Goal: Task Accomplishment & Management: Manage account settings

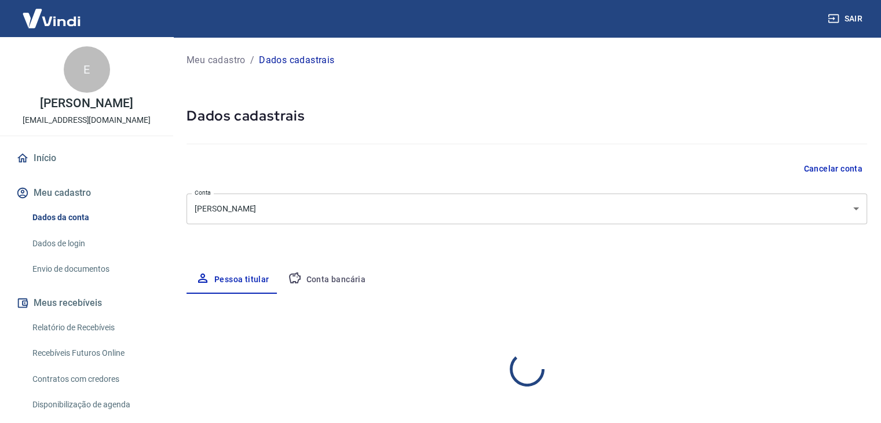
select select "SP"
select select "business"
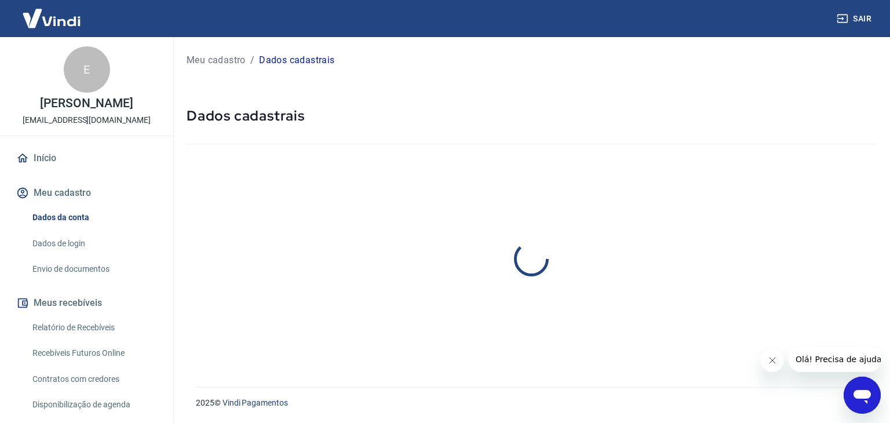
select select "SP"
select select "business"
select select "SP"
select select "business"
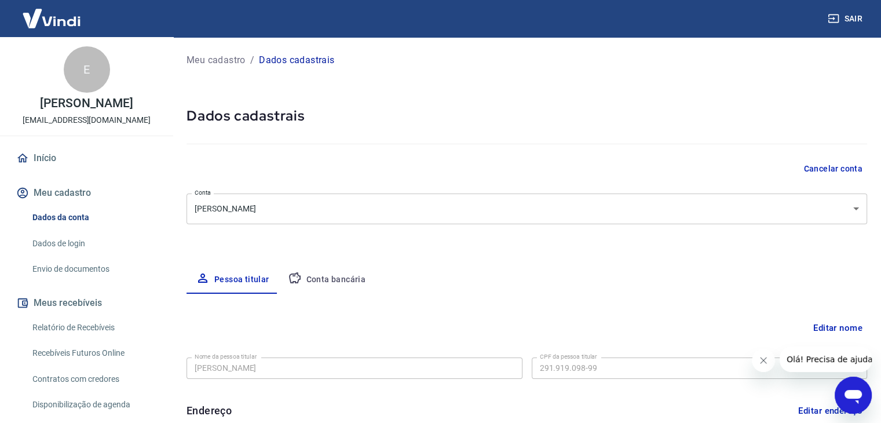
click at [316, 278] on button "Conta bancária" at bounding box center [327, 280] width 97 height 28
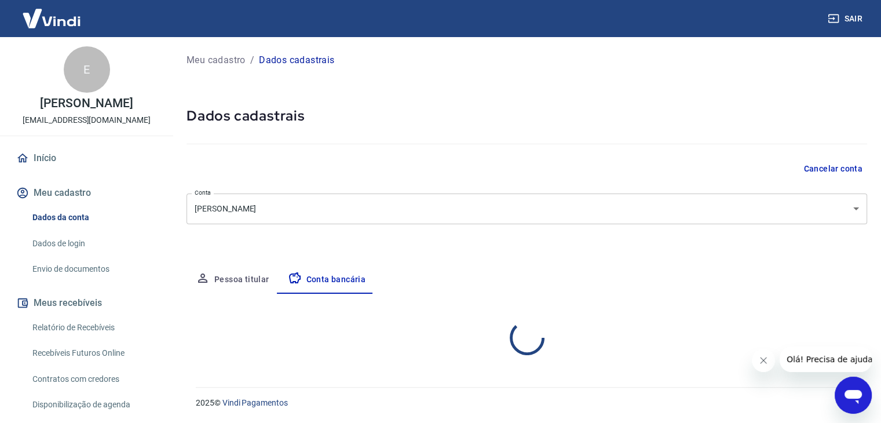
select select "1"
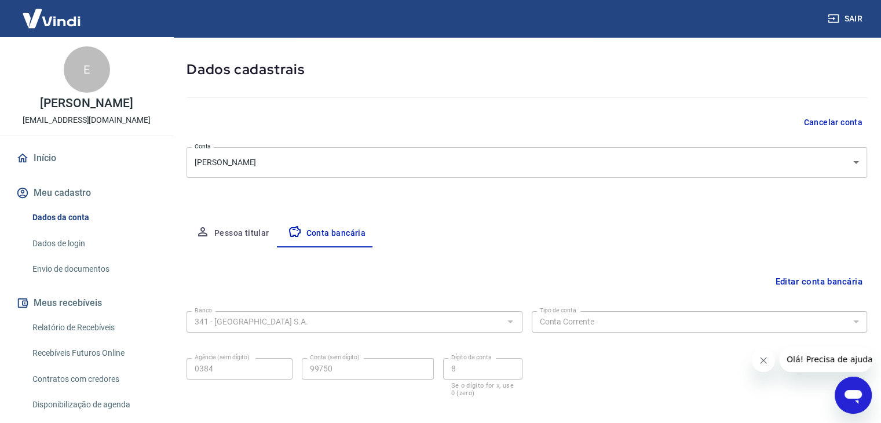
scroll to position [104, 0]
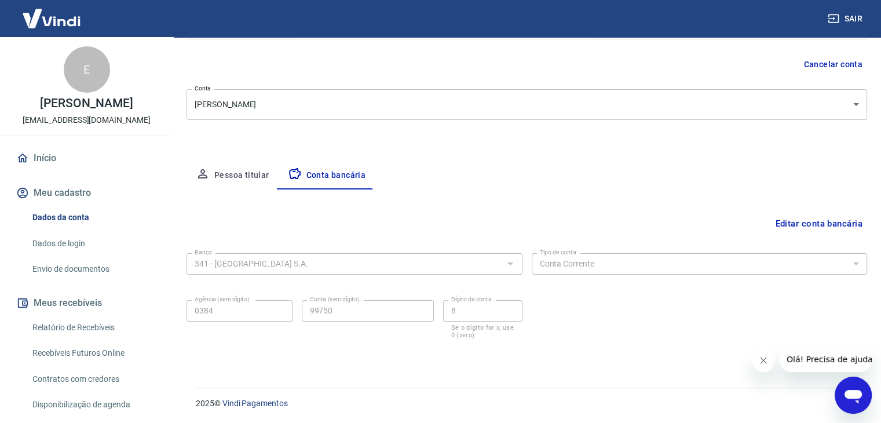
click at [793, 227] on button "Editar conta bancária" at bounding box center [819, 224] width 97 height 22
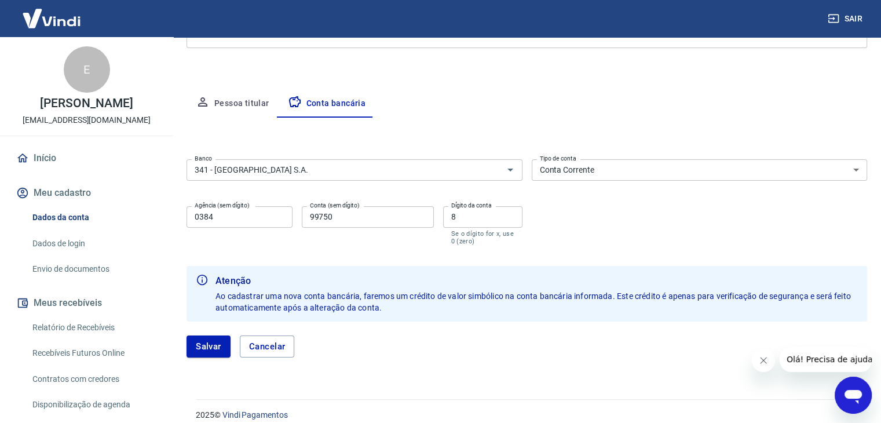
scroll to position [181, 0]
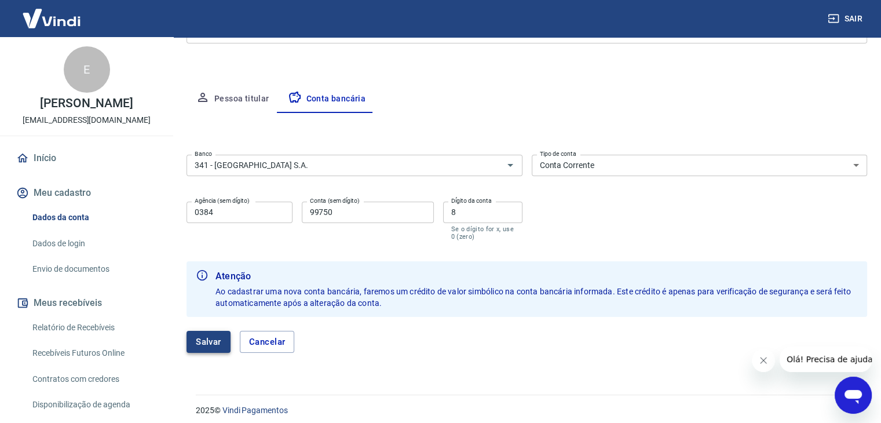
click at [207, 349] on button "Salvar" at bounding box center [209, 342] width 44 height 22
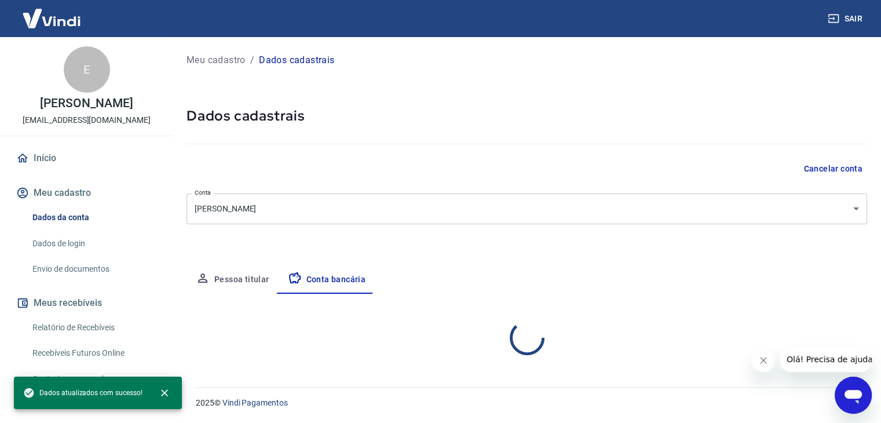
scroll to position [0, 0]
select select "1"
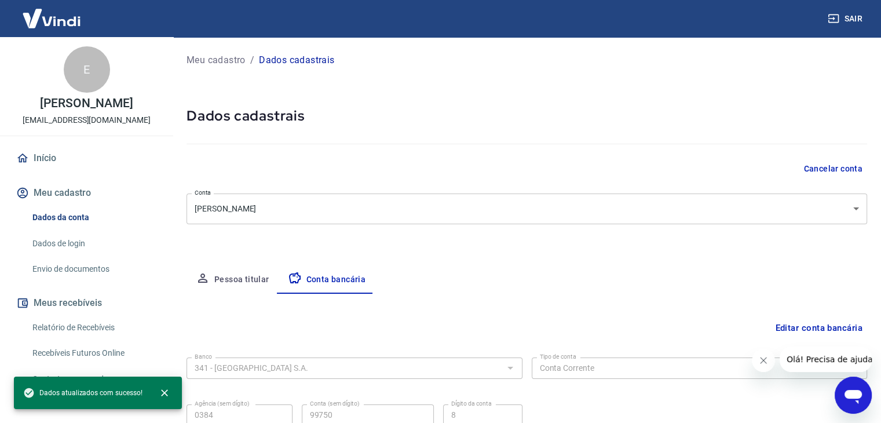
click at [844, 393] on icon "Abrir janela de mensagens" at bounding box center [853, 395] width 21 height 21
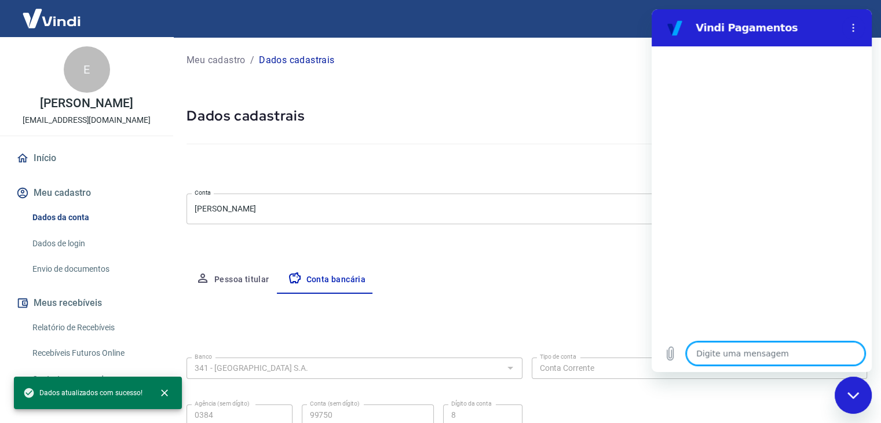
type textarea "O"
type textarea "x"
type textarea "Ol"
type textarea "x"
type textarea "Ola"
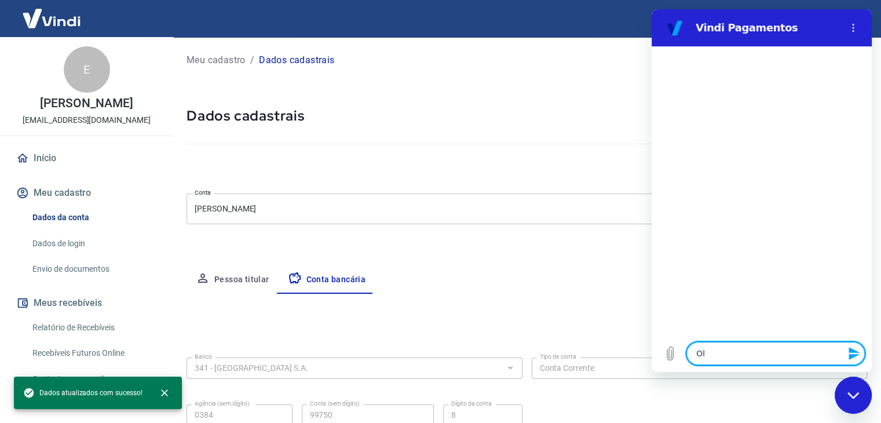
type textarea "x"
type textarea "Ola"
type textarea "x"
type textarea "Ola"
type textarea "x"
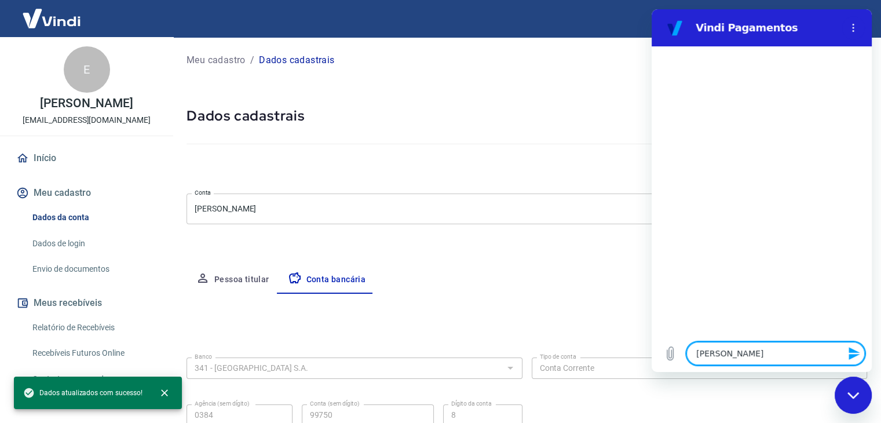
type textarea "Ola,"
type textarea "x"
type textarea "Ola,"
type textarea "x"
type textarea "Ola, o"
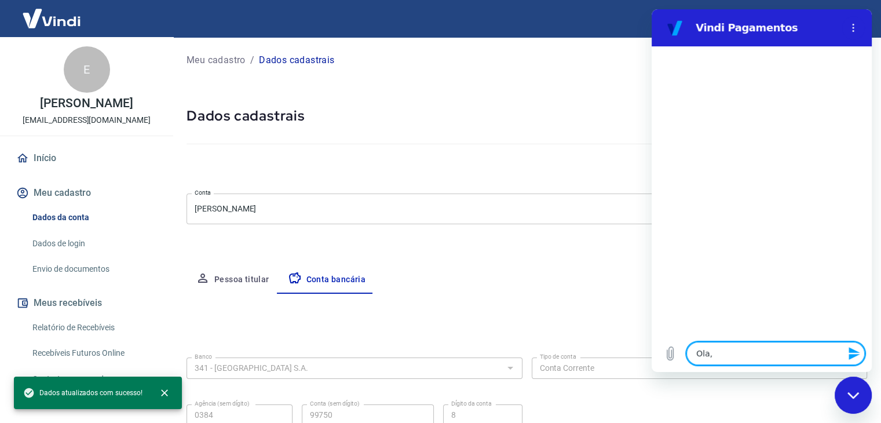
type textarea "x"
type textarea "Ola, oa"
type textarea "x"
type textarea "Ola, oa"
type textarea "x"
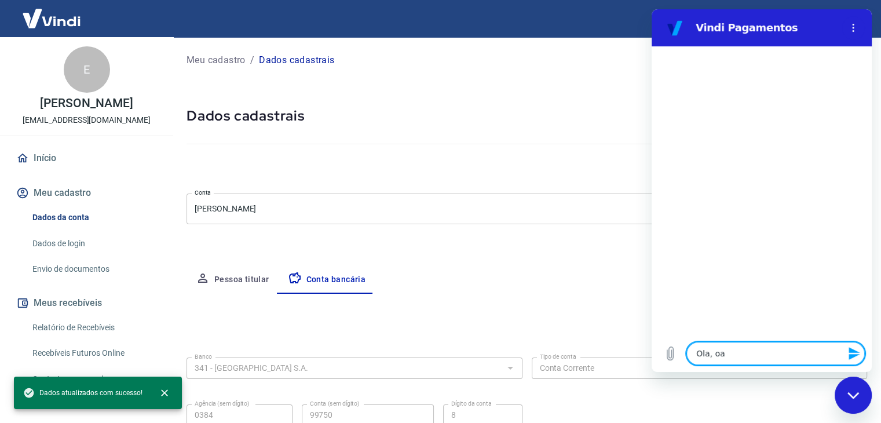
type textarea "Ola, oa d"
type textarea "x"
type textarea "Ola, oa"
type textarea "x"
type textarea "Ola, oa"
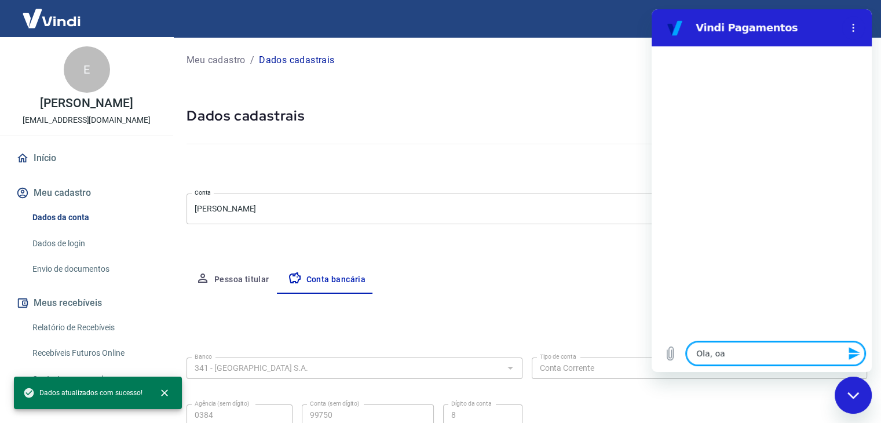
type textarea "x"
type textarea "Ola, o"
type textarea "x"
type textarea "Ola, os"
type textarea "x"
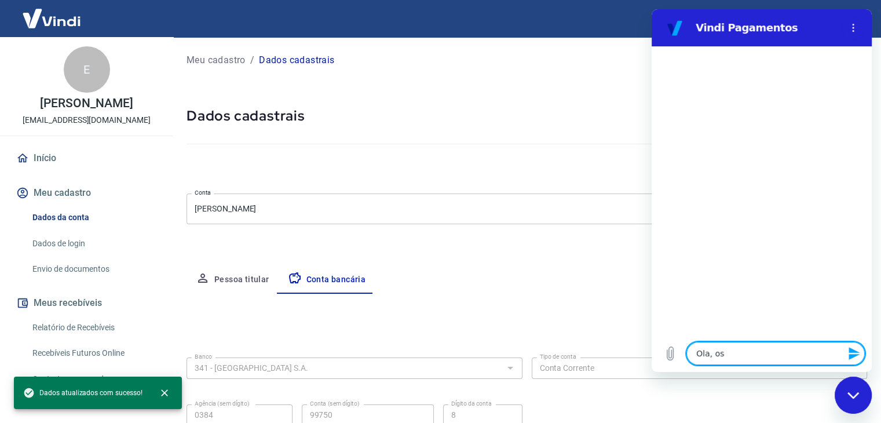
type textarea "Ola, os"
type textarea "x"
type textarea "Ola, os d"
type textarea "x"
type textarea "Ola, os da"
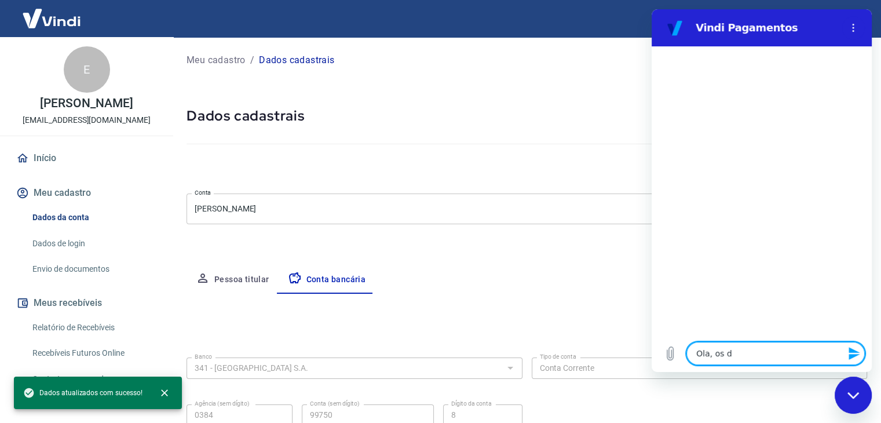
type textarea "x"
type textarea "Ola, os dad"
type textarea "x"
type textarea "Ola, os dado"
type textarea "x"
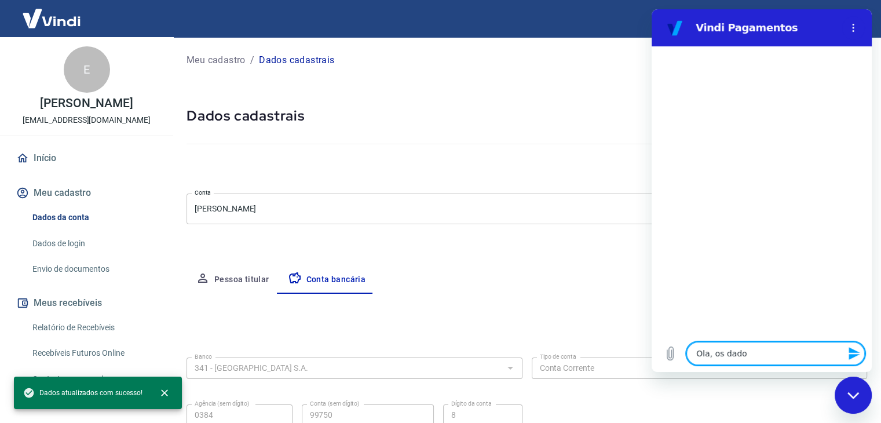
type textarea "Ola, os dados"
type textarea "x"
type textarea "Ola, os dados"
type textarea "x"
type textarea "Ola, os dados b"
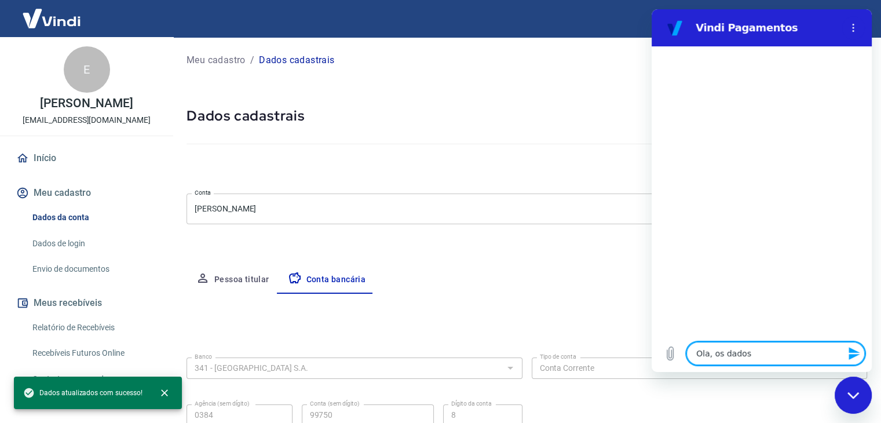
type textarea "x"
type textarea "Ola, os dados ba"
type textarea "x"
type textarea "Ola, os dados ban"
type textarea "x"
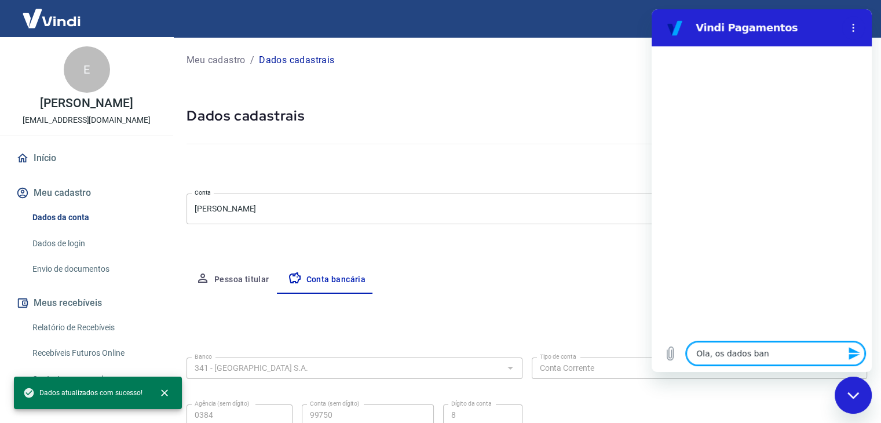
type textarea "Ola, os dados banc"
type textarea "x"
type textarea "Ola, os dados banca"
type textarea "x"
type textarea "Ola, os dados bancar"
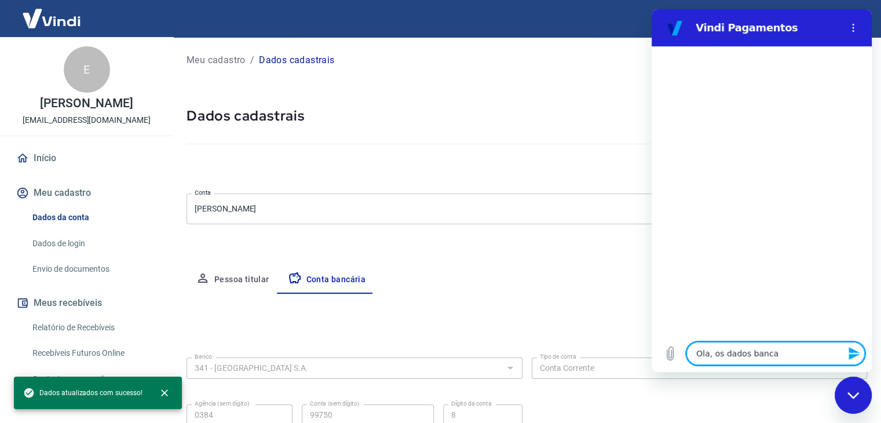
type textarea "x"
type textarea "Ola, os dados bancari"
type textarea "x"
type textarea "Ola, os dados bancario"
type textarea "x"
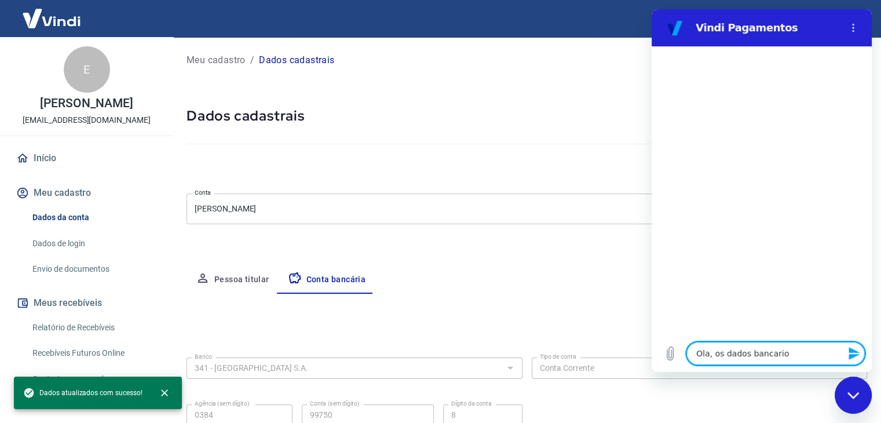
type textarea "Ola, os dados bancarios"
type textarea "x"
type textarea "Ola, os dados bancarios"
type textarea "x"
type textarea "Ola, os dados bancarios e"
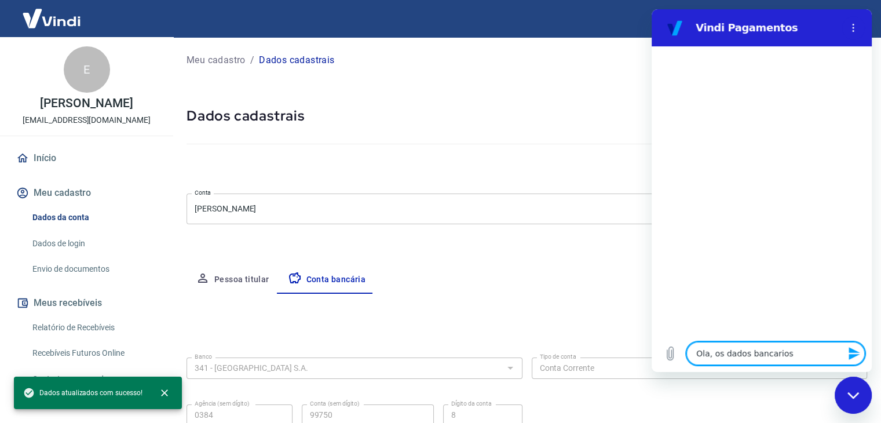
type textarea "x"
type textarea "Ola, os dados bancarios es"
type textarea "x"
type textarea "Ola, os dados bancarios est"
type textarea "x"
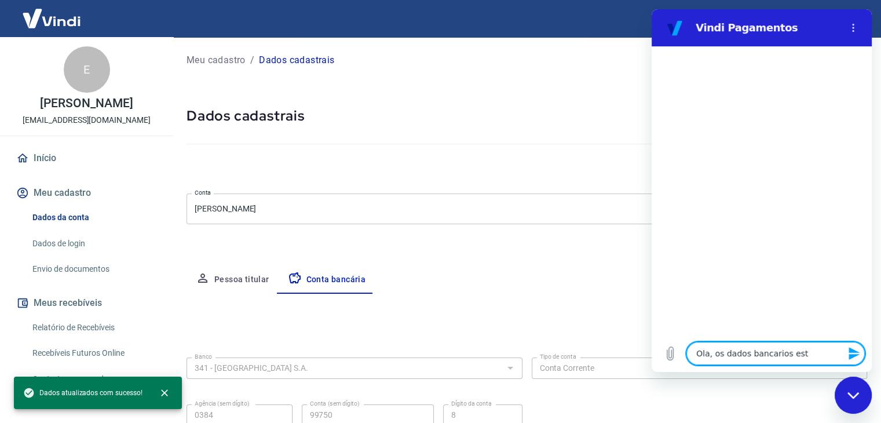
type textarea "Ola, os dados bancarios esta"
type textarea "x"
type textarea "Ola, os dados bancarios estao"
type textarea "x"
type textarea "Ola, os dados bancarios estao"
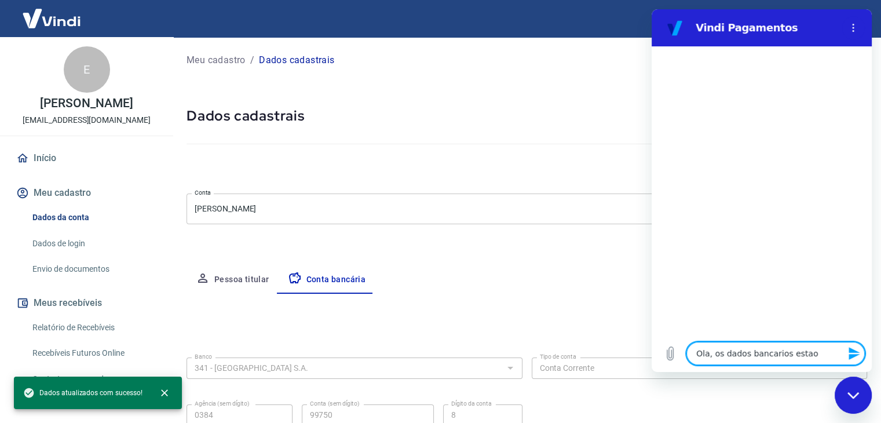
type textarea "x"
type textarea "Ola, os dados bancarios estao c"
type textarea "x"
type textarea "Ola, os dados bancarios estao co"
type textarea "x"
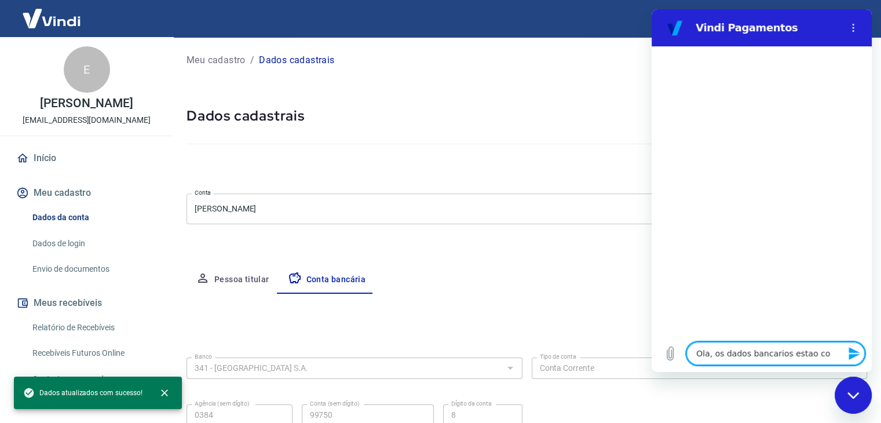
type textarea "Ola, os dados bancarios estao cor"
type textarea "x"
type textarea "Ola, os dados bancarios estao corr"
type textarea "x"
type textarea "Ola, os dados bancarios estao corre"
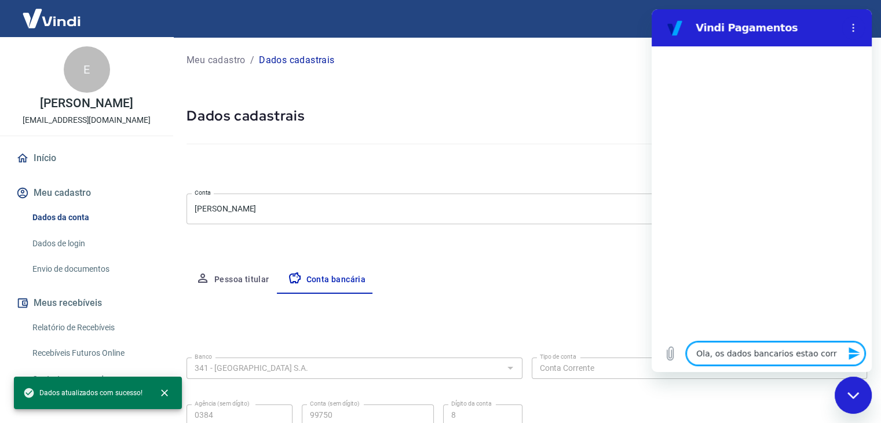
type textarea "x"
type textarea "Ola, os dados bancarios estao corret"
type textarea "x"
type textarea "Ola, os dados bancarios estao correto"
type textarea "x"
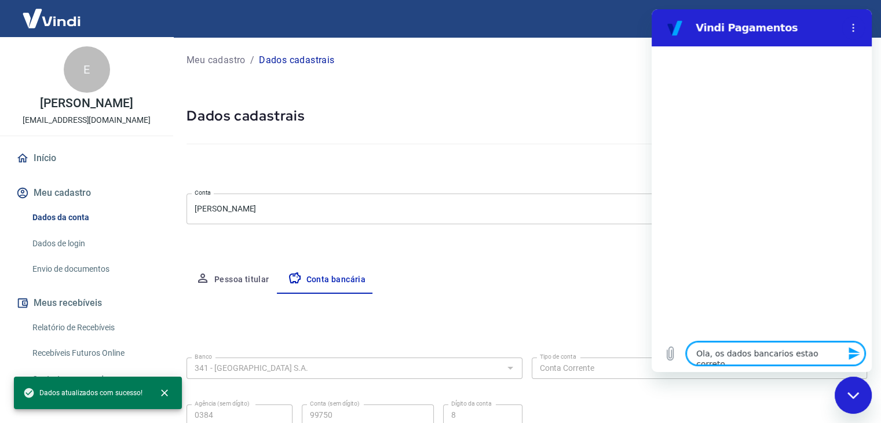
type textarea "Ola, os dados bancarios estao corretos"
type textarea "x"
type textarea "Ola, os dados bancarios estao corretos"
type textarea "x"
type textarea "Ola, os dados bancarios estao corretos e"
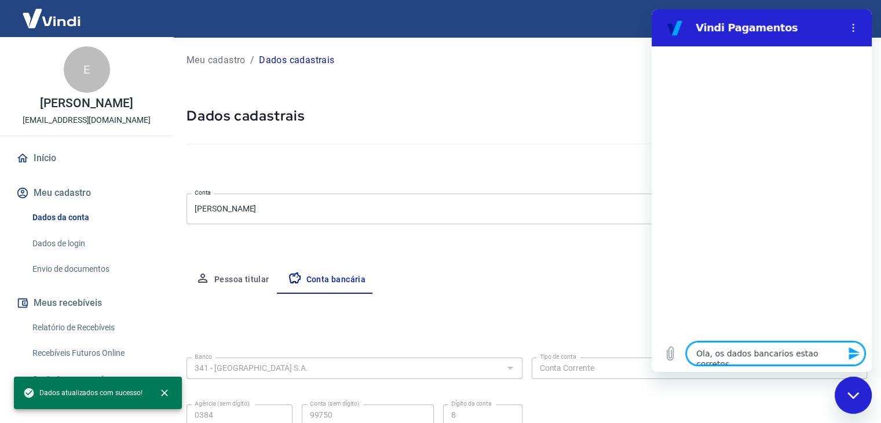
type textarea "x"
type textarea "Ola, os dados bancarios estao corretos e"
type textarea "x"
type textarea "Ola, os dados bancarios estao corretos e n"
type textarea "x"
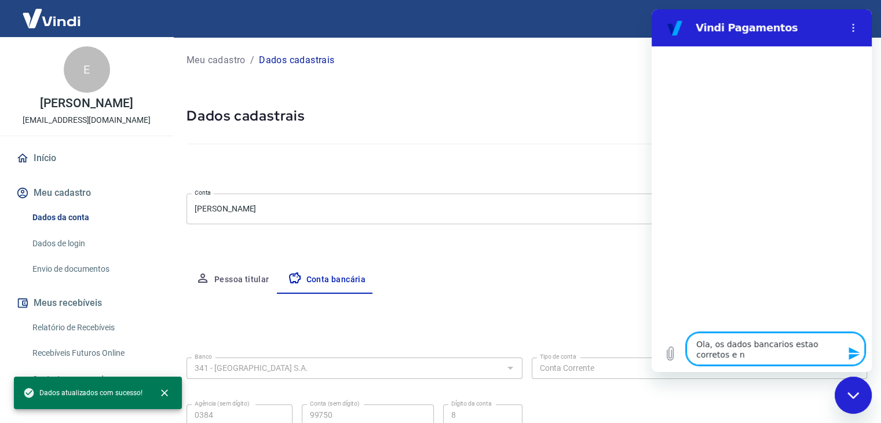
type textarea "Ola, os dados bancarios estao corretos e nã"
type textarea "x"
type textarea "Ola, os dados bancarios estao corretos e não"
type textarea "x"
type textarea "Ola, os dados bancarios estao corretos e não"
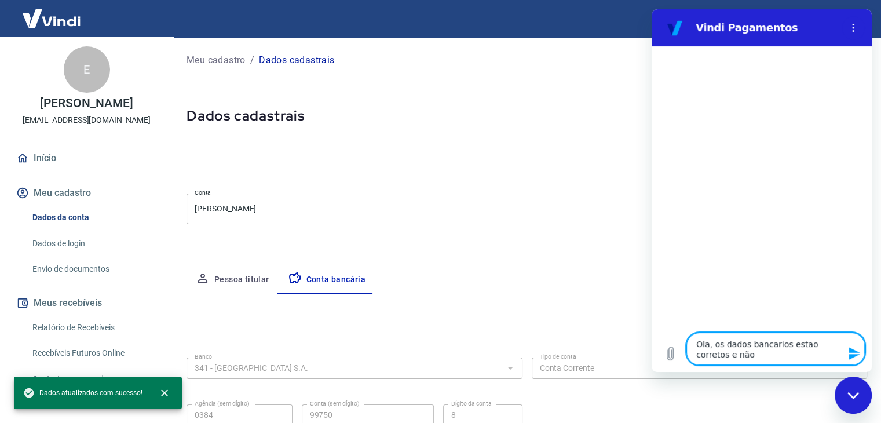
type textarea "x"
type textarea "Ola, os dados bancarios estao corretos e não e"
type textarea "x"
type textarea "Ola, os dados bancarios estao corretos e não es"
type textarea "x"
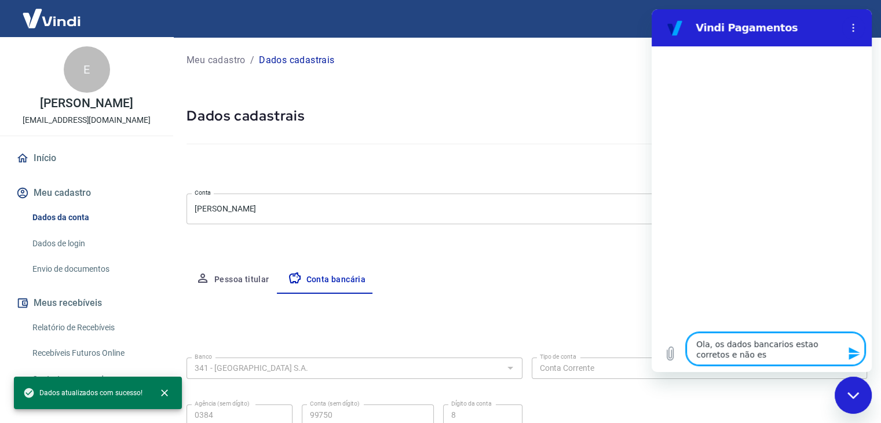
type textarea "Ola, os dados bancarios estao corretos e não est"
type textarea "x"
type textarea "Ola, os dados bancarios estao corretos e não esta"
type textarea "x"
type textarea "Ola, os dados bancarios estao corretos e não esta"
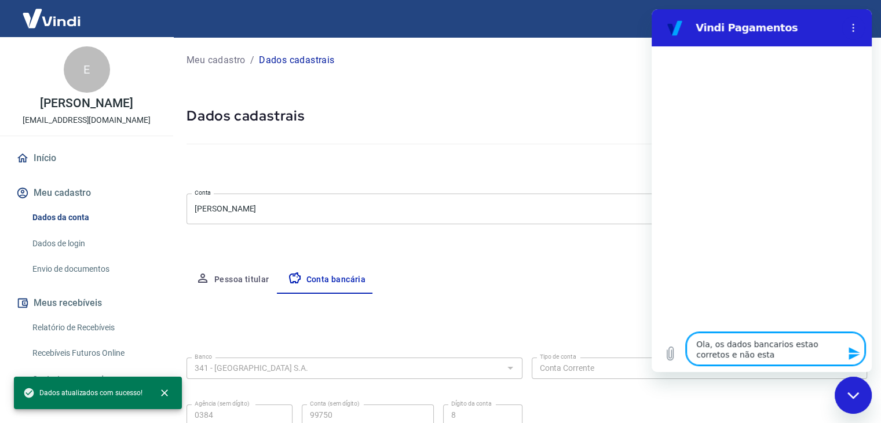
type textarea "x"
type textarea "Ola, os dados bancarios estao corretos e não esta a"
type textarea "x"
type textarea "Ola, os dados bancarios estao corretos e não esta ac"
type textarea "x"
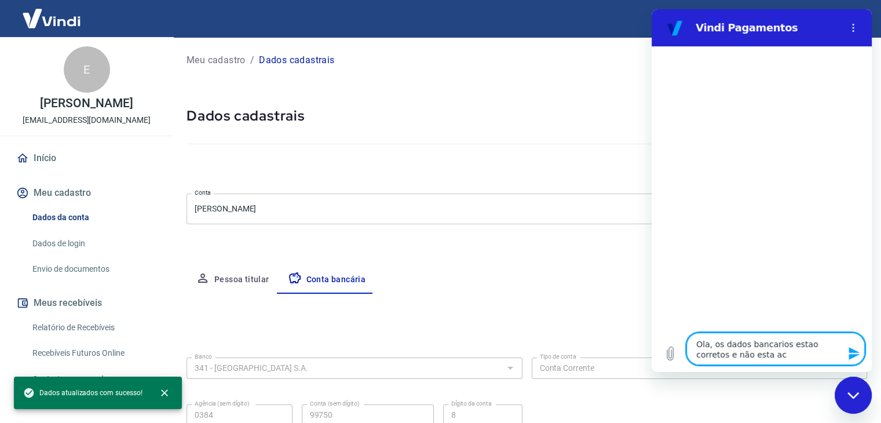
type textarea "Ola, os dados bancarios estao corretos e não esta ace"
type textarea "x"
type textarea "Ola, os dados bancarios estao corretos e não esta acei"
type textarea "x"
type textarea "Ola, os dados bancarios estao corretos e não esta aceit"
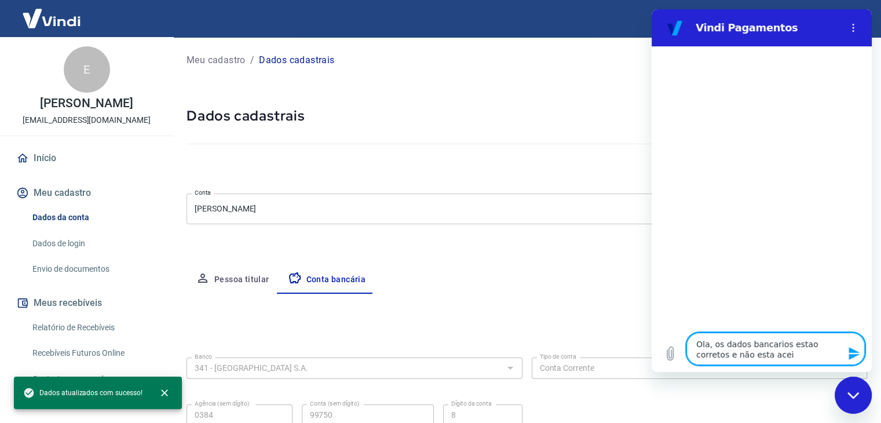
type textarea "x"
type textarea "Ola, os dados bancarios estao corretos e não esta aceitn"
type textarea "x"
type textarea "Ola, os dados bancarios estao corretos e não esta aceitnd"
type textarea "x"
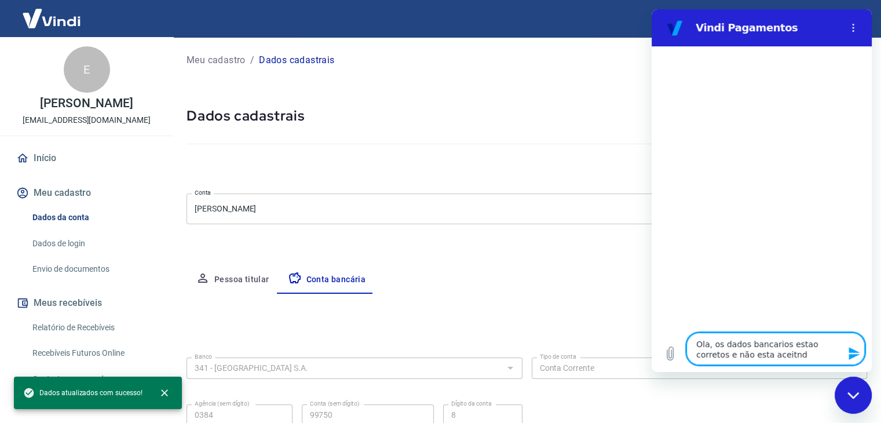
type textarea "Ola, os dados bancarios estao corretos e não esta aceitndo"
type textarea "x"
type textarea "Ola, os dados bancarios estao corretos e não esta aceitndo"
type textarea "x"
type textarea "Ola, os dados bancarios estao corretos e não esta aceitndo"
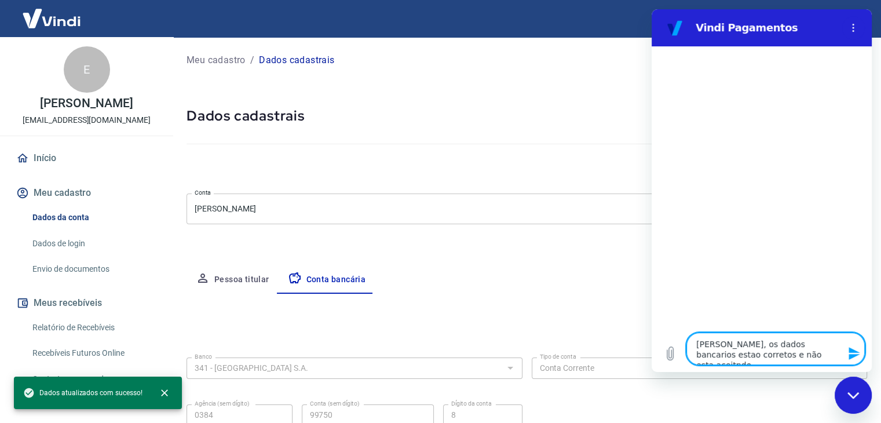
type textarea "x"
type textarea "Ola, os dados bancarios estao corretos e não esta aceitnd"
type textarea "x"
type textarea "Ola, os dados bancarios estao corretos e não esta aceitn"
type textarea "x"
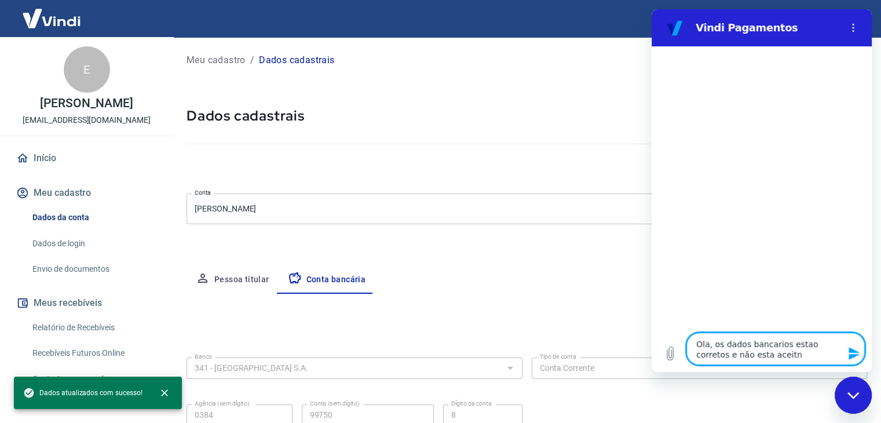
type textarea "Ola, os dados bancarios estao corretos e não esta aceit"
type textarea "x"
type textarea "Ola, os dados bancarios estao corretos e não esta acei"
type textarea "x"
type textarea "Ola, os dados bancarios estao corretos e não esta aceit"
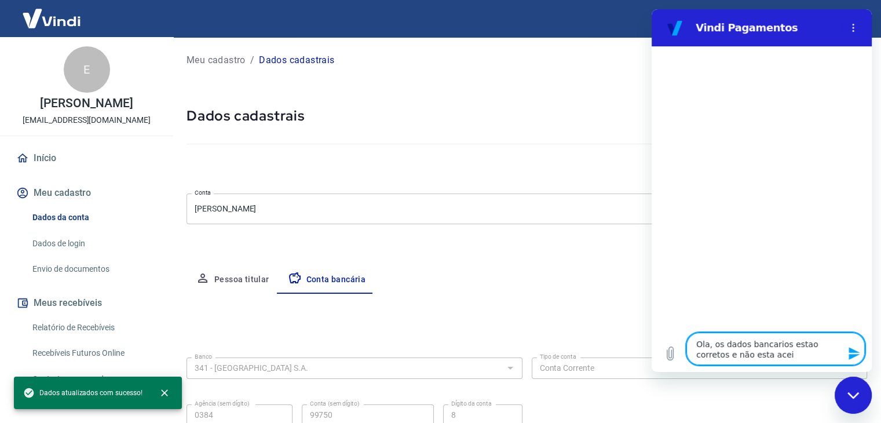
type textarea "x"
type textarea "Ola, os dados bancarios estao corretos e não esta aceita"
type textarea "x"
type textarea "Ola, os dados bancarios estao corretos e não esta aceitan"
type textarea "x"
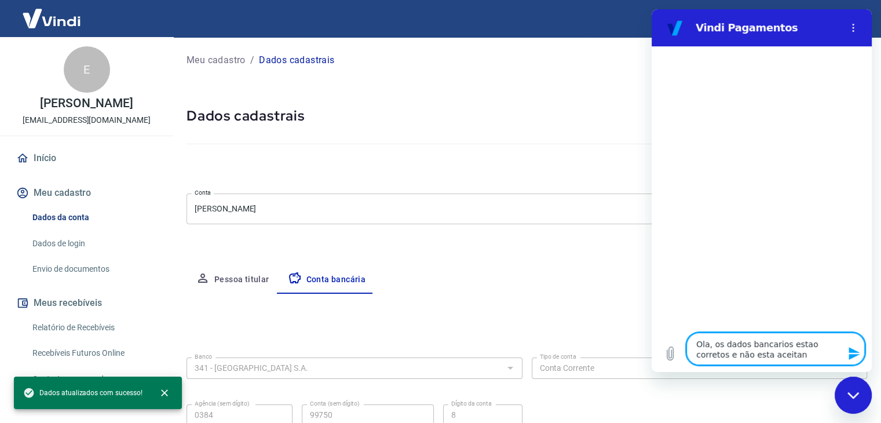
type textarea "Ola, os dados bancarios estao corretos e não esta aceitand"
type textarea "x"
type textarea "Ola, os dados bancarios estao corretos e não esta aceitando"
type textarea "x"
type textarea "Ola, os dados bancarios estao corretos e não esta aceitando"
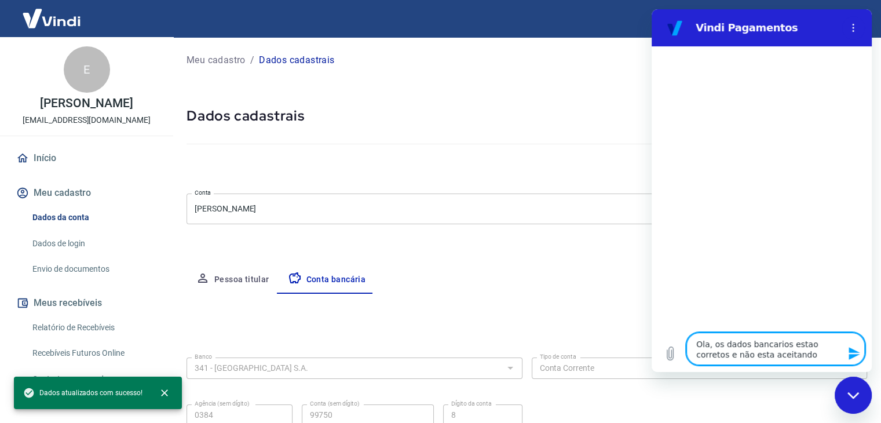
type textarea "x"
type textarea "Ola, os dados bancarios estao corretos e não esta aceitando a"
type textarea "x"
type textarea "Ola, os dados bancarios estao corretos e não esta aceitando a"
type textarea "x"
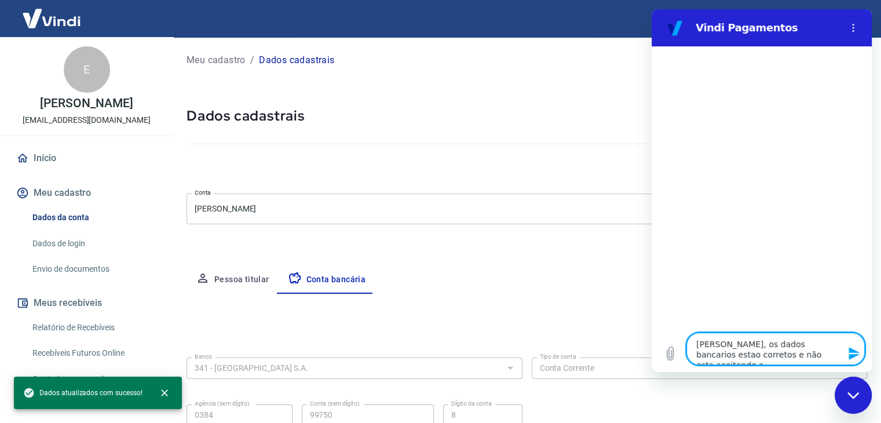
type textarea "Ola, os dados bancarios estao corretos e não esta aceitando a l"
type textarea "x"
type textarea "Ola, os dados bancarios estao corretos e não esta aceitando a li"
type textarea "x"
type textarea "Ola, os dados bancarios estao corretos e não esta aceitando a lib"
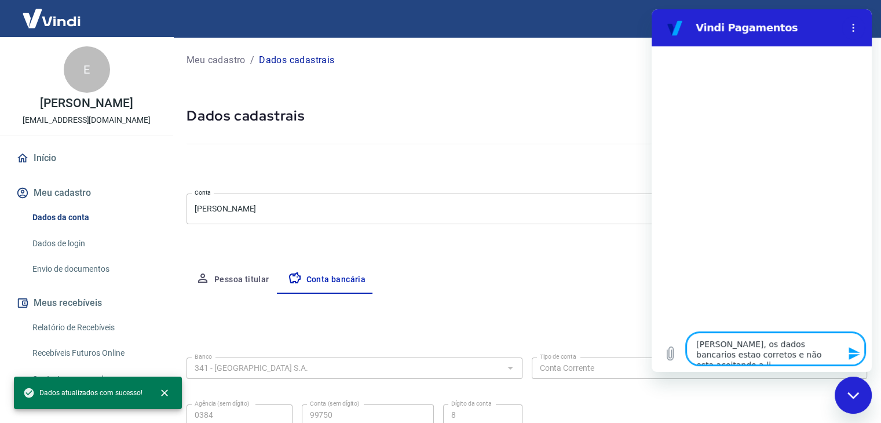
type textarea "x"
type textarea "Ola, os dados bancarios estao corretos e não esta aceitando a libe"
type textarea "x"
type textarea "Ola, os dados bancarios estao corretos e não esta aceitando a liber"
type textarea "x"
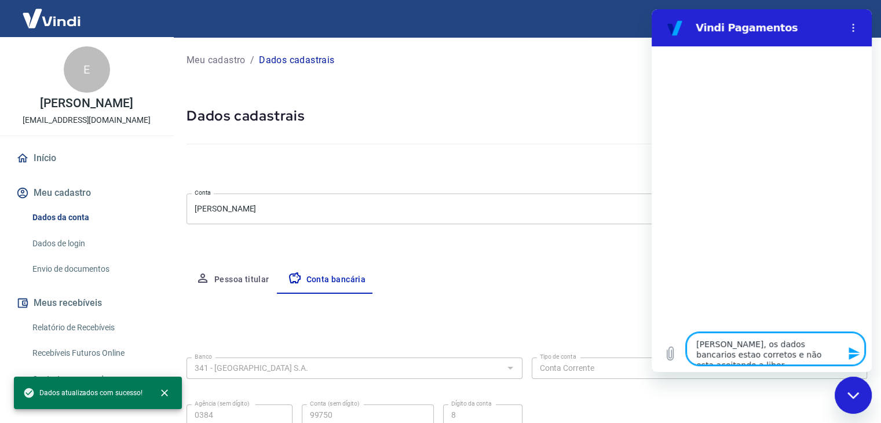
type textarea "Ola, os dados bancarios estao corretos e não esta aceitando a libera"
type textarea "x"
type textarea "Ola, os dados bancarios estao corretos e não esta aceitando a liberaç"
type textarea "x"
type textarea "Ola, os dados bancarios estao corretos e não esta aceitando a liberaçã"
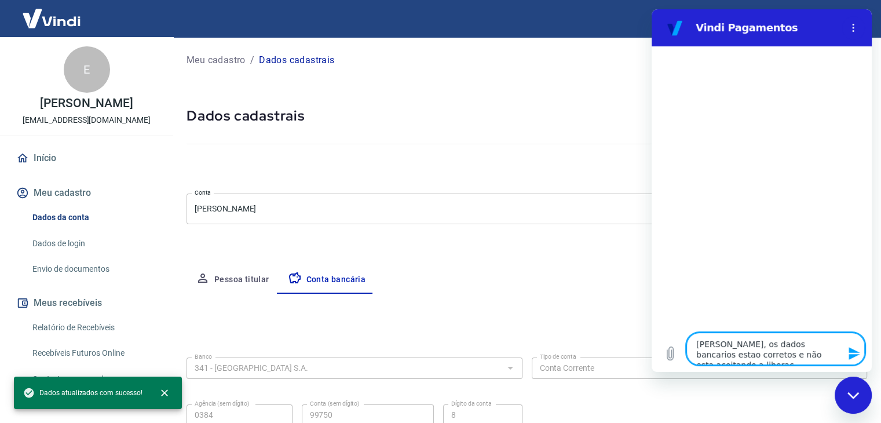
type textarea "x"
type textarea "Ola, os dados bancarios estao corretos e não esta aceitando a liberação"
type textarea "x"
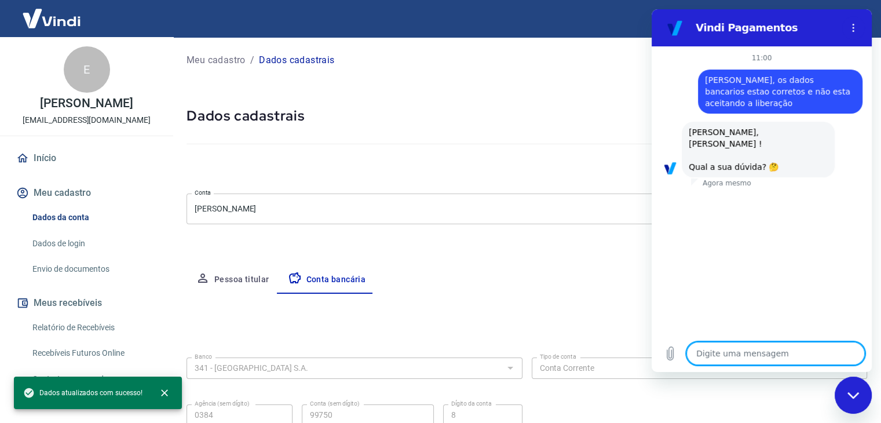
scroll to position [70, 0]
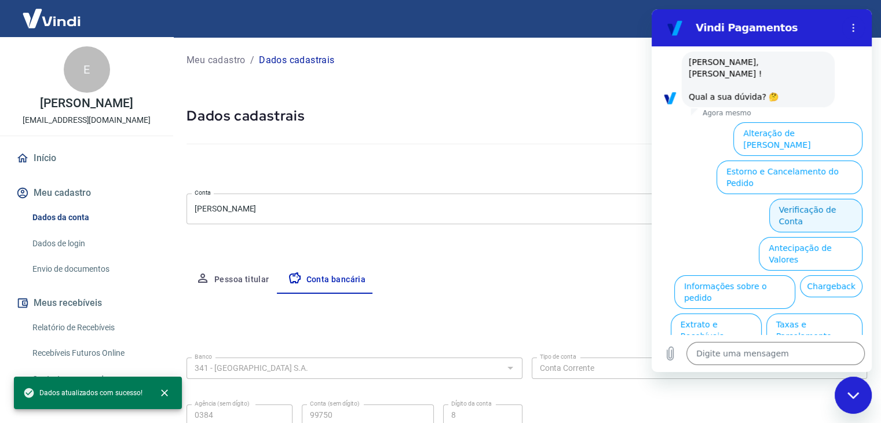
click at [830, 199] on button "Verificação de Conta" at bounding box center [816, 216] width 93 height 34
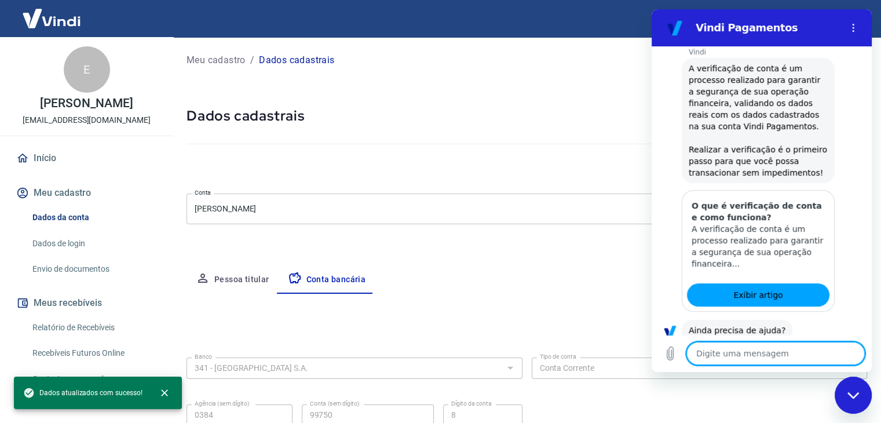
scroll to position [168, 0]
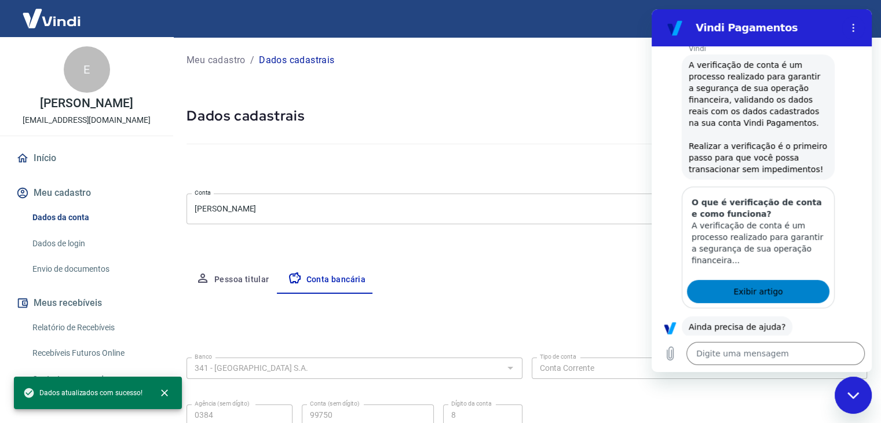
click at [764, 285] on span "Exibir artigo" at bounding box center [758, 292] width 49 height 14
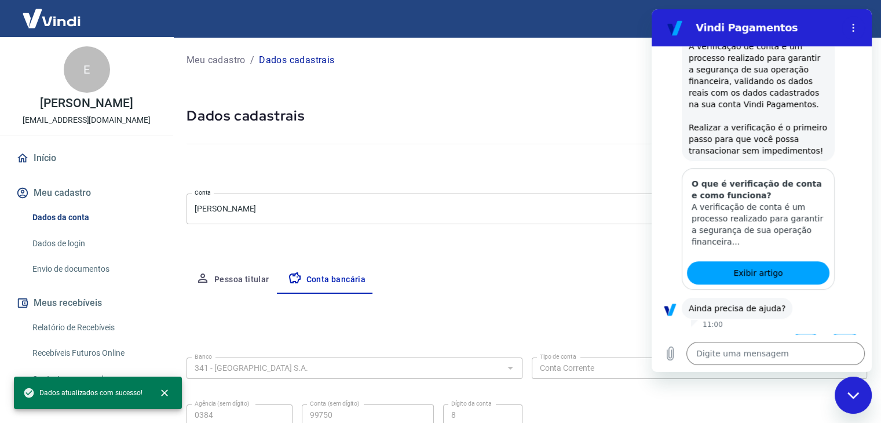
click at [461, 86] on div "Meu cadastro / Dados cadastrais Dados cadastrais Cancelar conta Conta Elizabeth…" at bounding box center [527, 257] width 709 height 441
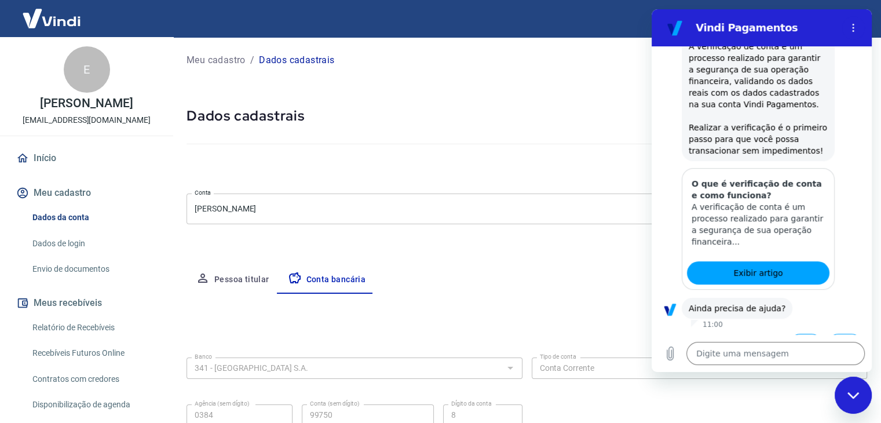
click at [804, 334] on button "Sim" at bounding box center [806, 345] width 34 height 22
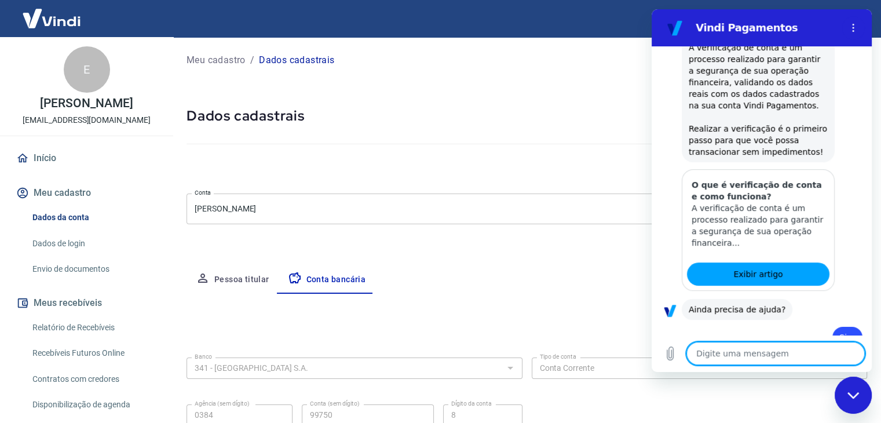
scroll to position [188, 0]
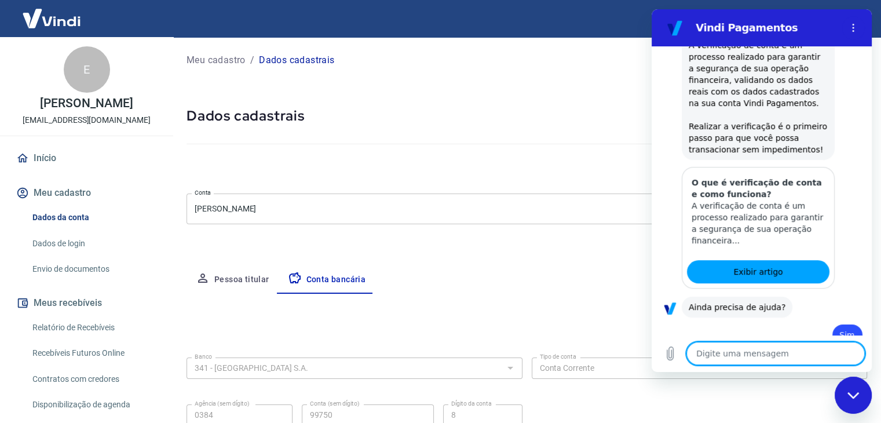
click at [620, 104] on div "Meu cadastro / Dados cadastrais Dados cadastrais Cancelar conta Conta Elizabeth…" at bounding box center [527, 257] width 709 height 441
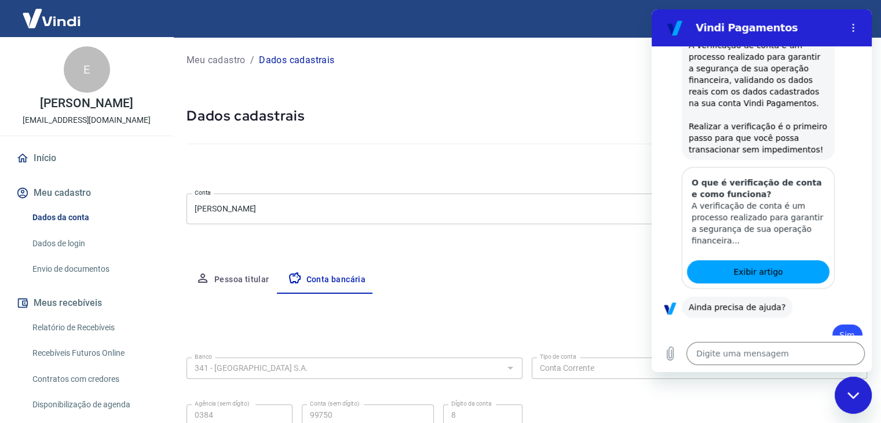
click at [760, 19] on div "Vindi Pagamentos" at bounding box center [748, 27] width 178 height 23
click at [858, 30] on button "Menu de opções" at bounding box center [853, 27] width 23 height 23
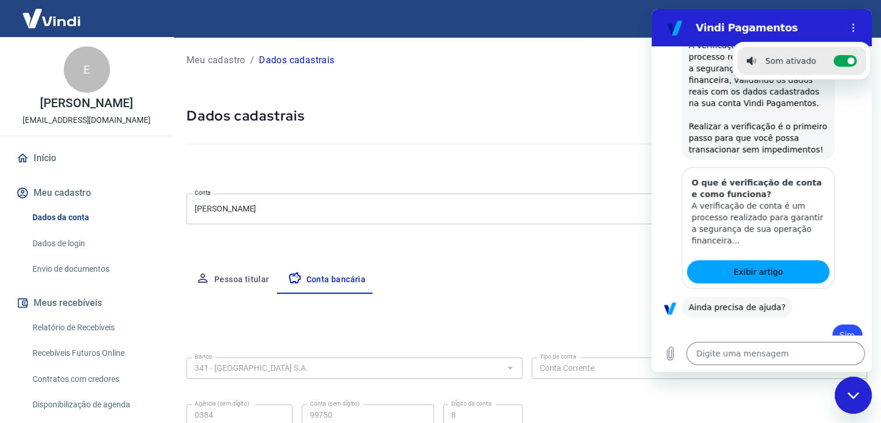
click at [856, 387] on div "Fechar janela de mensagens" at bounding box center [853, 395] width 35 height 35
type textarea "x"
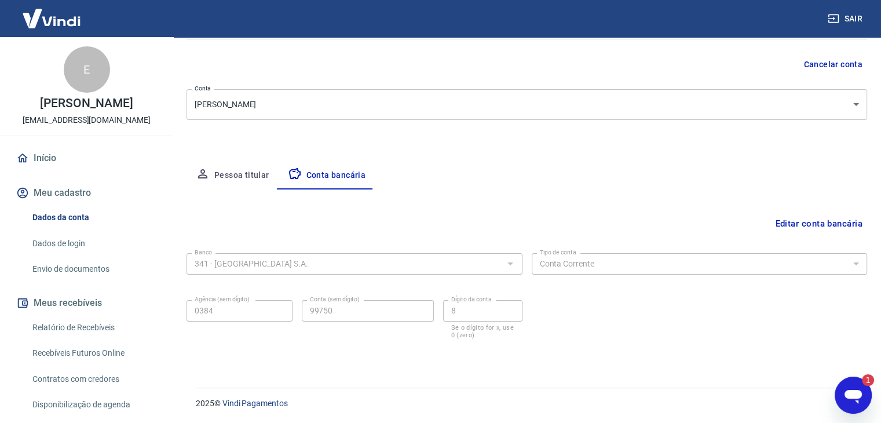
scroll to position [0, 0]
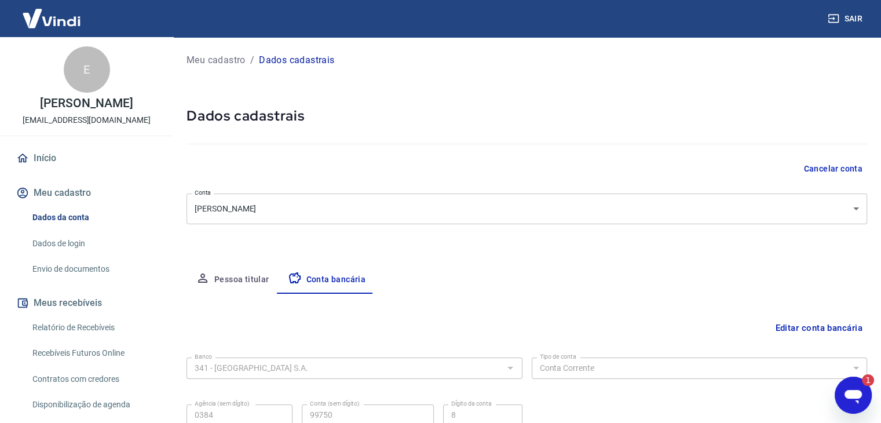
click at [235, 59] on p "Meu cadastro" at bounding box center [216, 60] width 59 height 14
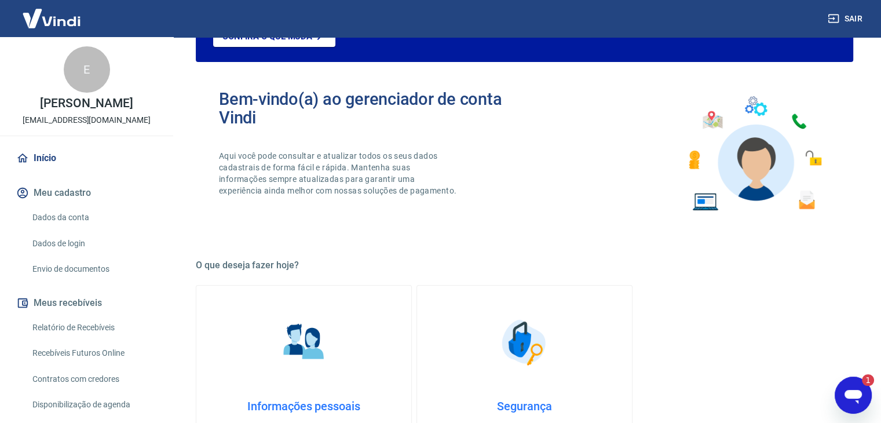
click at [102, 102] on p "[PERSON_NAME]" at bounding box center [86, 103] width 93 height 12
click at [88, 72] on div "E" at bounding box center [87, 69] width 46 height 46
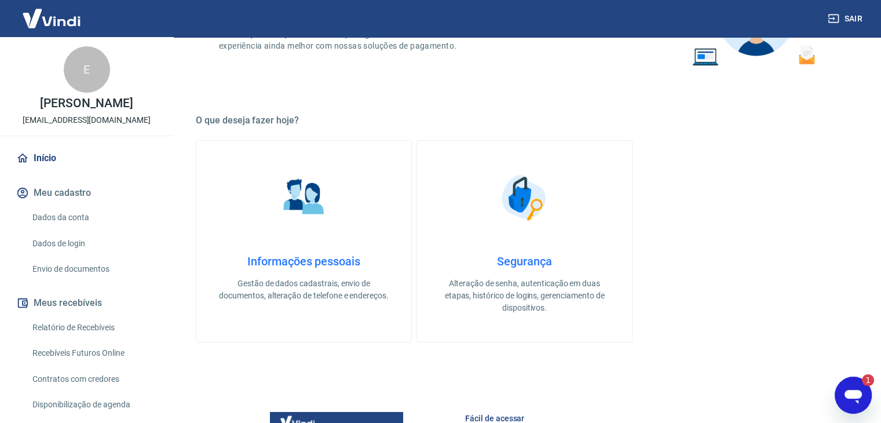
scroll to position [267, 0]
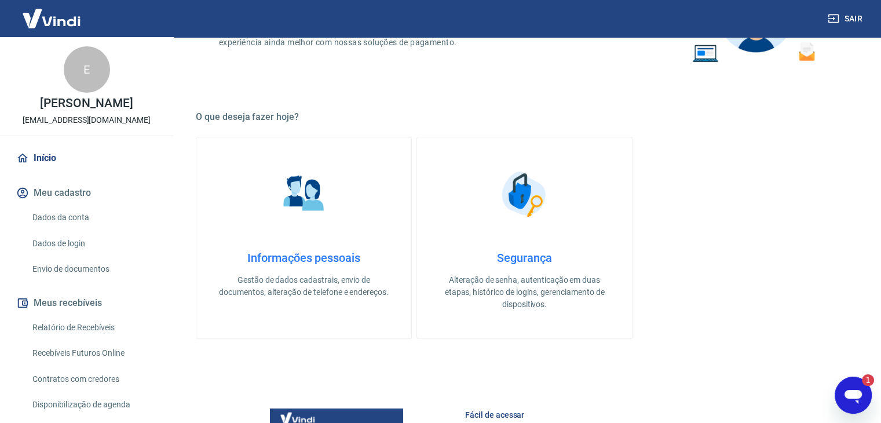
click at [311, 239] on link "Informações pessoais Gestão de dados cadastrais, envio de documentos, alteração…" at bounding box center [304, 238] width 216 height 202
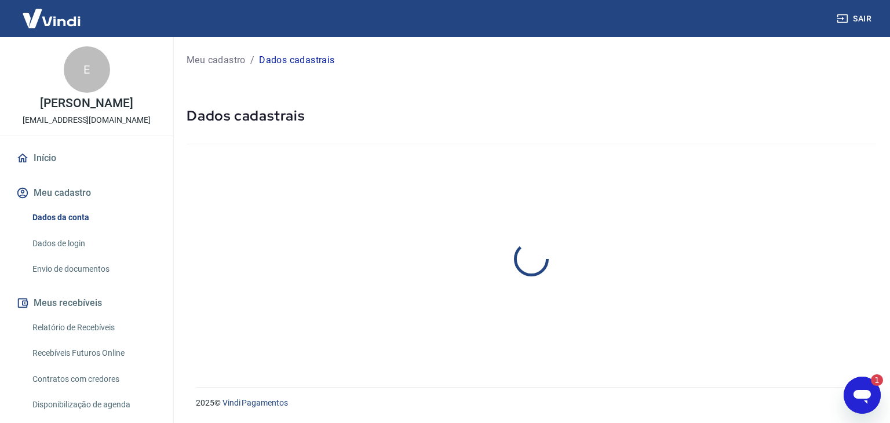
select select "SP"
select select "business"
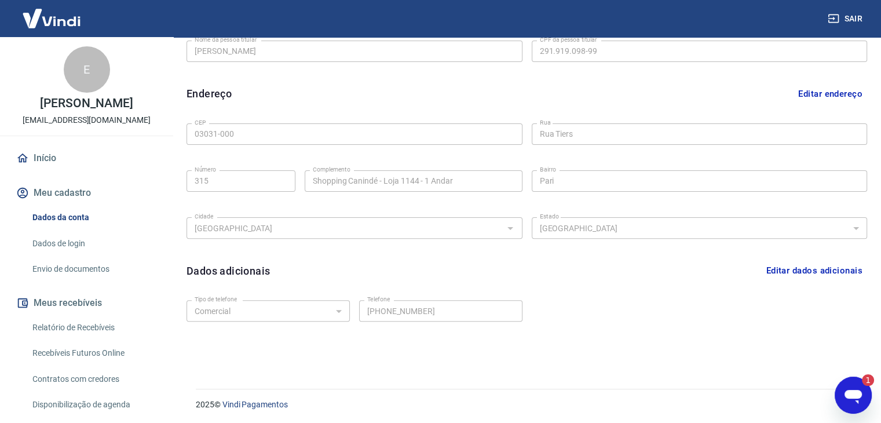
scroll to position [319, 0]
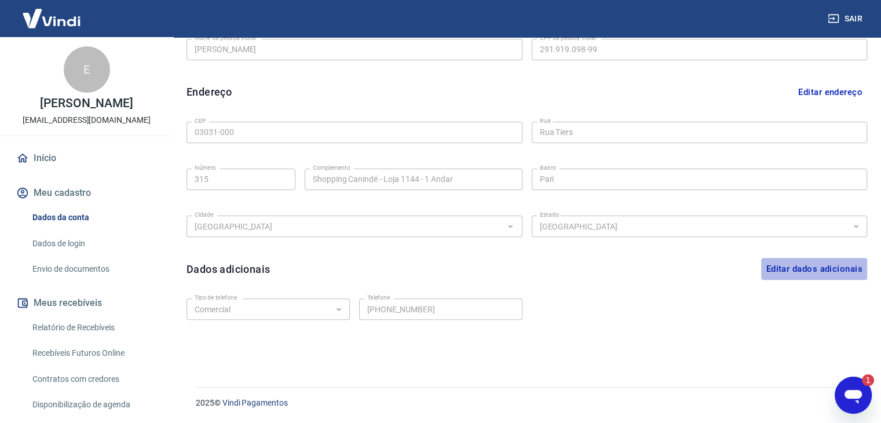
click at [858, 263] on button "Editar dados adicionais" at bounding box center [814, 269] width 106 height 22
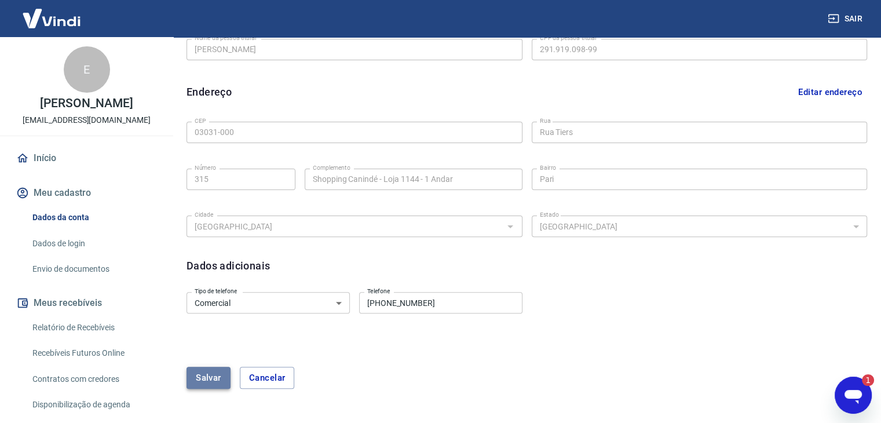
click at [199, 378] on button "Salvar" at bounding box center [209, 378] width 44 height 22
select select "business"
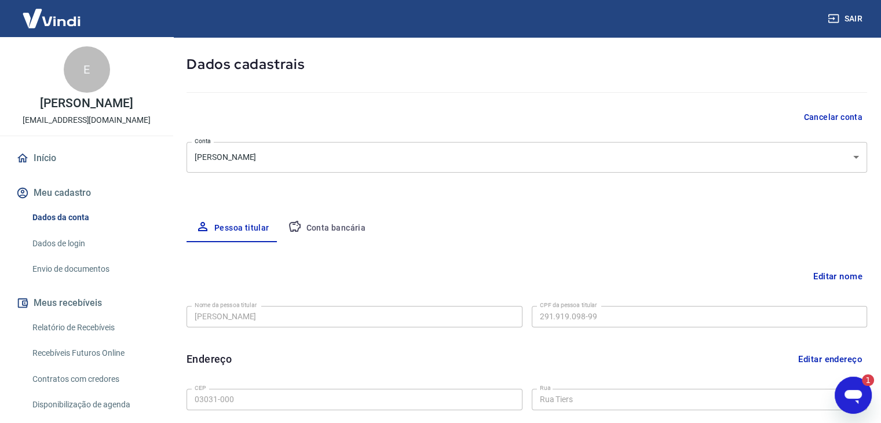
scroll to position [49, 0]
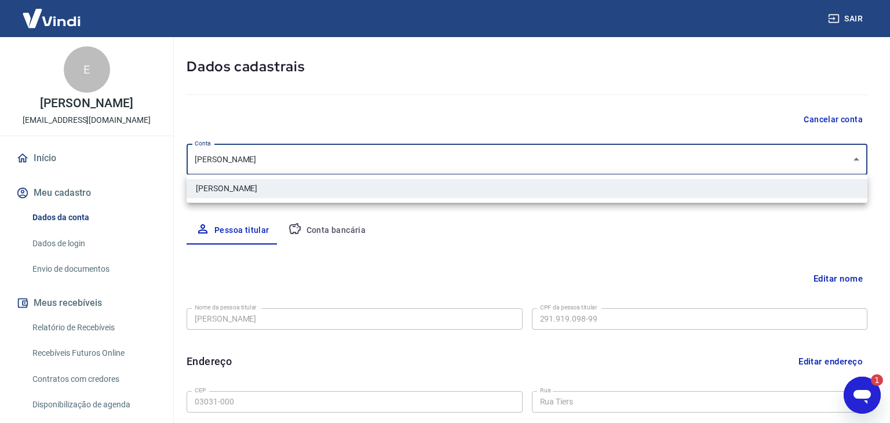
click at [843, 166] on body "Sair E Elizabeth Garcia claritaclara341@gmail.com Início Meu cadastro Dados da …" at bounding box center [445, 162] width 890 height 423
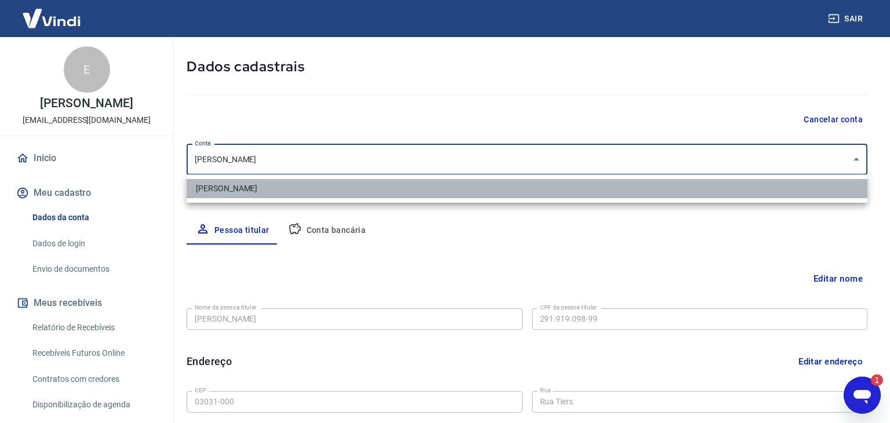
click at [433, 198] on li "[PERSON_NAME]" at bounding box center [527, 188] width 681 height 19
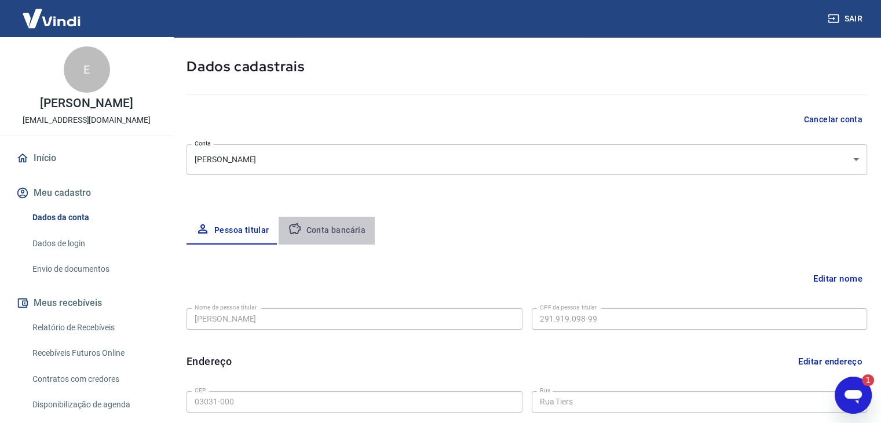
click at [329, 229] on button "Conta bancária" at bounding box center [327, 231] width 97 height 28
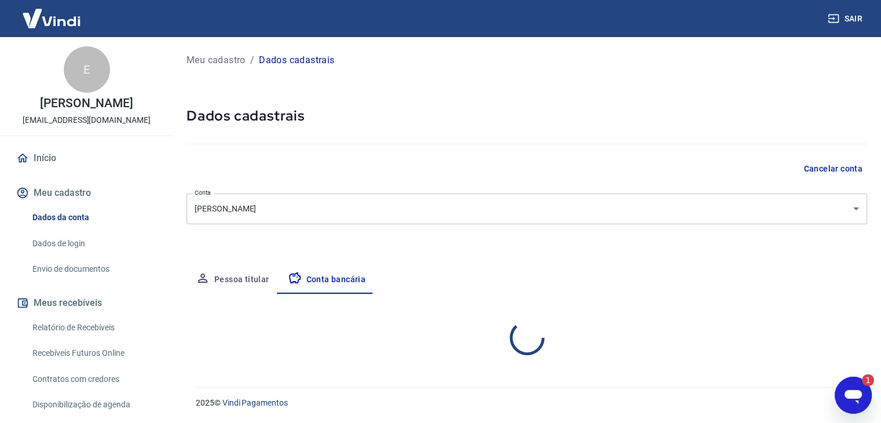
scroll to position [0, 0]
select select "1"
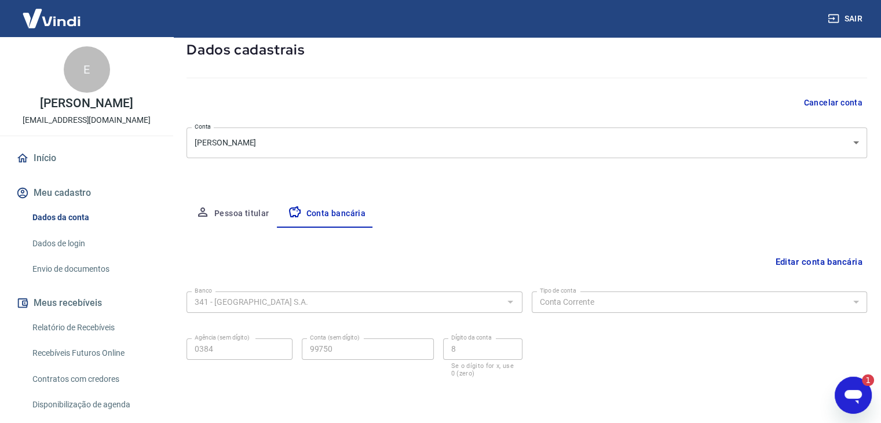
scroll to position [104, 0]
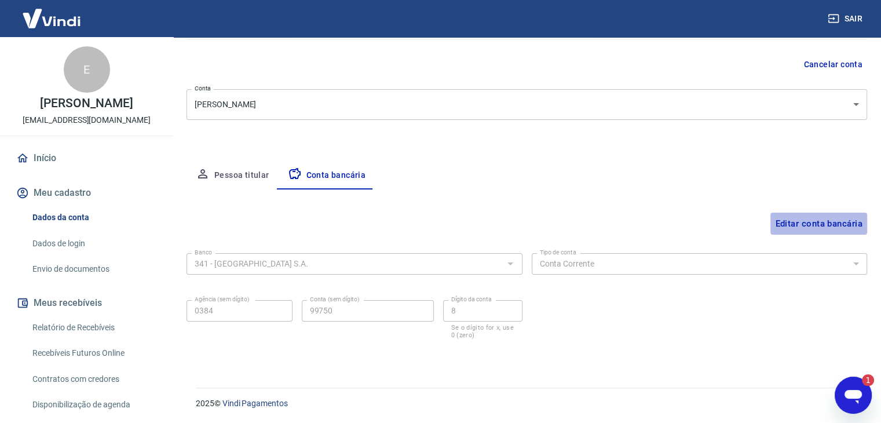
click at [843, 224] on button "Editar conta bancária" at bounding box center [819, 224] width 97 height 22
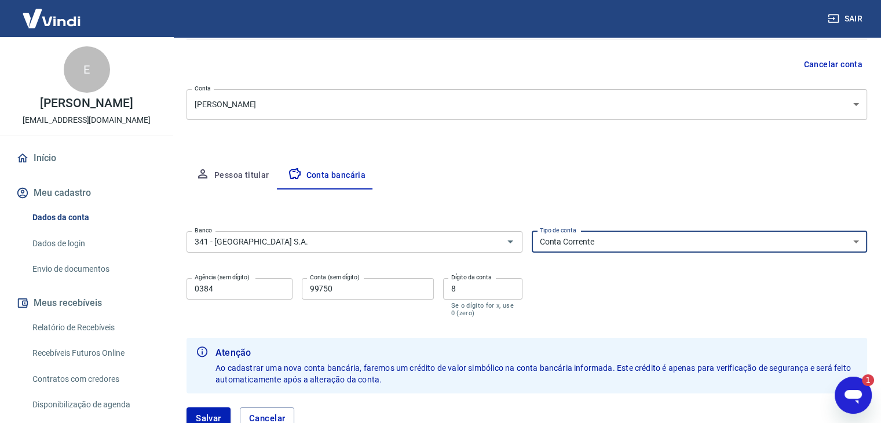
click at [643, 249] on select "Conta Corrente Conta Poupança" at bounding box center [700, 241] width 336 height 21
click at [532, 231] on select "Conta Corrente Conta Poupança" at bounding box center [700, 241] width 336 height 21
click at [37, 198] on button "Meu cadastro" at bounding box center [86, 192] width 145 height 25
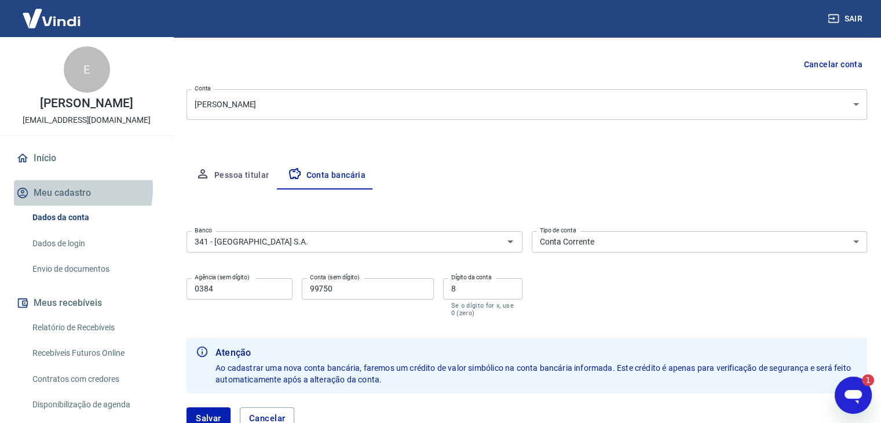
click at [58, 189] on button "Meu cadastro" at bounding box center [86, 192] width 145 height 25
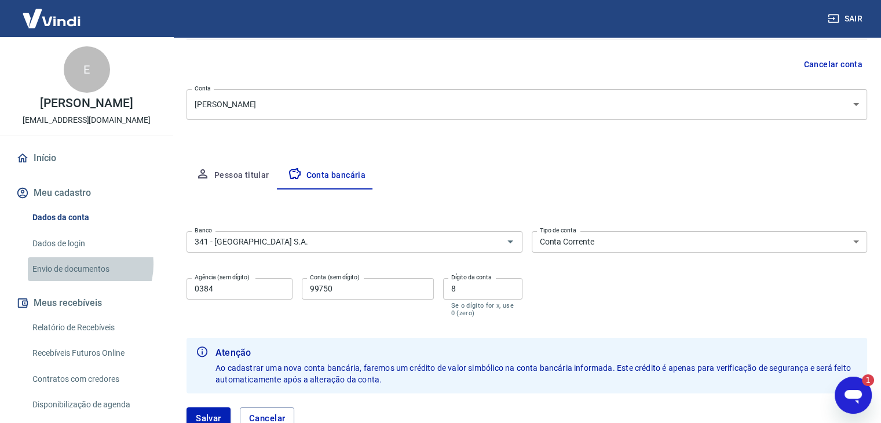
click at [79, 264] on link "Envio de documentos" at bounding box center [94, 269] width 132 height 24
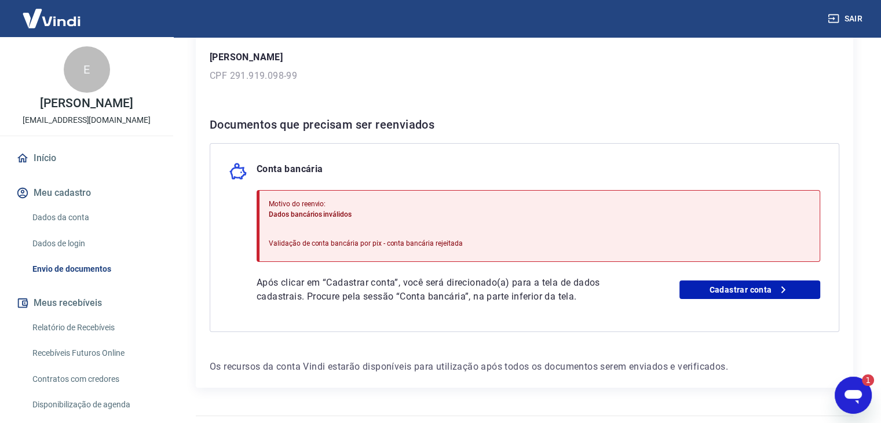
scroll to position [194, 0]
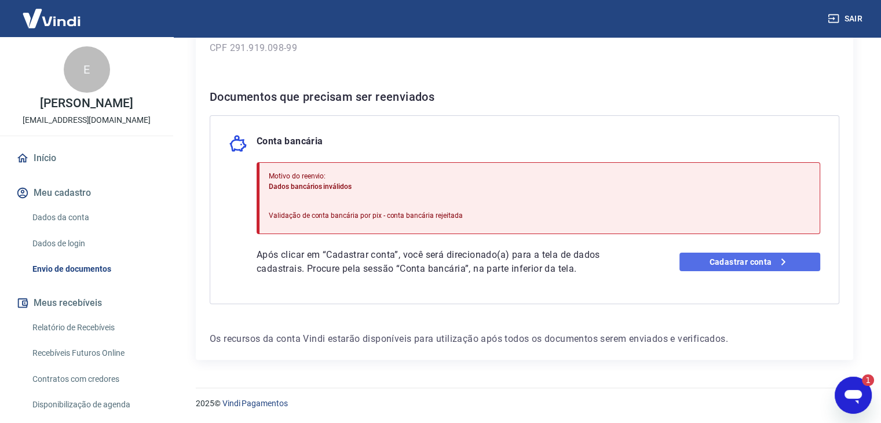
click at [733, 264] on link "Cadastrar conta" at bounding box center [750, 262] width 141 height 19
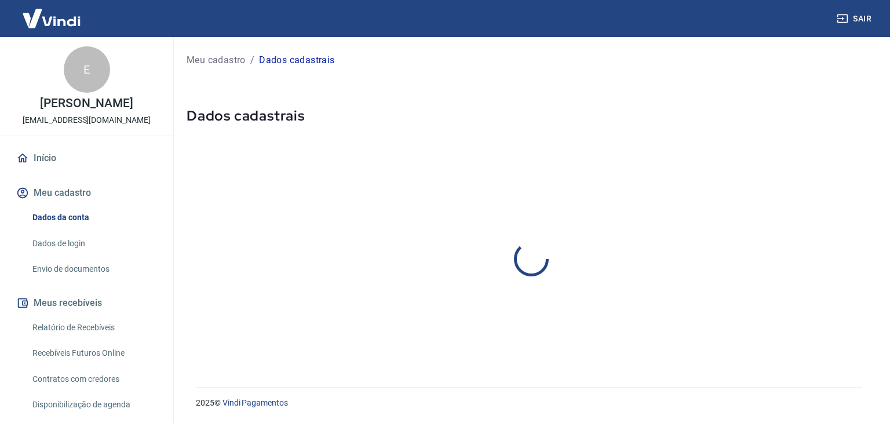
select select "SP"
select select "business"
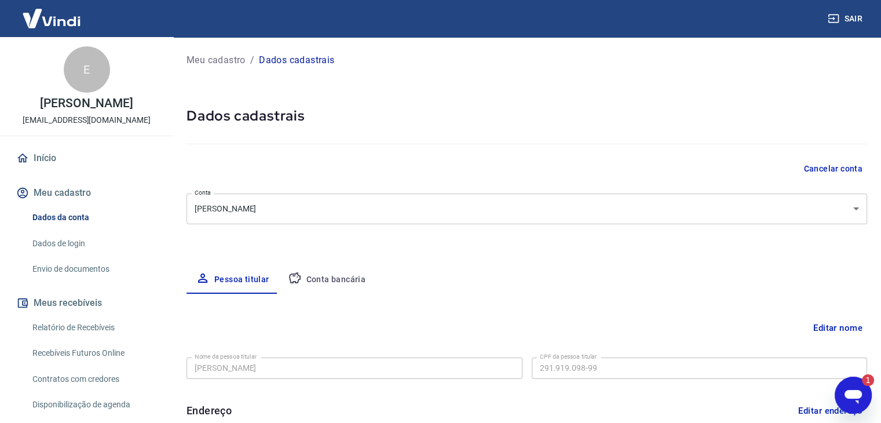
click at [335, 281] on button "Conta bancária" at bounding box center [327, 280] width 97 height 28
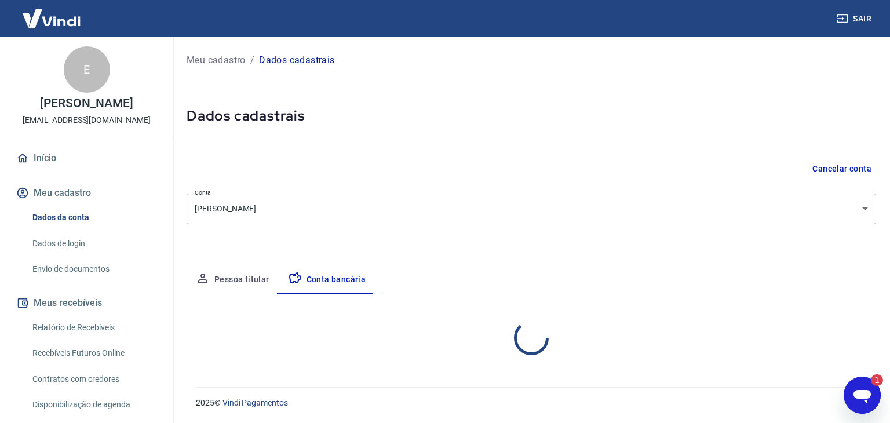
select select "1"
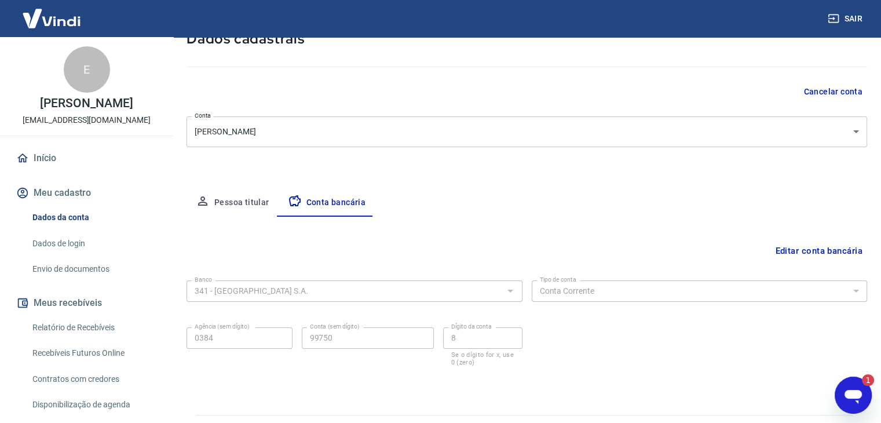
scroll to position [104, 0]
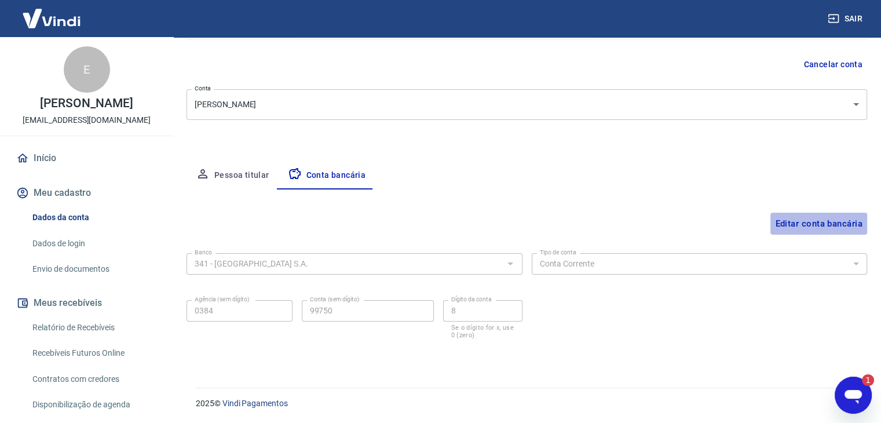
click at [793, 225] on button "Editar conta bancária" at bounding box center [819, 224] width 97 height 22
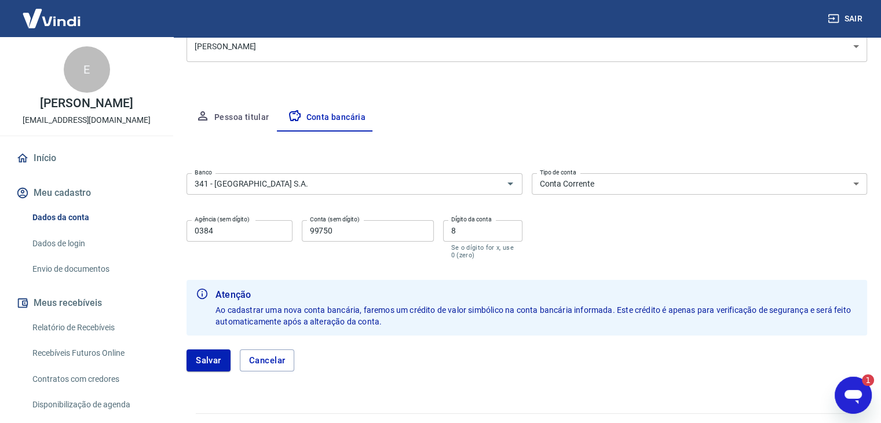
scroll to position [171, 0]
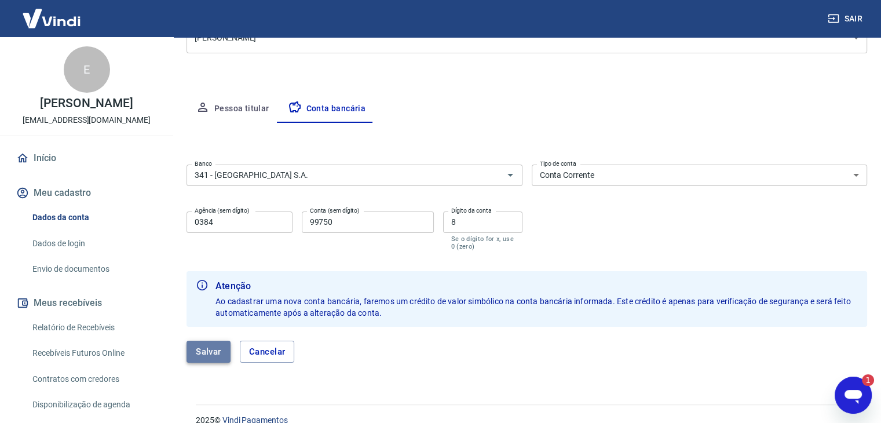
click at [212, 348] on button "Salvar" at bounding box center [209, 352] width 44 height 22
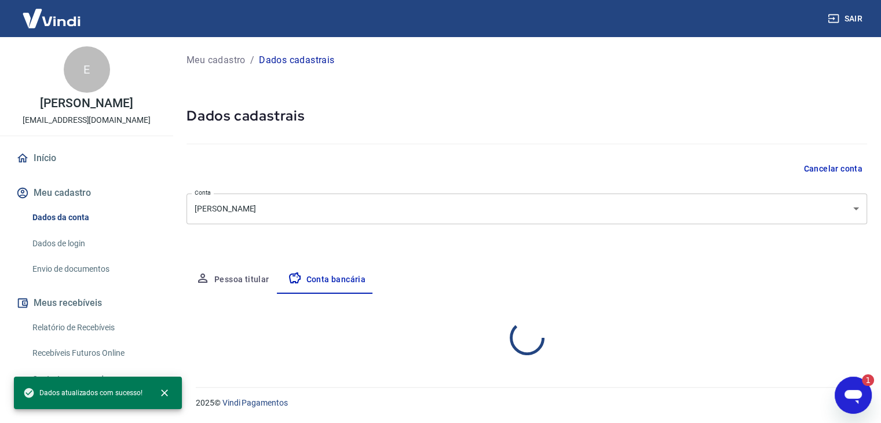
scroll to position [0, 0]
select select "1"
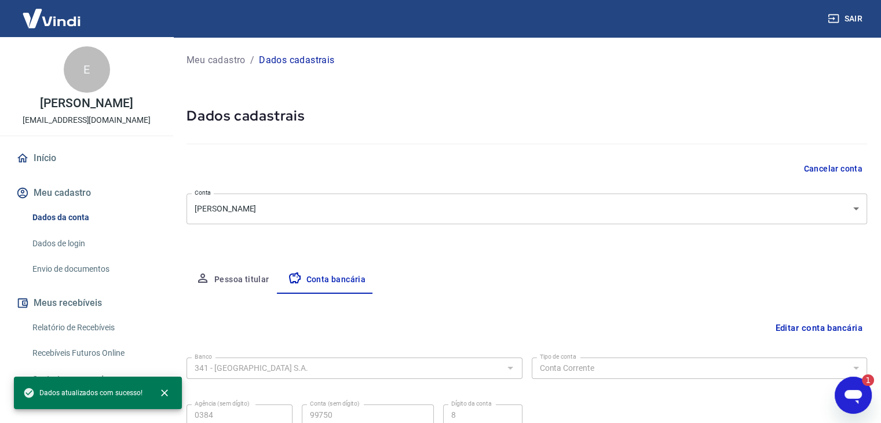
click at [857, 395] on icon "Abrir janela de mensagens, 1 mensagem não lida" at bounding box center [853, 397] width 17 height 14
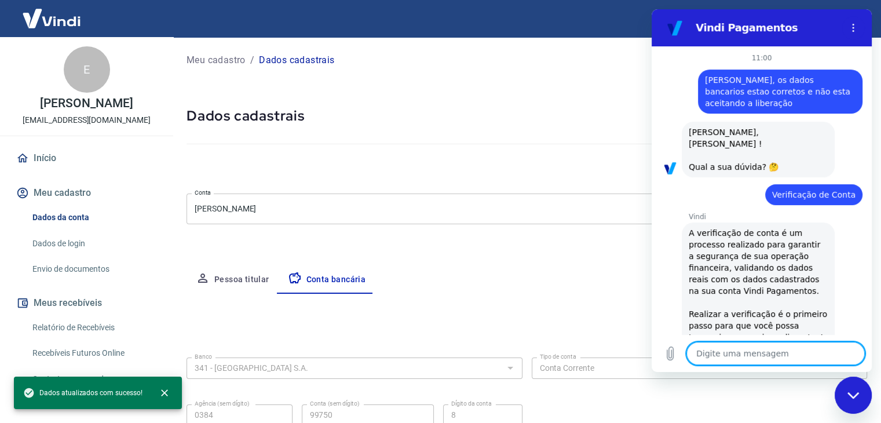
type textarea "x"
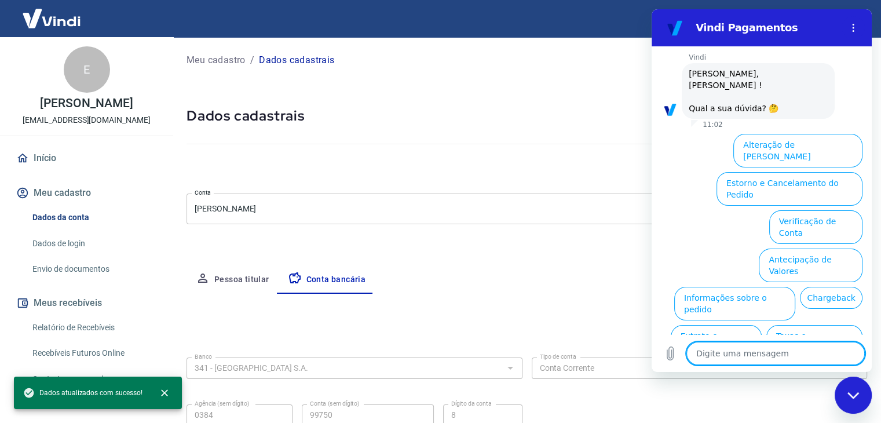
type textarea "v"
type textarea "x"
type textarea "ve"
type textarea "x"
type textarea "ver"
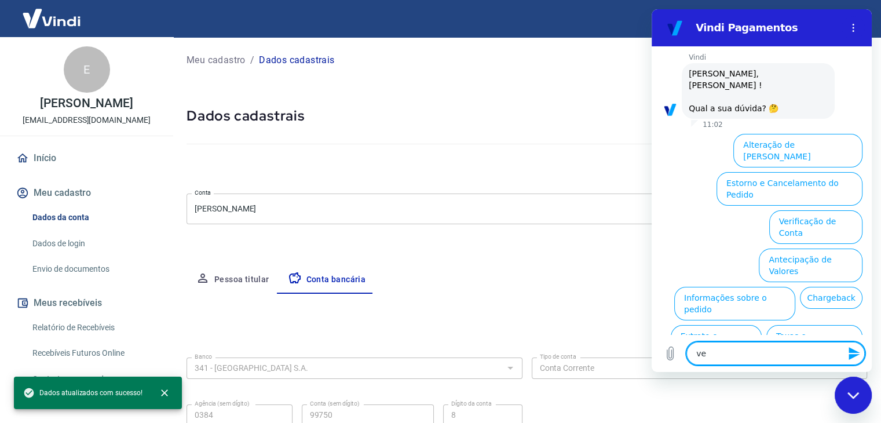
type textarea "x"
type textarea "veri"
type textarea "x"
type textarea "verif"
type textarea "x"
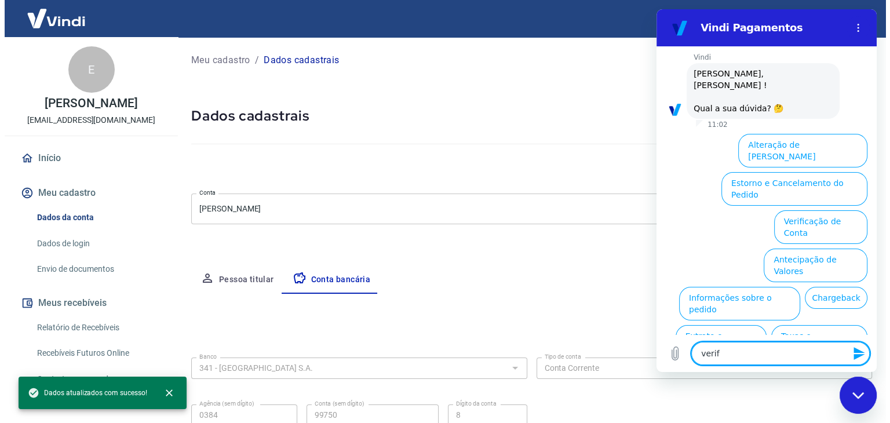
scroll to position [203, 0]
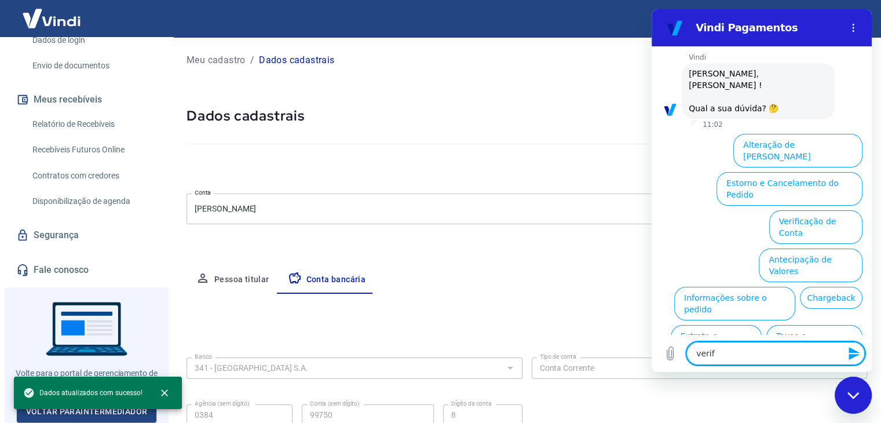
type textarea "verif"
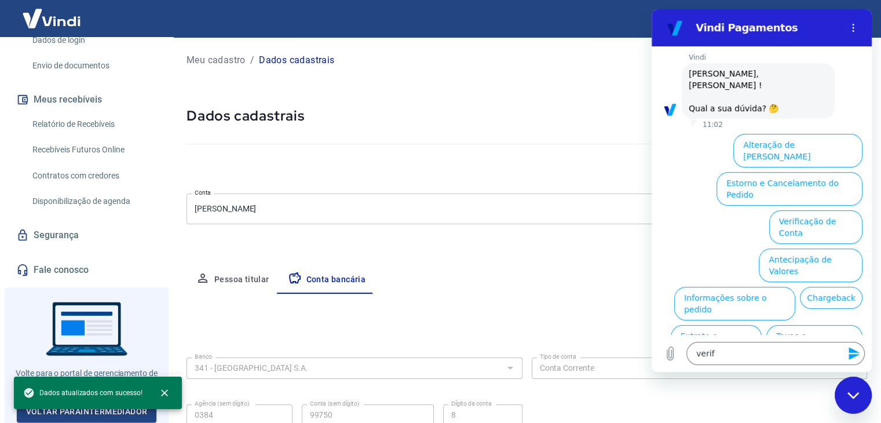
click at [67, 274] on link "Fale conosco" at bounding box center [86, 269] width 145 height 25
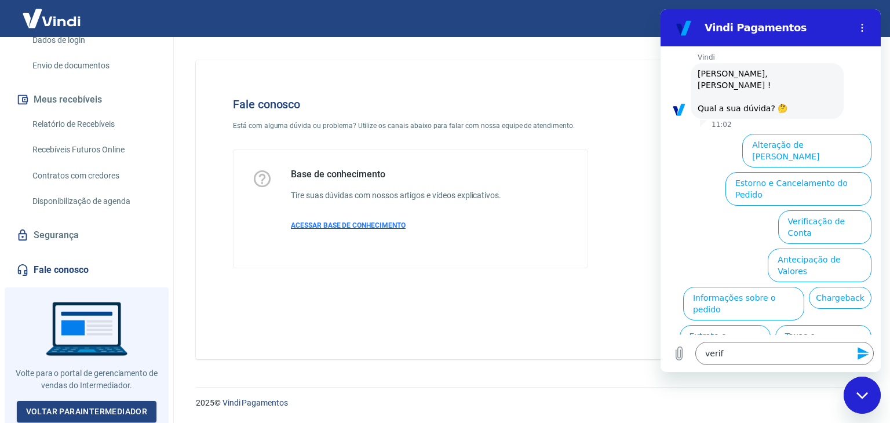
click at [305, 228] on span "ACESSAR BASE DE CONHECIMENTO" at bounding box center [348, 225] width 115 height 8
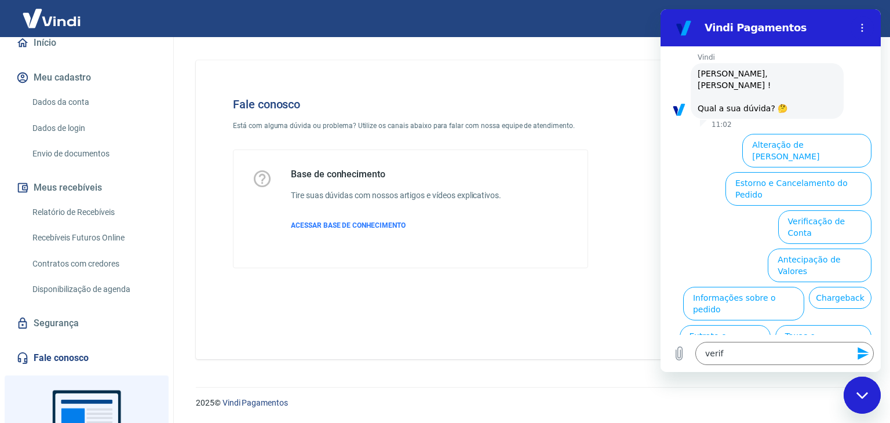
scroll to position [39, 0]
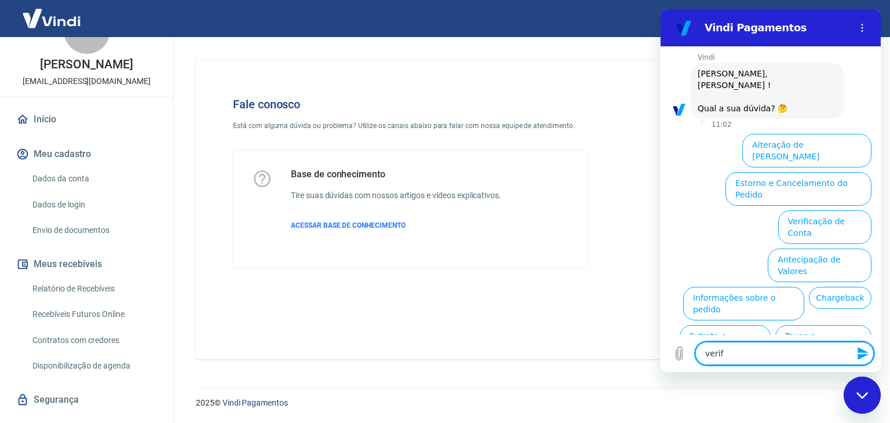
click at [773, 355] on textarea "verif" at bounding box center [784, 353] width 178 height 23
click at [814, 210] on button "Verificação de Conta" at bounding box center [824, 227] width 93 height 34
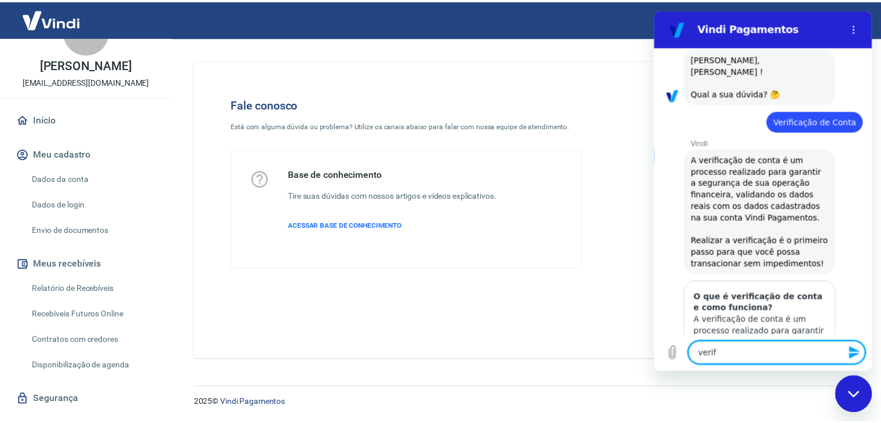
scroll to position [501, 0]
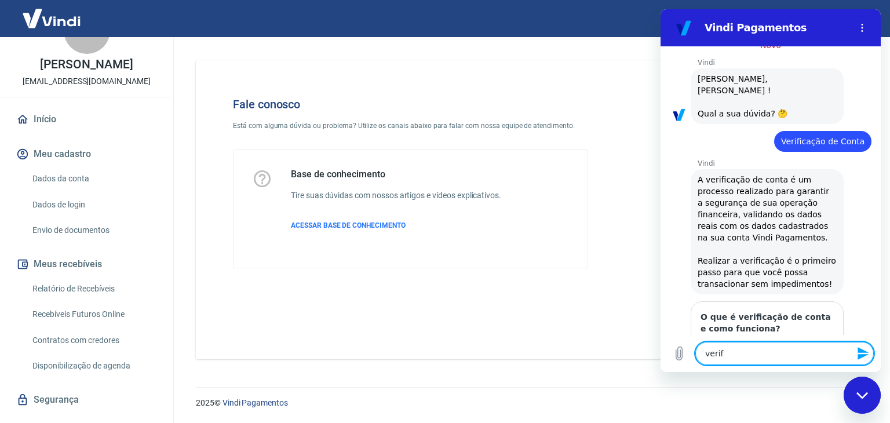
type textarea "x"
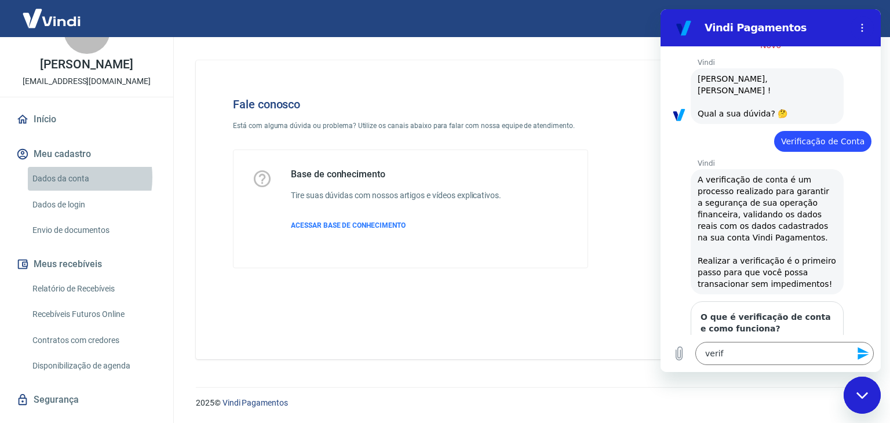
click at [58, 177] on link "Dados da conta" at bounding box center [94, 179] width 132 height 24
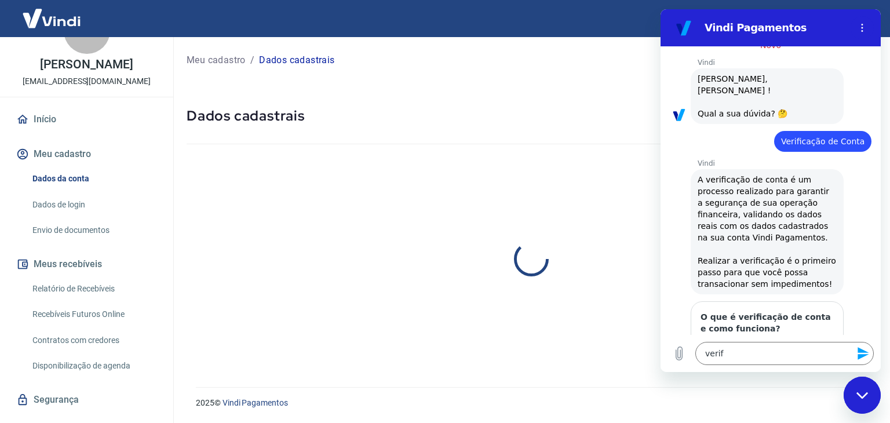
select select "SP"
select select "business"
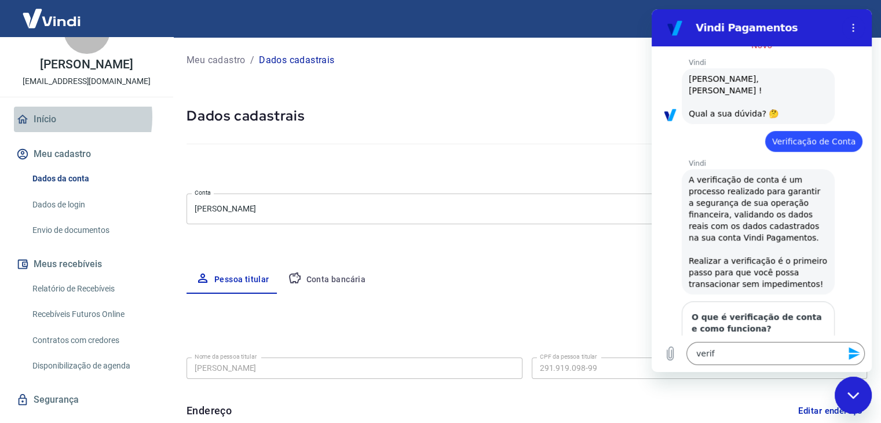
click at [47, 117] on link "Início" at bounding box center [86, 119] width 145 height 25
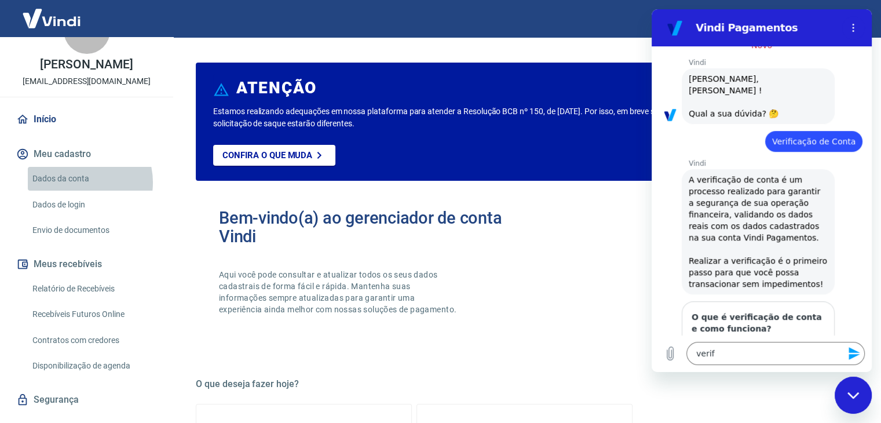
click at [76, 183] on link "Dados da conta" at bounding box center [94, 179] width 132 height 24
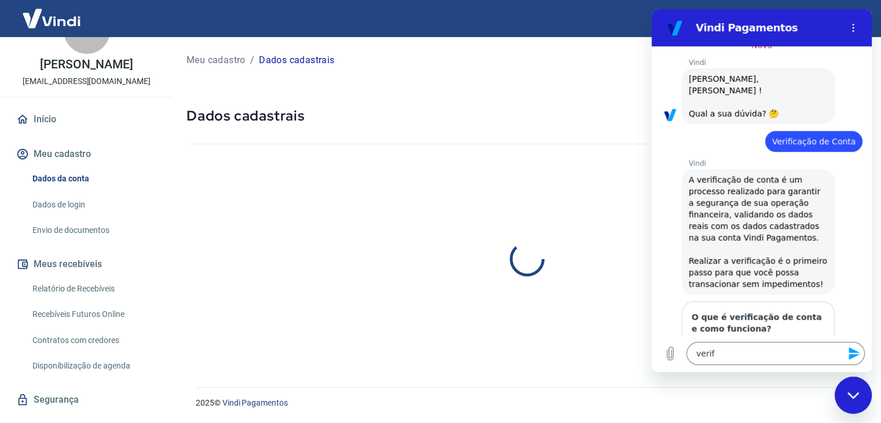
select select "SP"
select select "business"
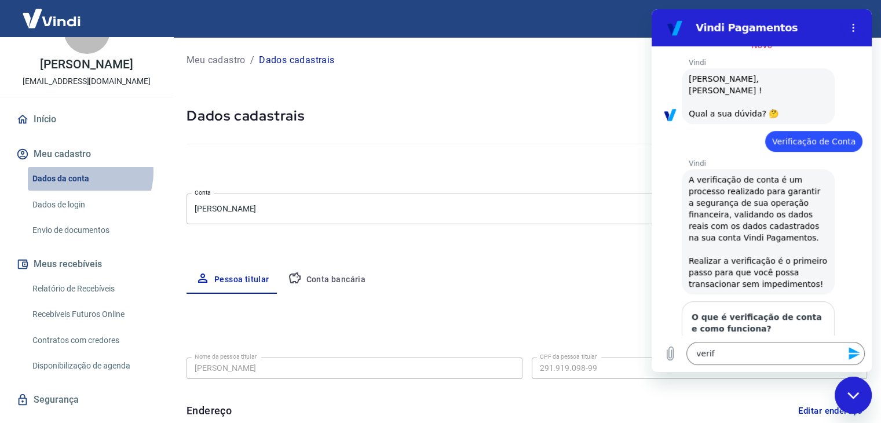
click at [81, 172] on link "Dados da conta" at bounding box center [94, 179] width 132 height 24
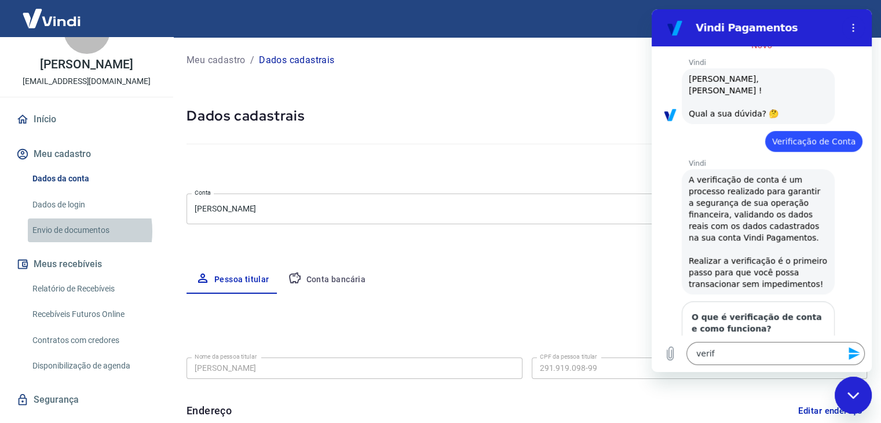
click at [63, 231] on link "Envio de documentos" at bounding box center [94, 230] width 132 height 24
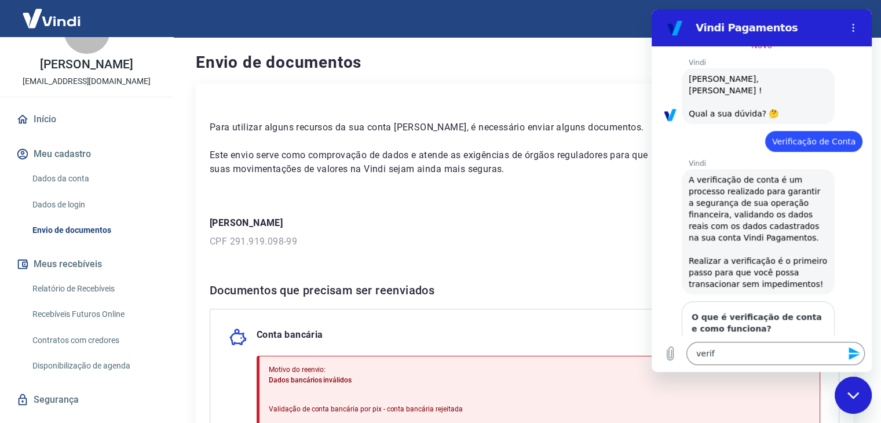
click at [58, 180] on link "Dados da conta" at bounding box center [94, 179] width 132 height 24
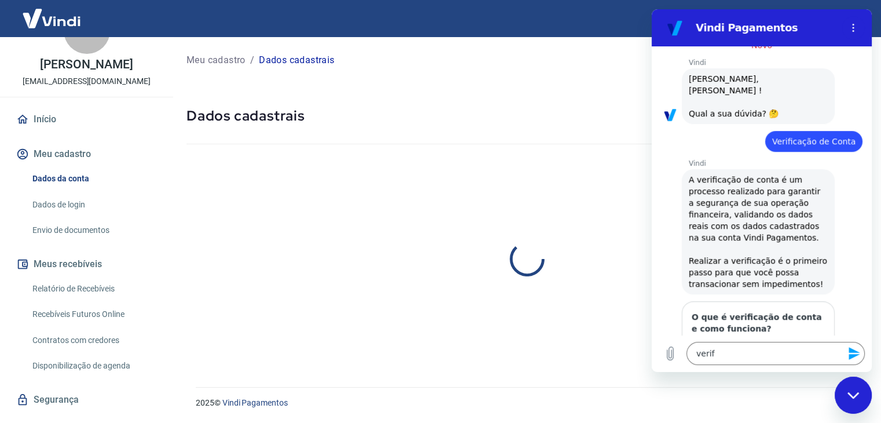
select select "SP"
select select "business"
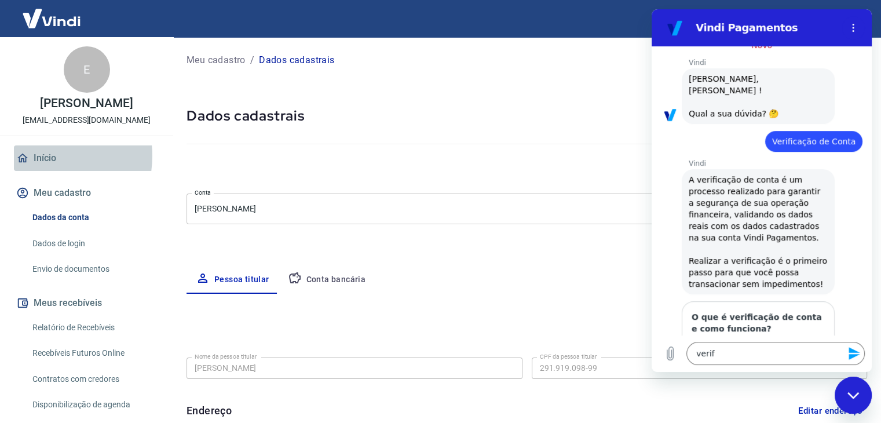
click at [43, 156] on link "Início" at bounding box center [86, 157] width 145 height 25
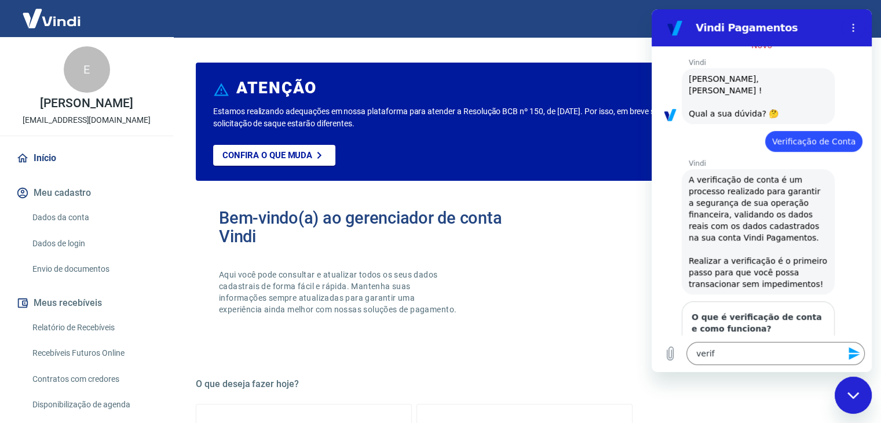
click at [44, 242] on link "Dados de login" at bounding box center [94, 244] width 132 height 24
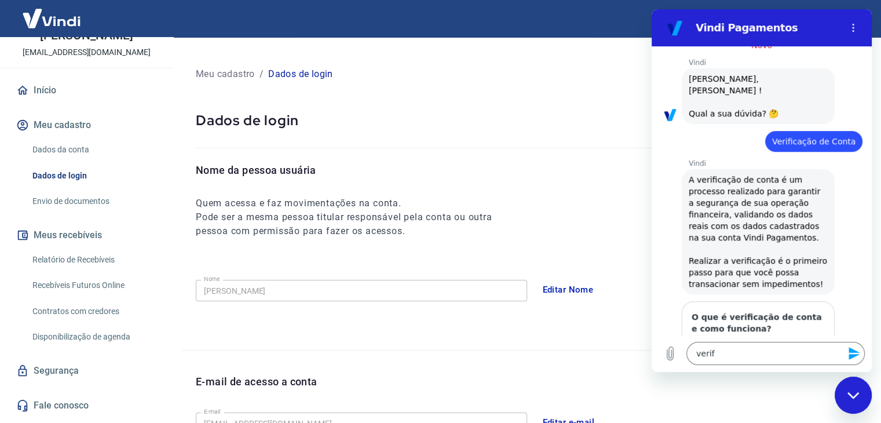
scroll to position [203, 0]
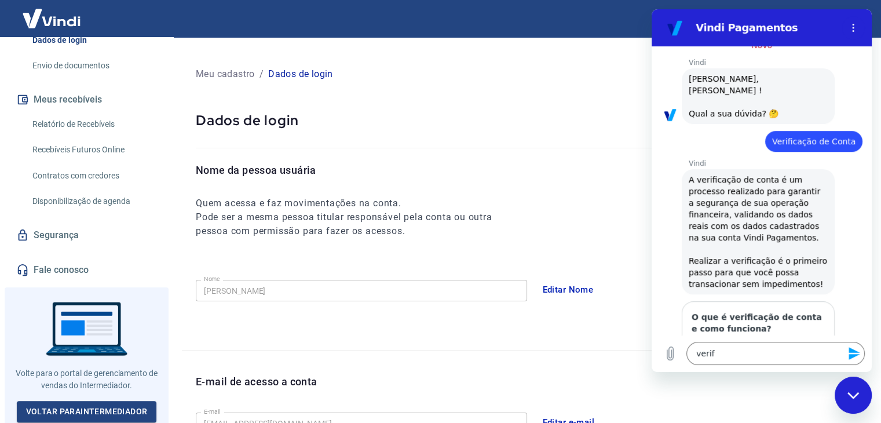
click at [846, 398] on div "Fechar janela de mensagens" at bounding box center [853, 395] width 35 height 35
type textarea "x"
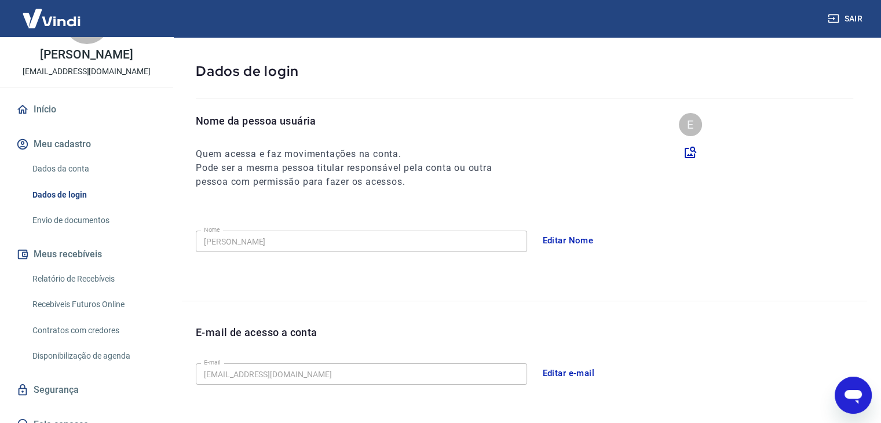
scroll to position [49, 0]
click at [72, 170] on link "Dados da conta" at bounding box center [94, 168] width 132 height 24
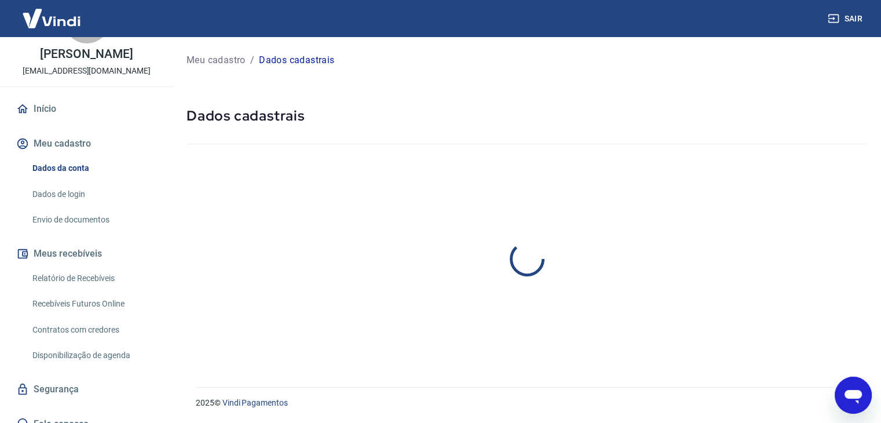
select select "SP"
select select "business"
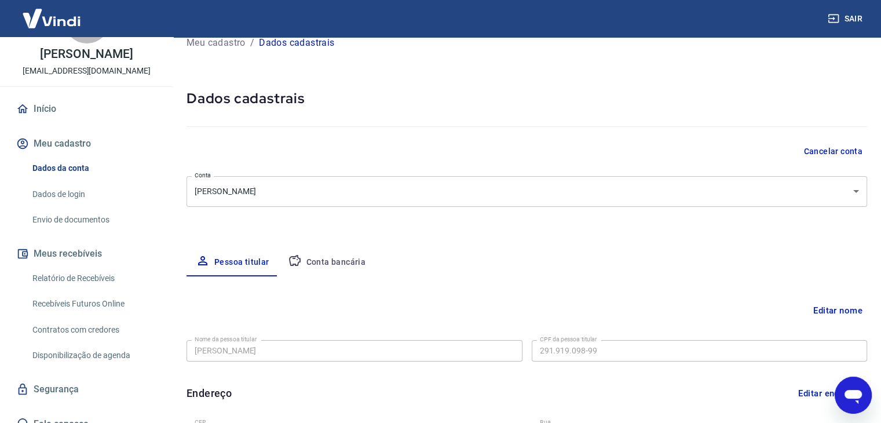
scroll to position [20, 0]
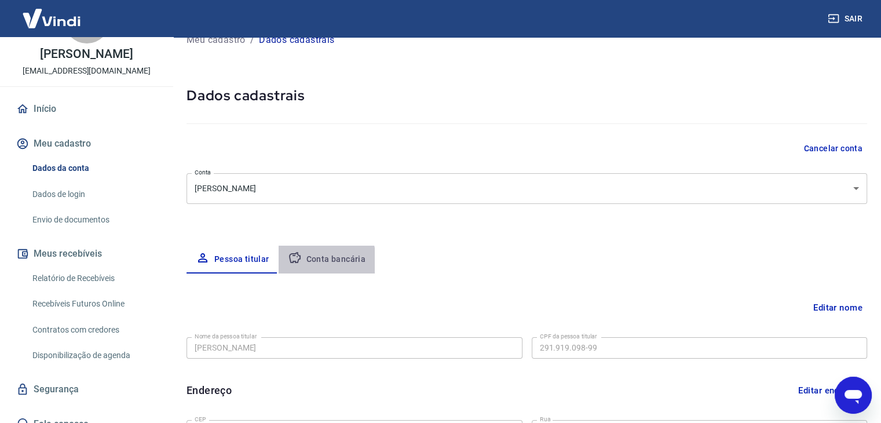
click at [306, 260] on button "Conta bancária" at bounding box center [327, 260] width 97 height 28
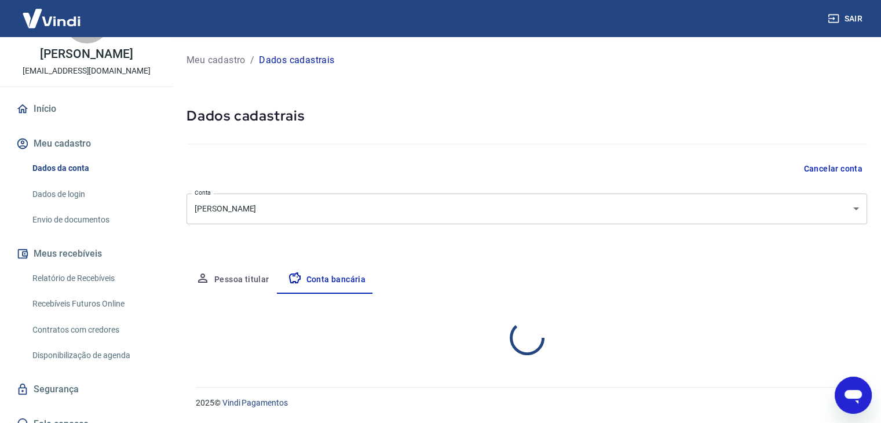
select select "1"
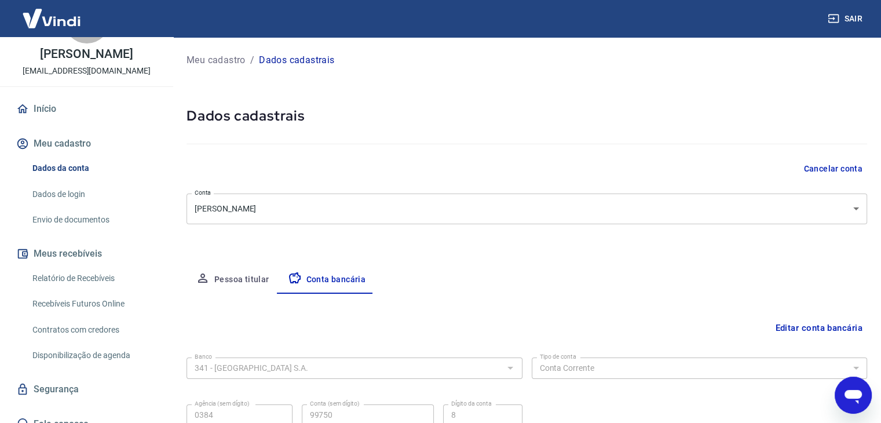
click at [202, 57] on p "Meu cadastro" at bounding box center [216, 60] width 59 height 14
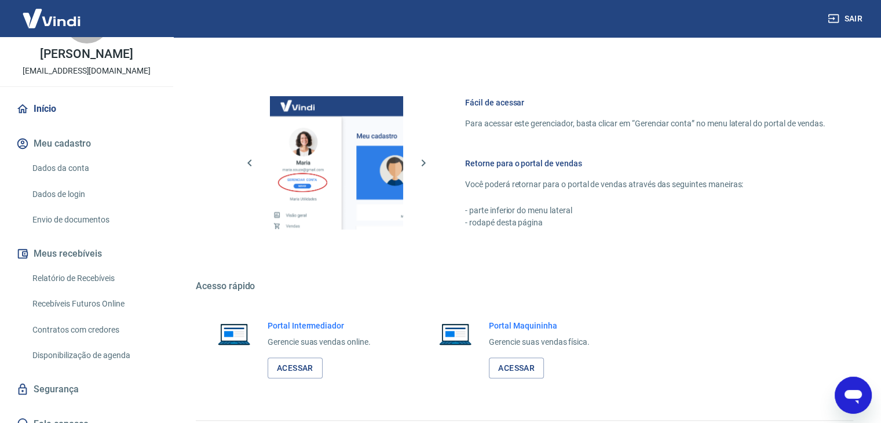
scroll to position [612, 0]
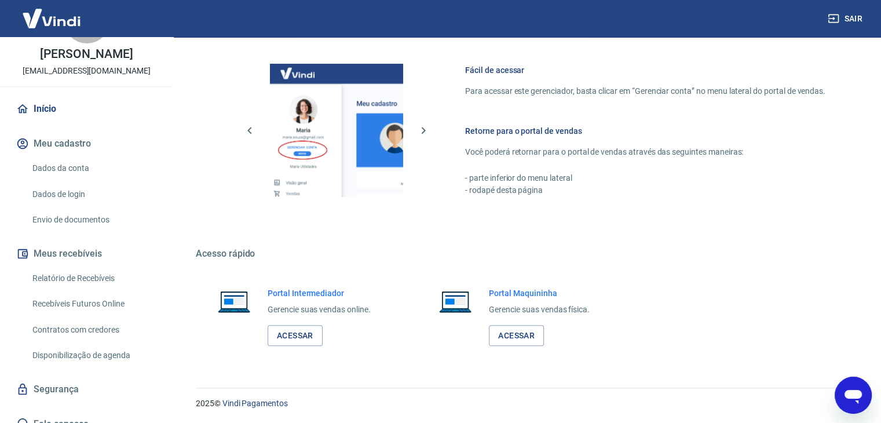
click at [61, 167] on link "Dados da conta" at bounding box center [94, 168] width 132 height 24
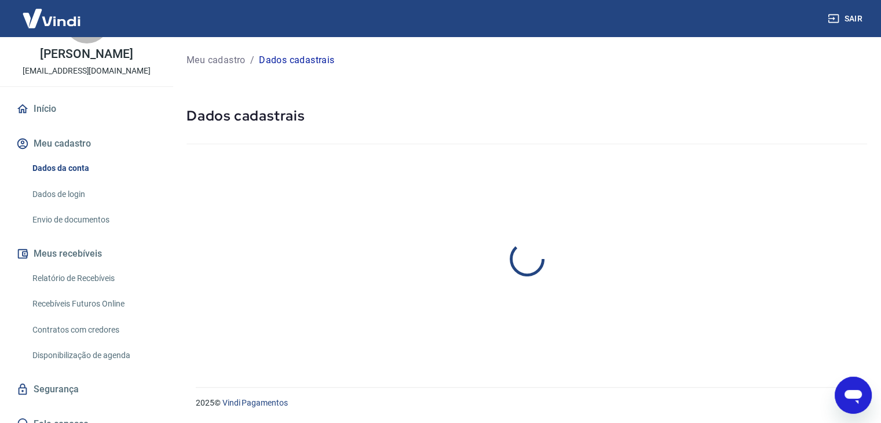
select select "SP"
select select "business"
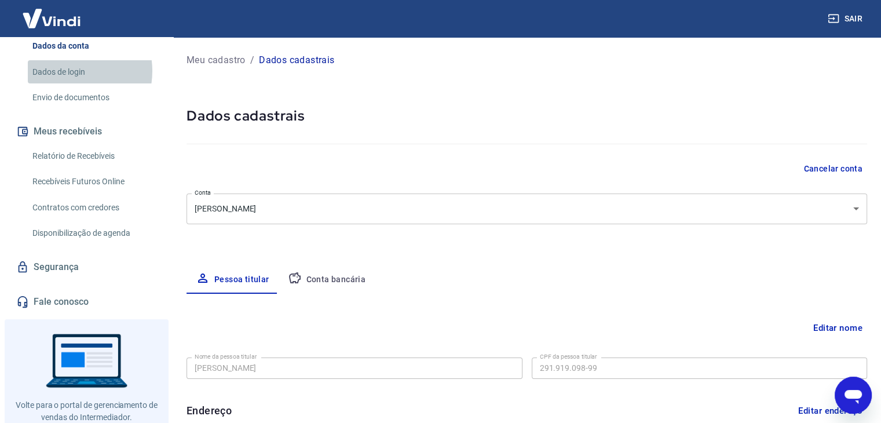
click at [67, 71] on link "Dados de login" at bounding box center [94, 72] width 132 height 24
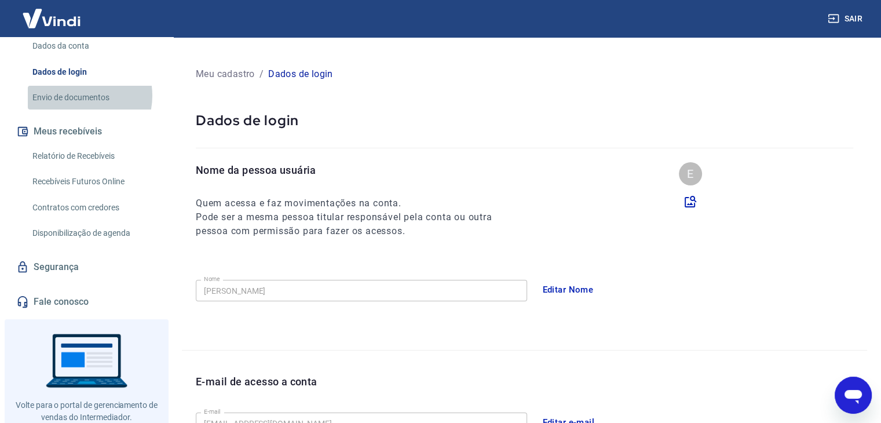
click at [76, 96] on link "Envio de documentos" at bounding box center [94, 98] width 132 height 24
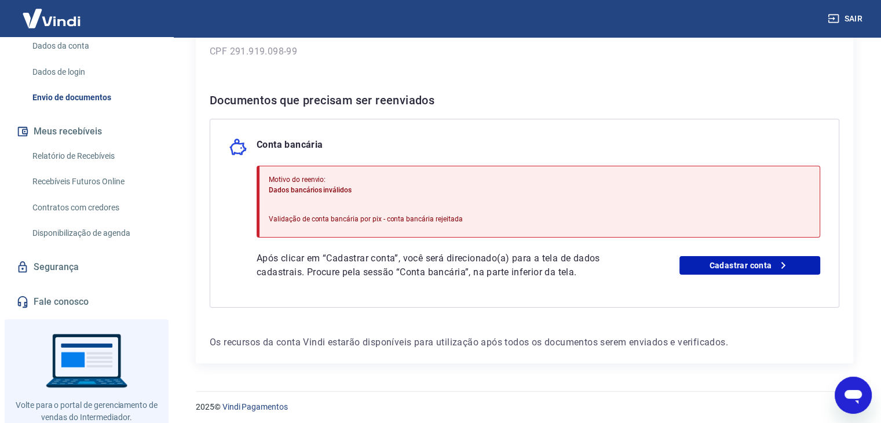
scroll to position [191, 0]
click at [721, 267] on link "Cadastrar conta" at bounding box center [750, 264] width 141 height 19
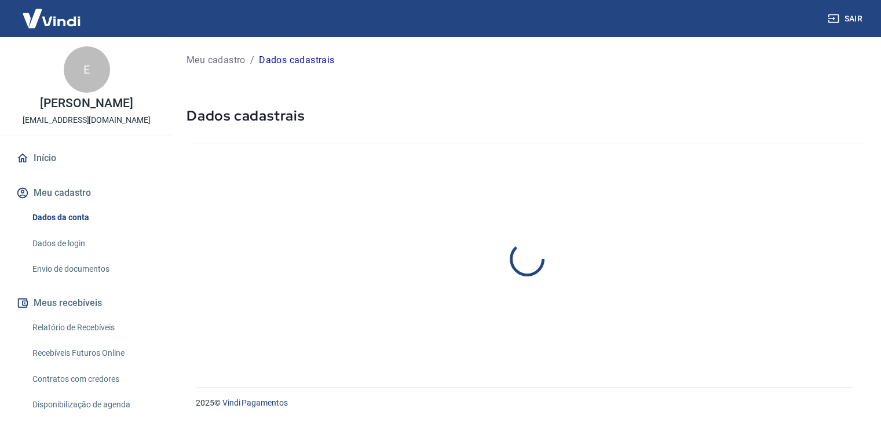
select select "SP"
select select "business"
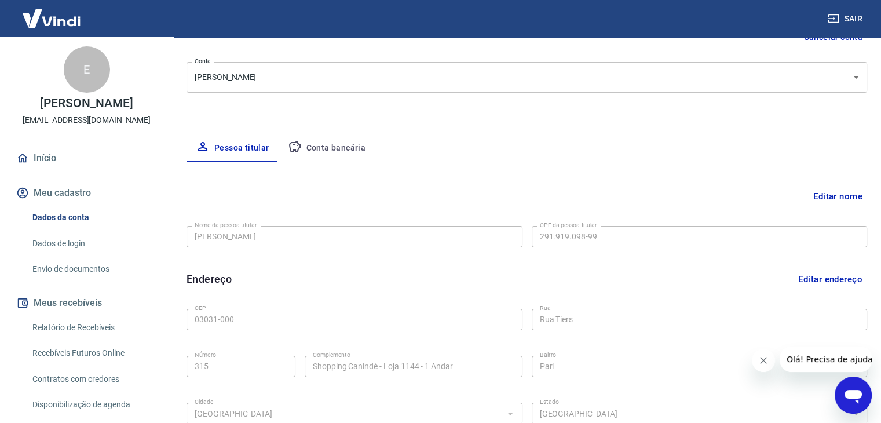
scroll to position [142, 0]
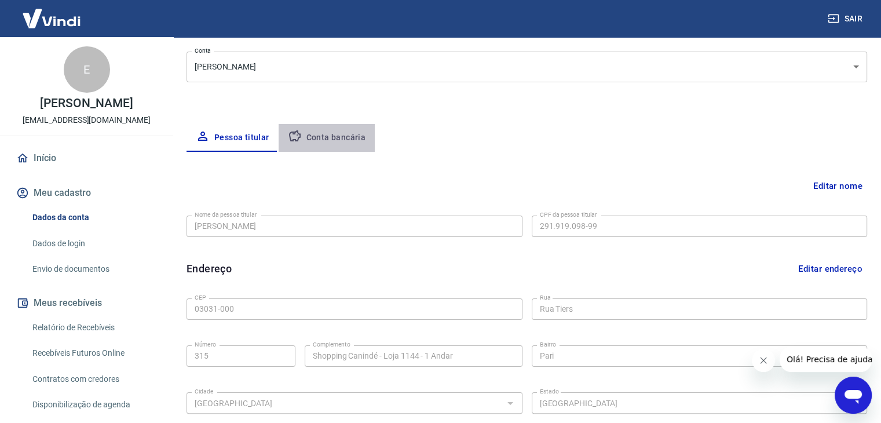
click at [349, 136] on button "Conta bancária" at bounding box center [327, 138] width 97 height 28
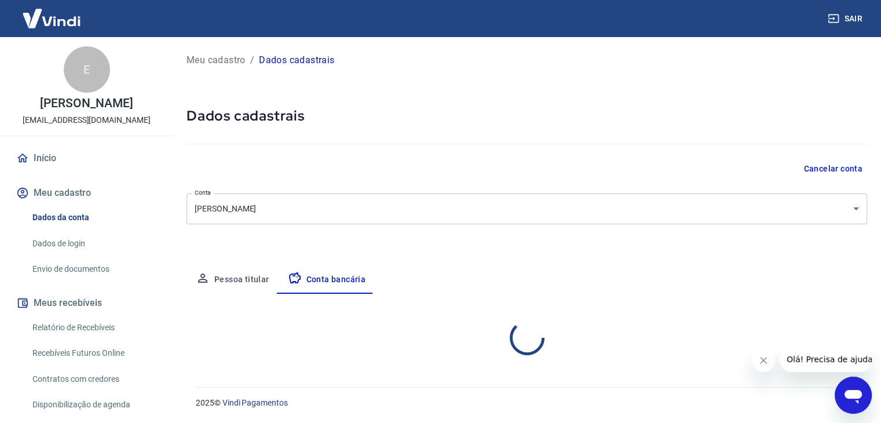
scroll to position [0, 0]
select select "1"
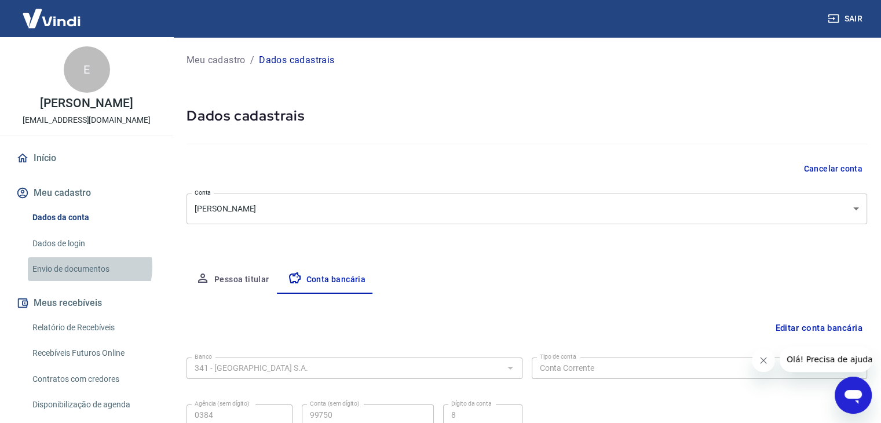
click at [79, 267] on link "Envio de documentos" at bounding box center [94, 269] width 132 height 24
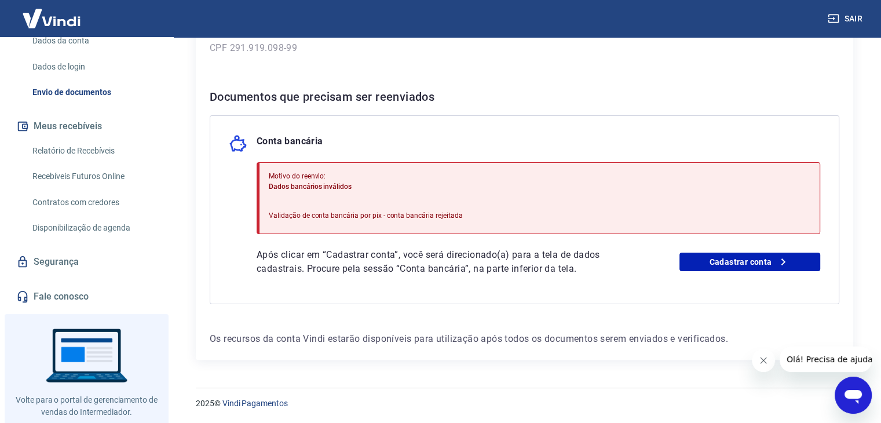
scroll to position [203, 0]
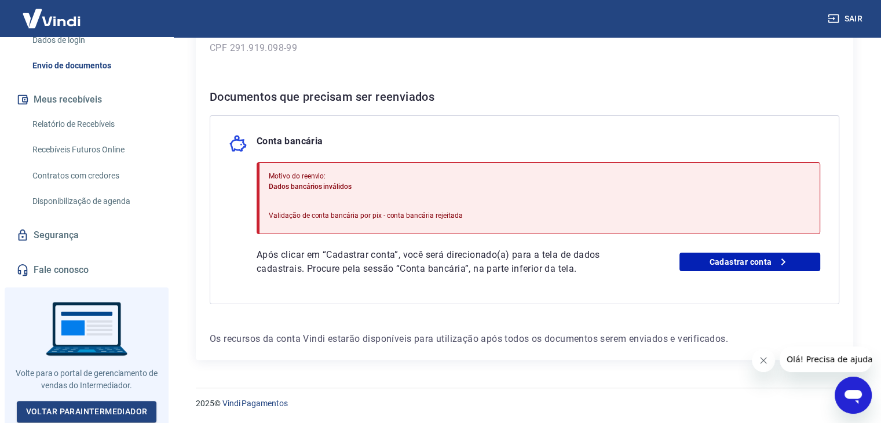
click at [59, 265] on link "Fale conosco" at bounding box center [86, 269] width 145 height 25
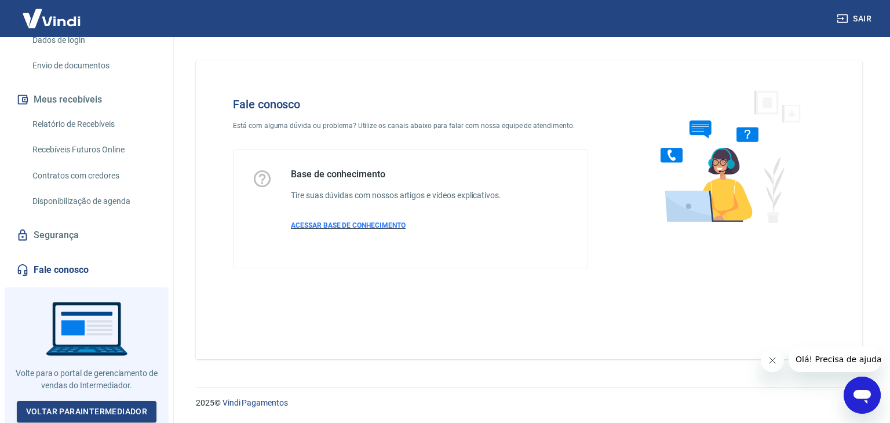
click at [342, 228] on span "ACESSAR BASE DE CONHECIMENTO" at bounding box center [348, 225] width 115 height 8
click at [870, 392] on icon "Abrir janela de mensagens" at bounding box center [862, 397] width 17 height 14
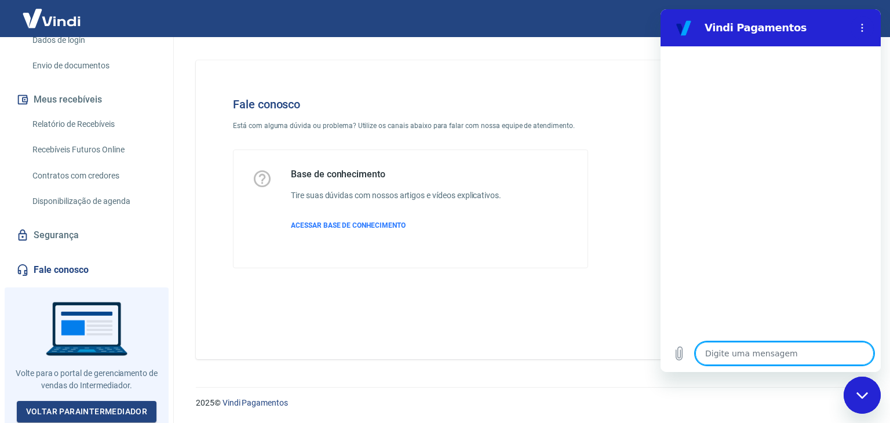
type textarea "O"
type textarea "x"
type textarea "Ol"
type textarea "x"
type textarea "[PERSON_NAME]"
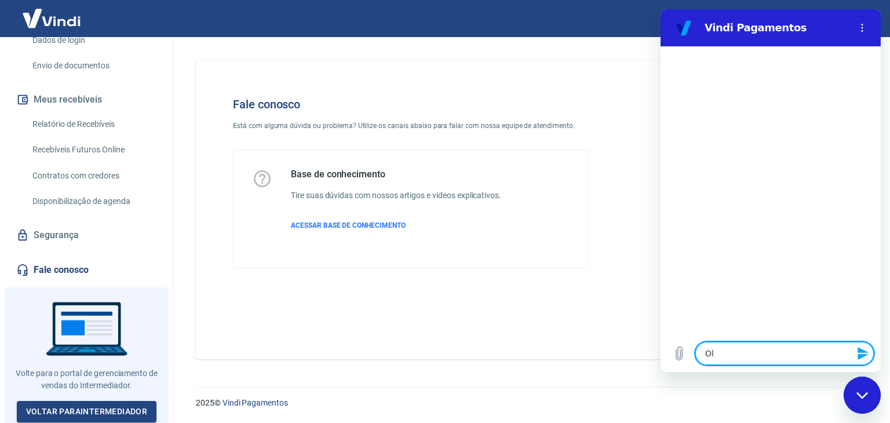
type textarea "x"
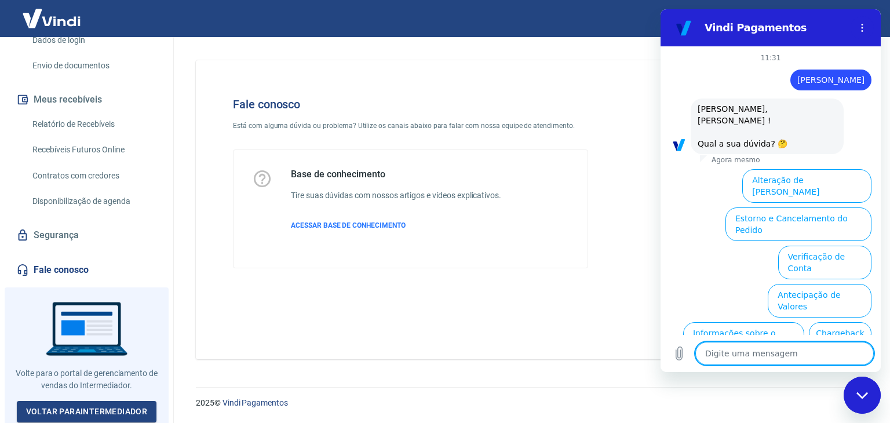
scroll to position [59, 0]
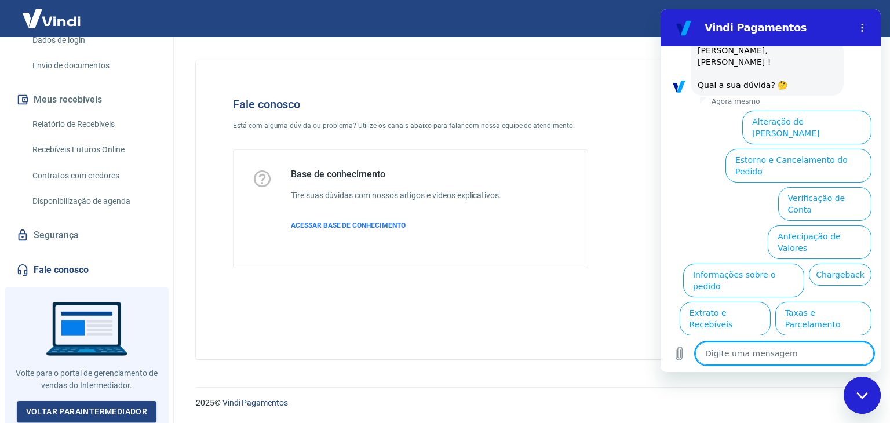
type textarea "x"
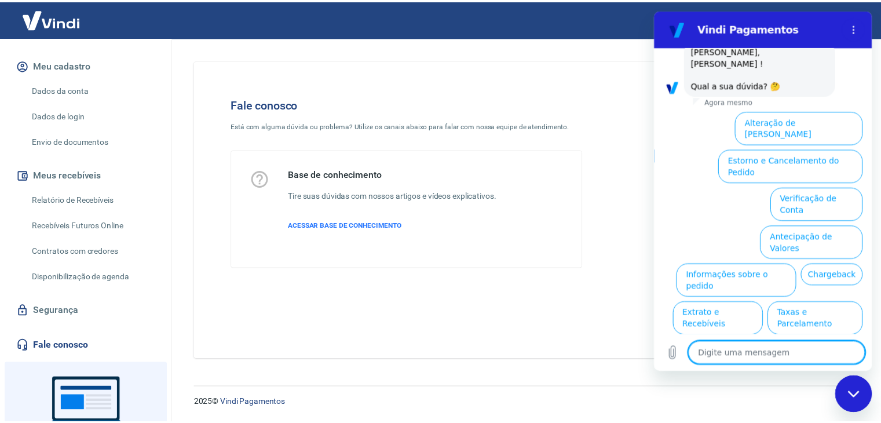
scroll to position [52, 0]
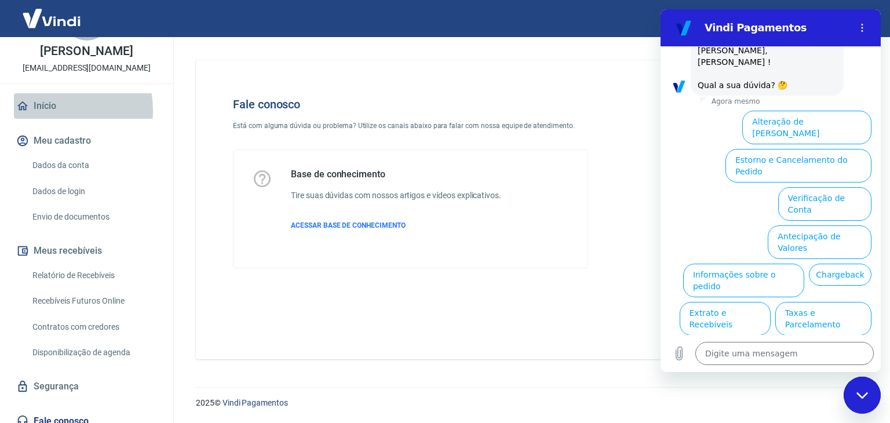
click at [54, 110] on link "Início" at bounding box center [86, 105] width 145 height 25
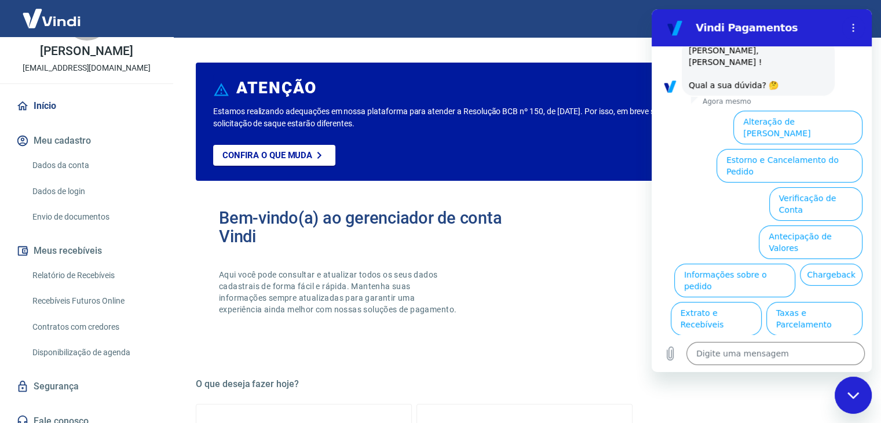
click at [78, 167] on link "Dados da conta" at bounding box center [94, 166] width 132 height 24
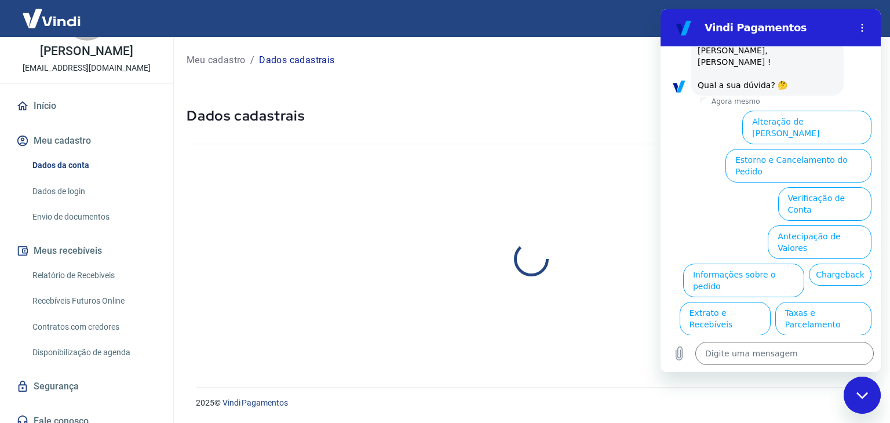
select select "SP"
select select "business"
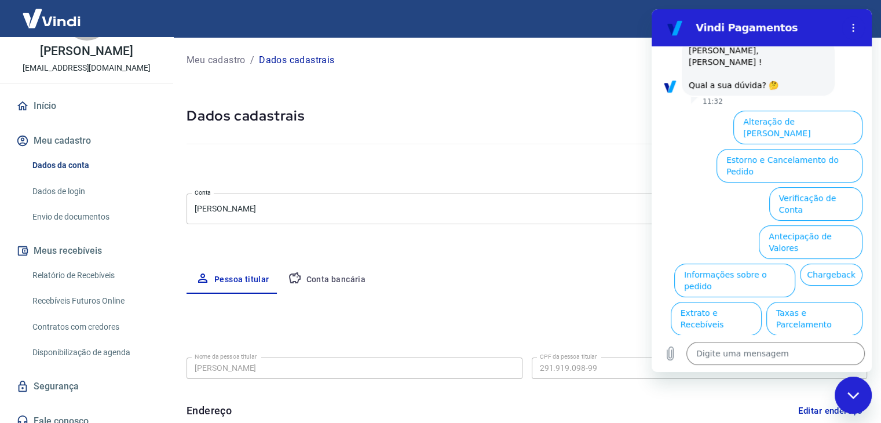
click at [377, 165] on div "Cancelar conta" at bounding box center [527, 168] width 681 height 21
click at [858, 389] on div "Fechar janela de mensagens" at bounding box center [853, 395] width 35 height 35
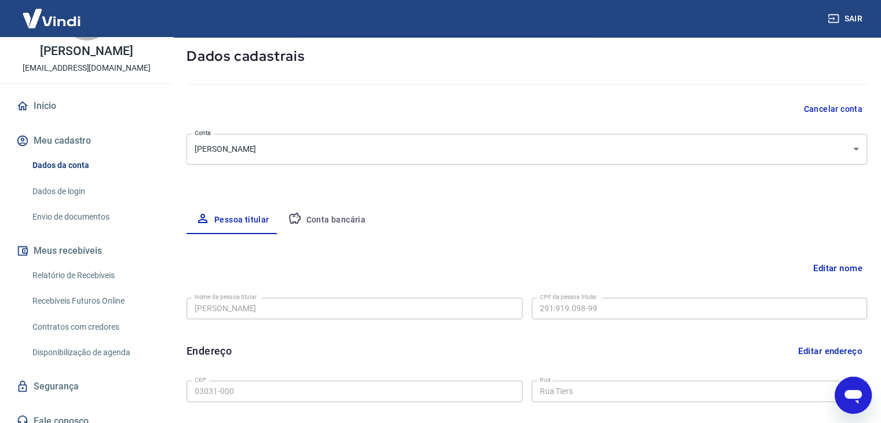
scroll to position [59, 0]
drag, startPoint x: 25, startPoint y: 71, endPoint x: 144, endPoint y: 70, distance: 118.8
click at [144, 70] on div "E Elizabeth Garcia claritaclara341@gmail.com" at bounding box center [86, 34] width 173 height 99
copy p "[EMAIL_ADDRESS][DOMAIN_NAME]"
type textarea "x"
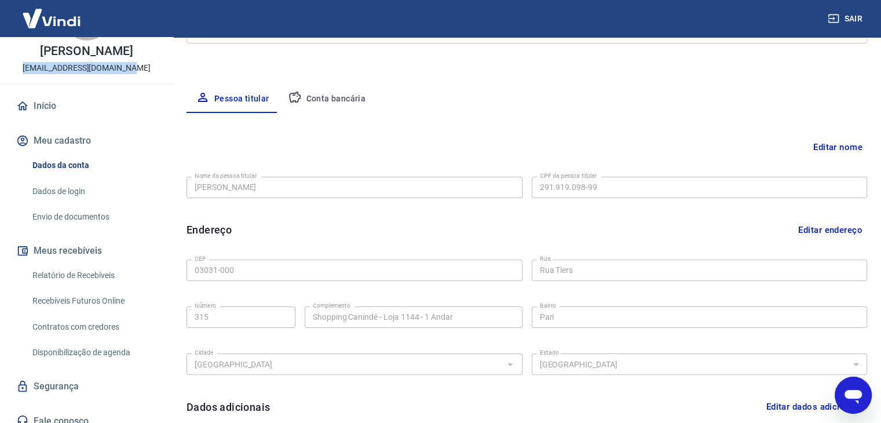
scroll to position [0, 0]
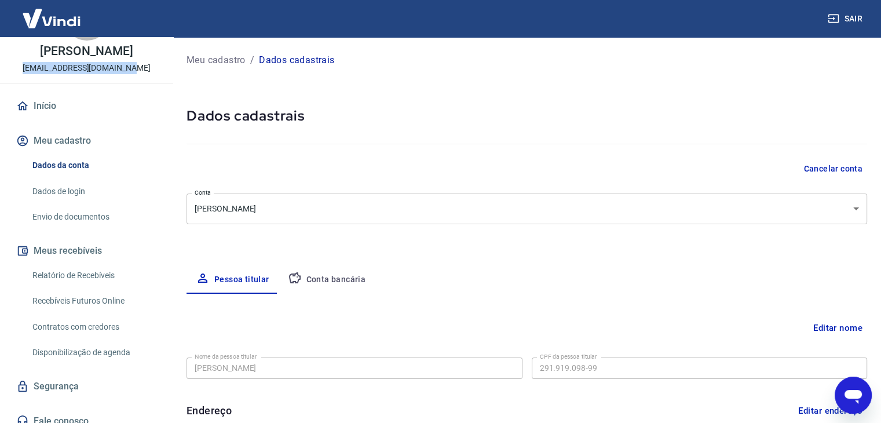
click at [234, 60] on p "Meu cadastro" at bounding box center [216, 60] width 59 height 14
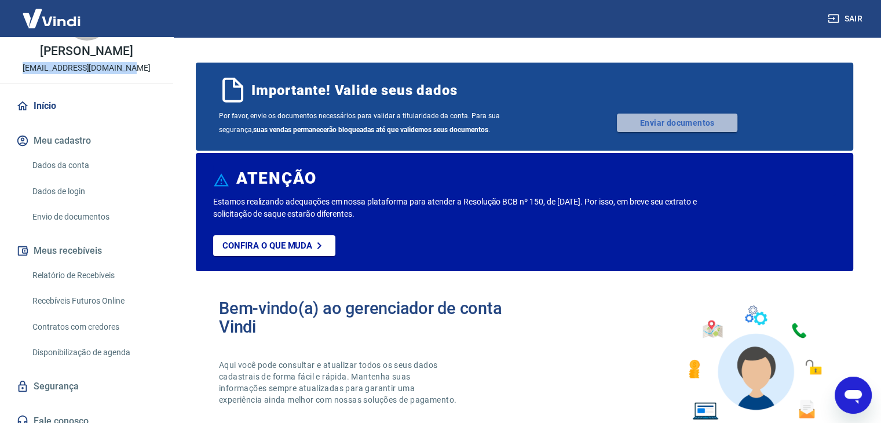
click at [661, 121] on link "Enviar documentos" at bounding box center [677, 123] width 121 height 19
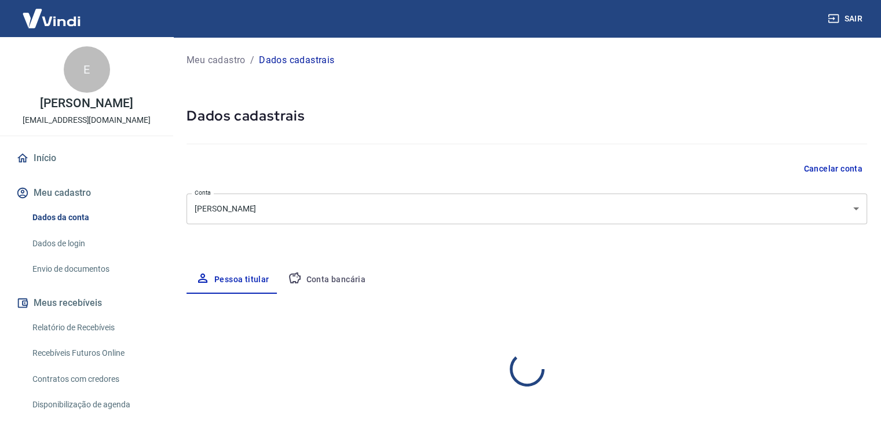
select select "SP"
select select "business"
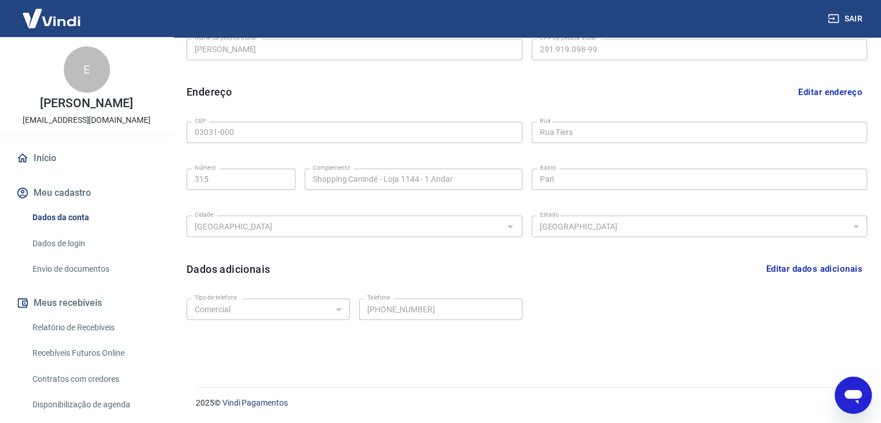
scroll to position [285, 0]
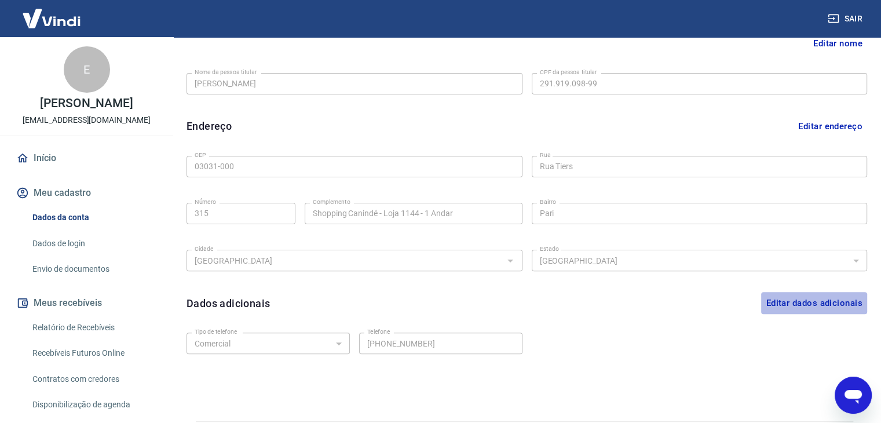
click at [801, 304] on button "Editar dados adicionais" at bounding box center [814, 303] width 106 height 22
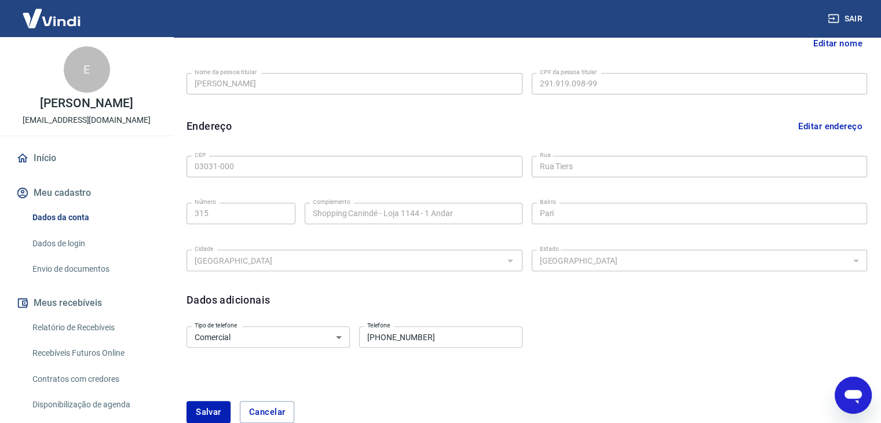
scroll to position [362, 0]
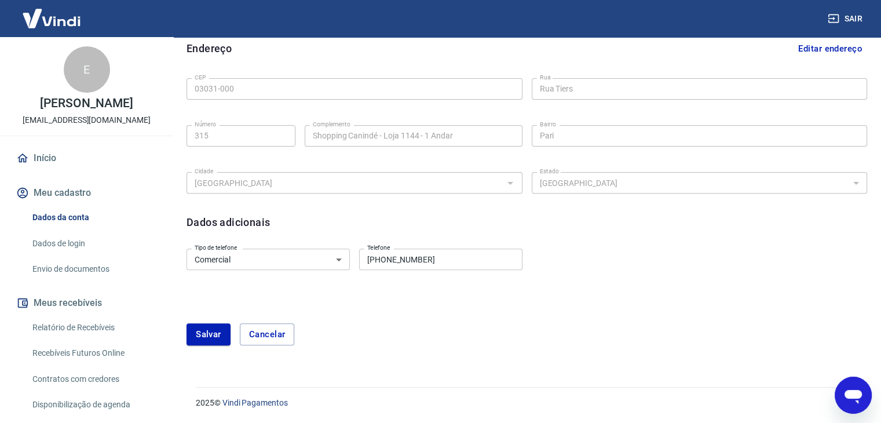
click at [64, 234] on link "Dados de login" at bounding box center [94, 244] width 132 height 24
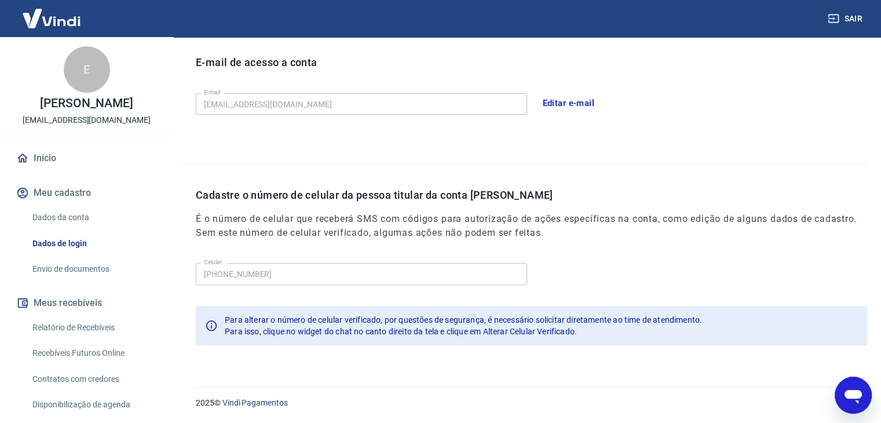
scroll to position [319, 0]
click at [74, 272] on link "Envio de documentos" at bounding box center [94, 269] width 132 height 24
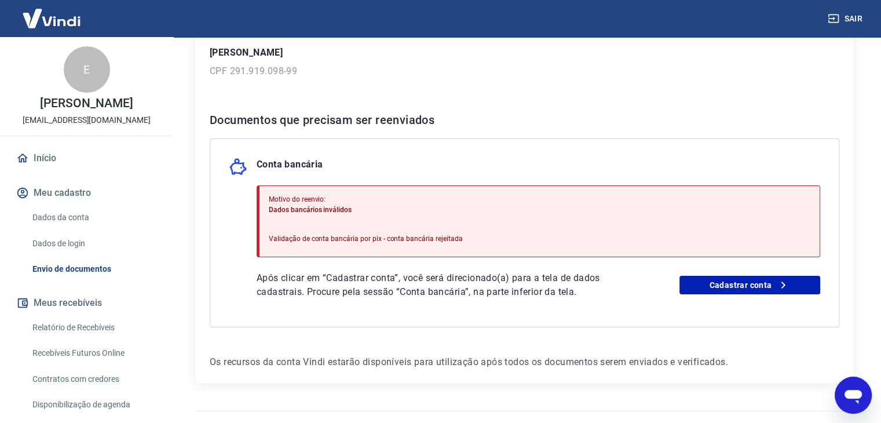
scroll to position [194, 0]
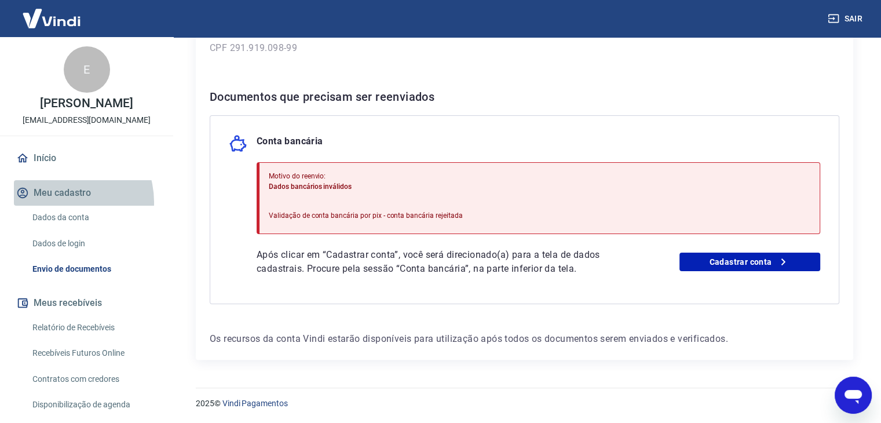
click at [61, 202] on button "Meu cadastro" at bounding box center [86, 192] width 145 height 25
click at [65, 221] on link "Dados da conta" at bounding box center [94, 218] width 132 height 24
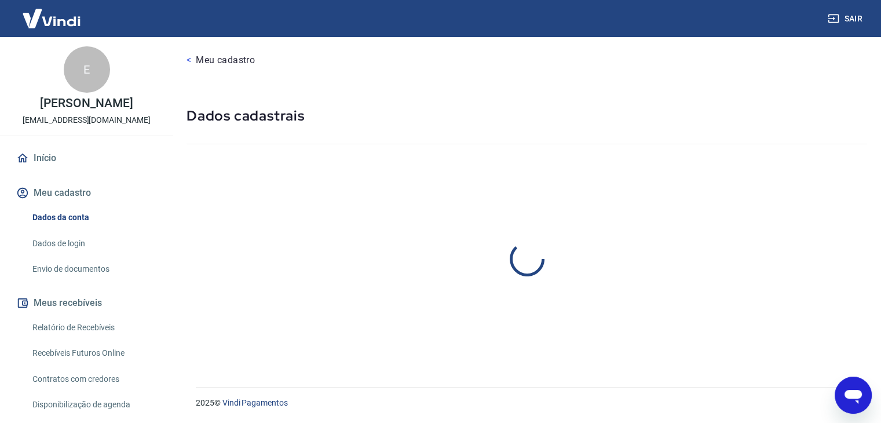
select select "SP"
select select "business"
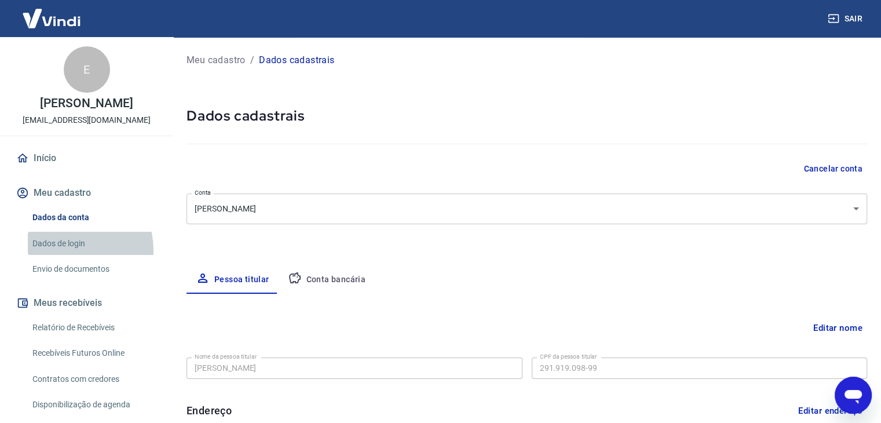
click at [67, 250] on link "Dados de login" at bounding box center [94, 244] width 132 height 24
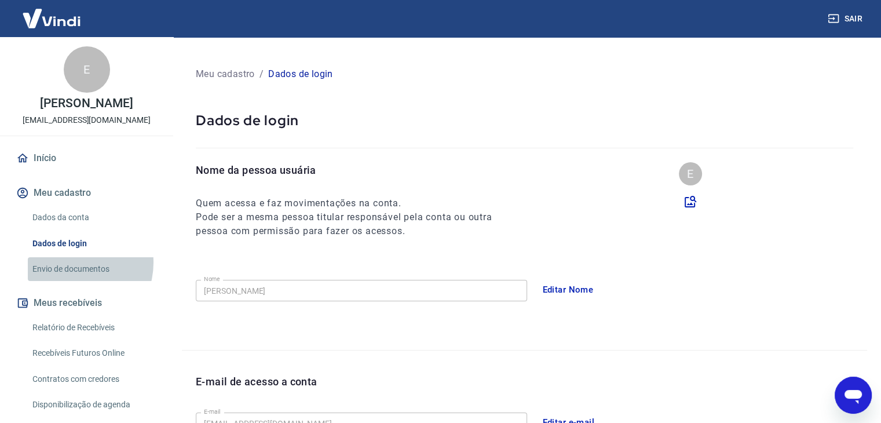
click at [72, 263] on link "Envio de documentos" at bounding box center [94, 269] width 132 height 24
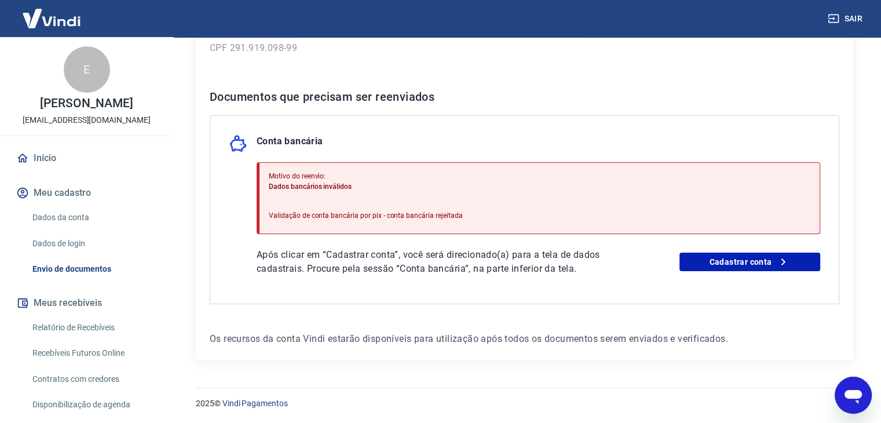
scroll to position [163, 0]
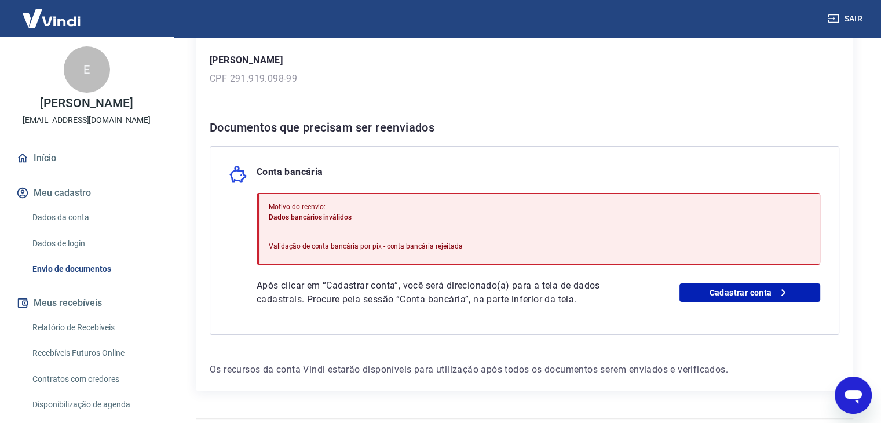
click at [69, 188] on button "Meu cadastro" at bounding box center [86, 192] width 145 height 25
click at [85, 187] on button "Meu cadastro" at bounding box center [86, 192] width 145 height 25
click at [77, 212] on link "Dados da conta" at bounding box center [94, 218] width 132 height 24
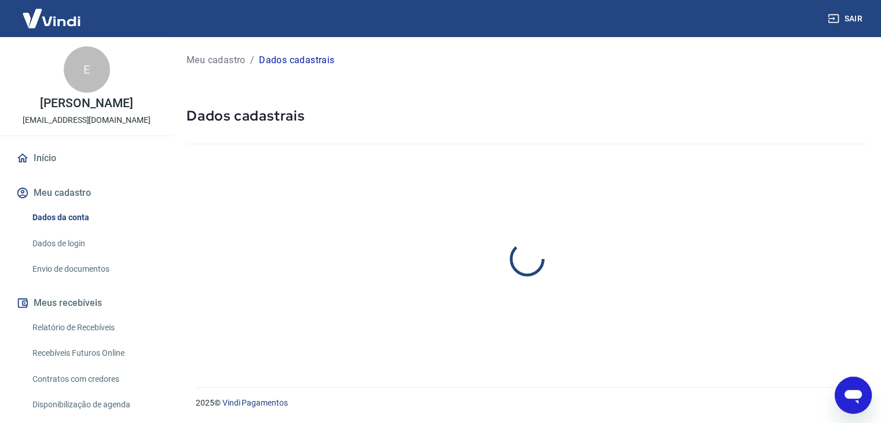
select select "SP"
select select "business"
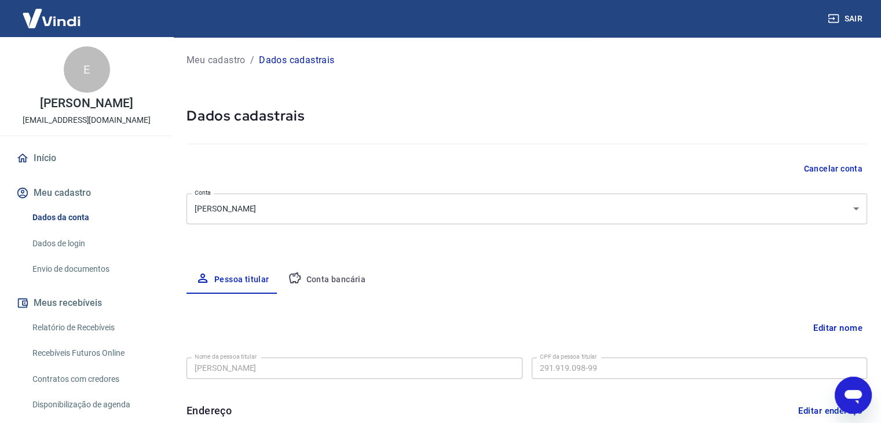
click at [101, 265] on link "Envio de documentos" at bounding box center [94, 269] width 132 height 24
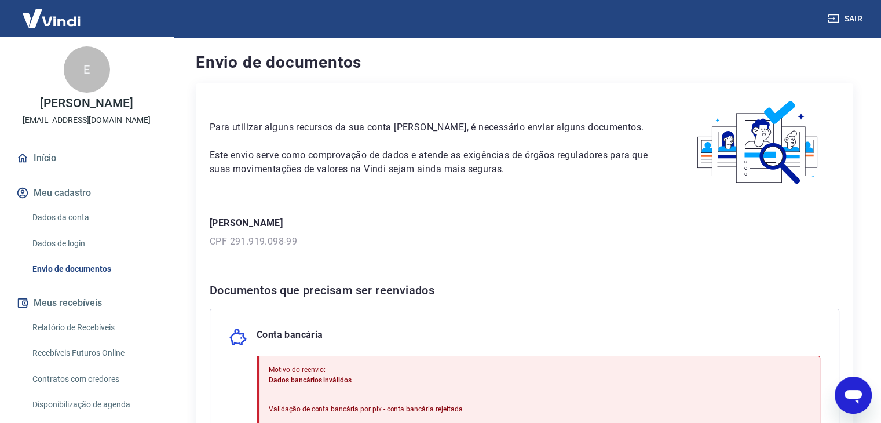
click at [54, 239] on link "Dados de login" at bounding box center [94, 244] width 132 height 24
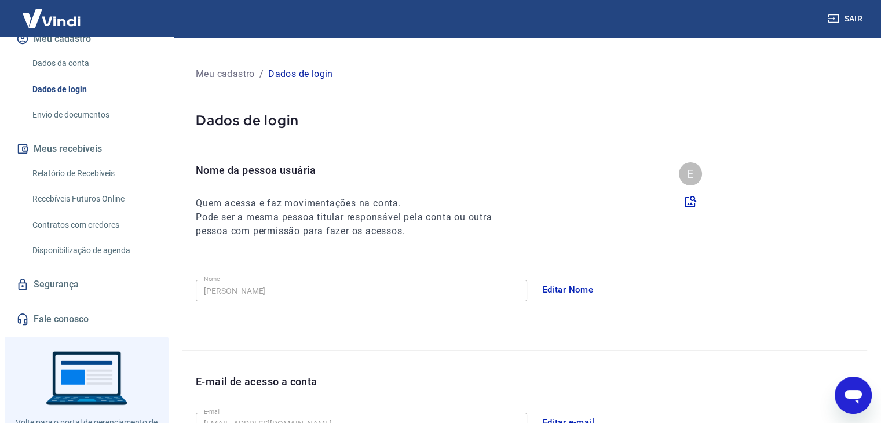
scroll to position [203, 0]
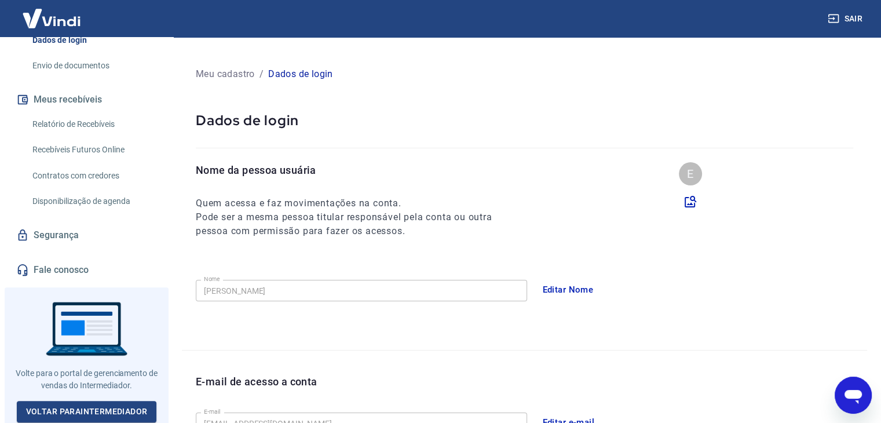
click at [68, 195] on link "Disponibilização de agenda" at bounding box center [94, 202] width 132 height 24
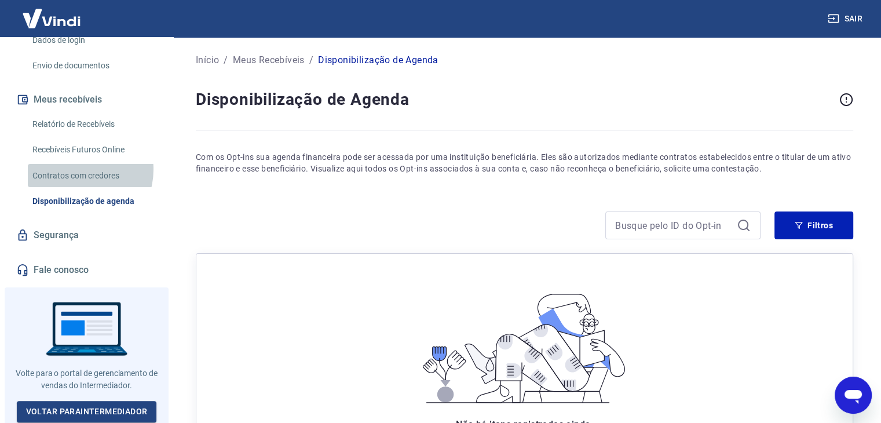
click at [76, 169] on link "Contratos com credores" at bounding box center [94, 176] width 132 height 24
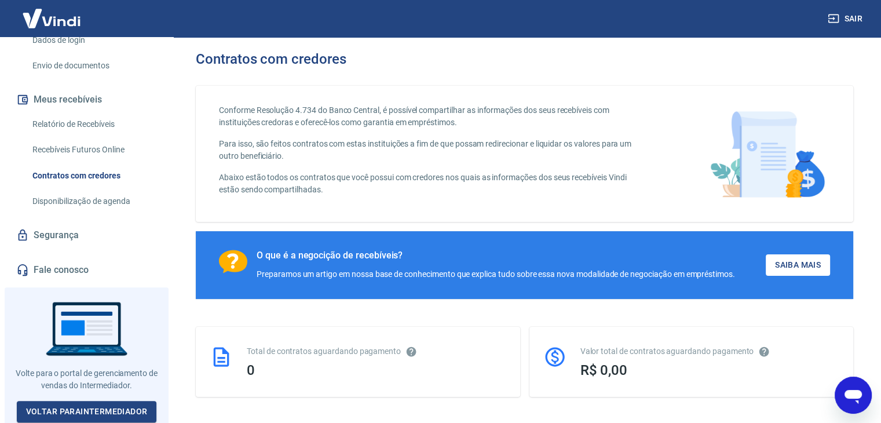
click at [74, 151] on link "Recebíveis Futuros Online" at bounding box center [94, 150] width 132 height 24
click at [90, 60] on link "Envio de documentos" at bounding box center [94, 66] width 132 height 24
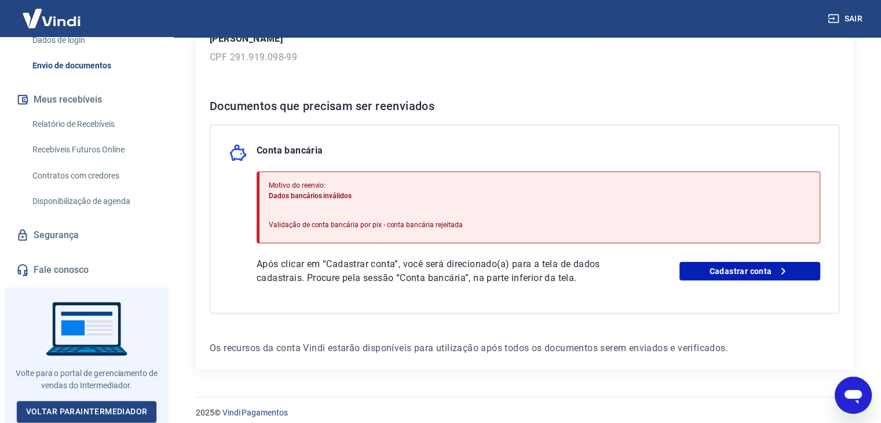
scroll to position [194, 0]
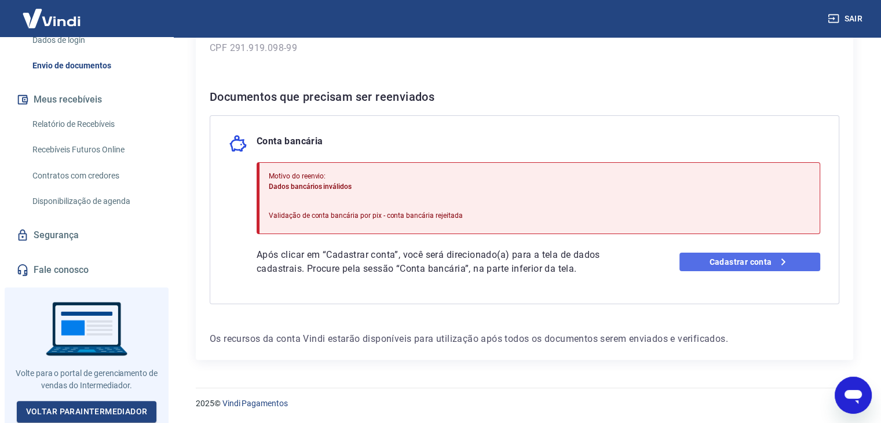
click at [744, 257] on link "Cadastrar conta" at bounding box center [750, 262] width 141 height 19
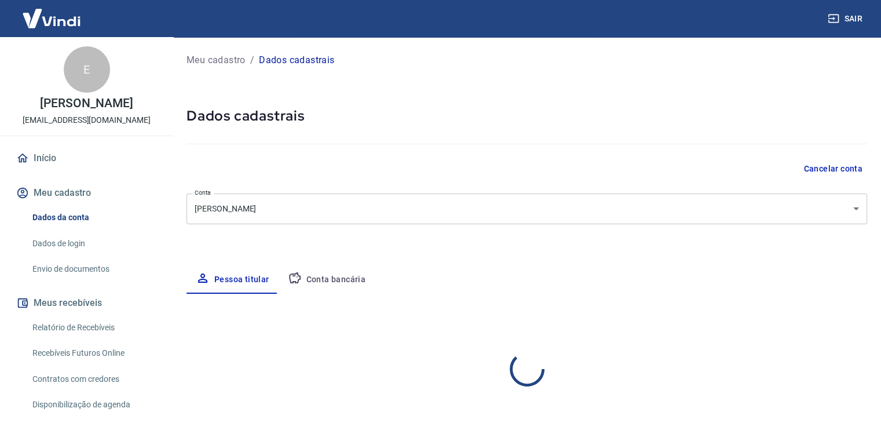
select select "SP"
select select "business"
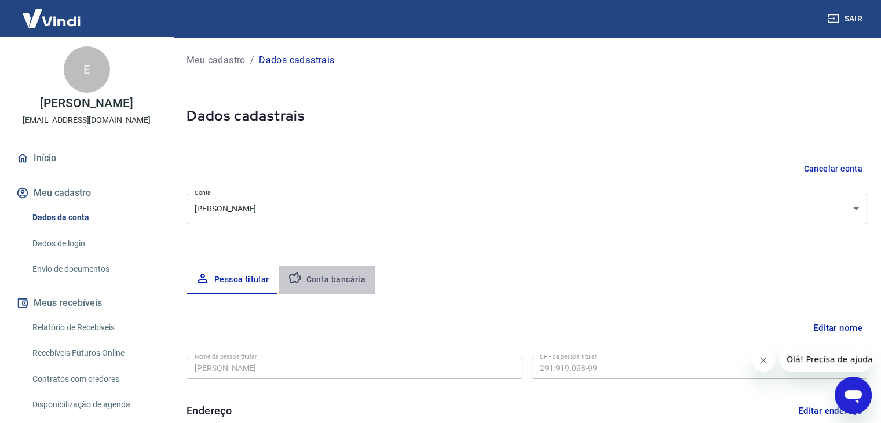
click at [349, 280] on button "Conta bancária" at bounding box center [327, 280] width 97 height 28
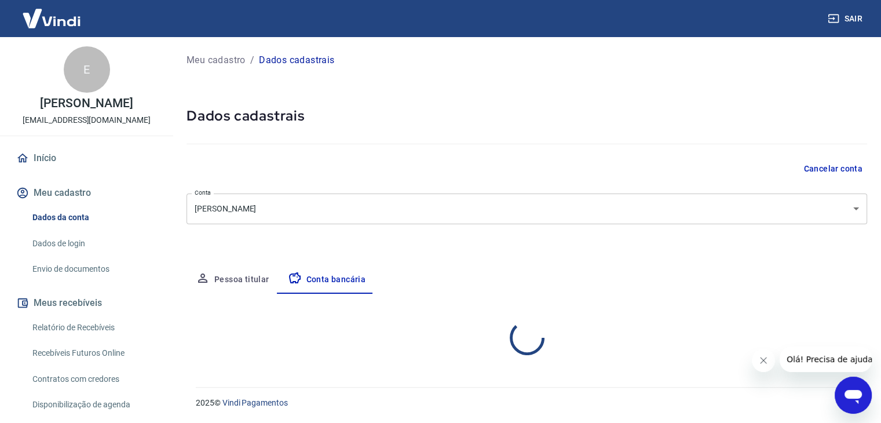
select select "1"
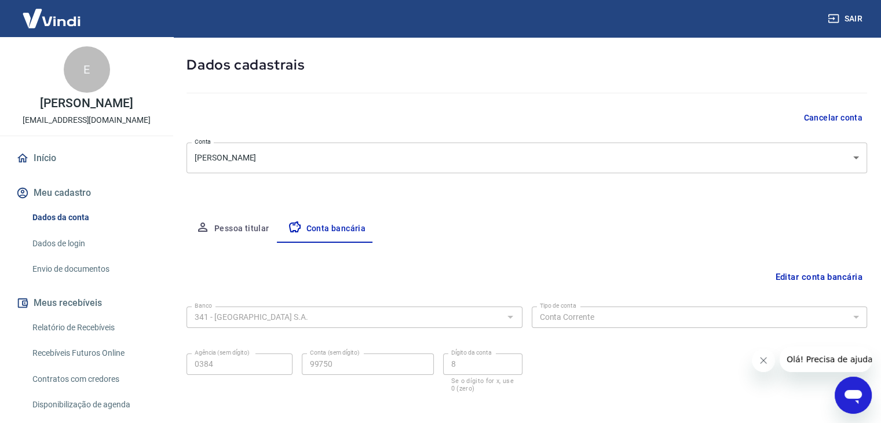
scroll to position [104, 0]
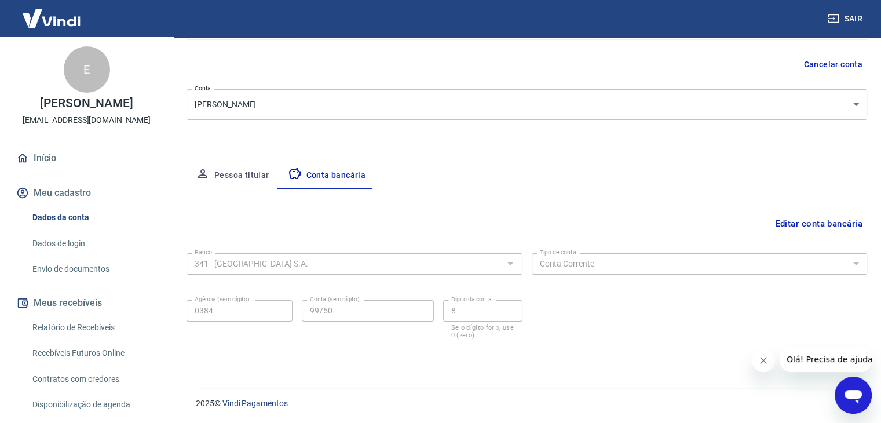
click at [73, 272] on link "Envio de documentos" at bounding box center [94, 269] width 132 height 24
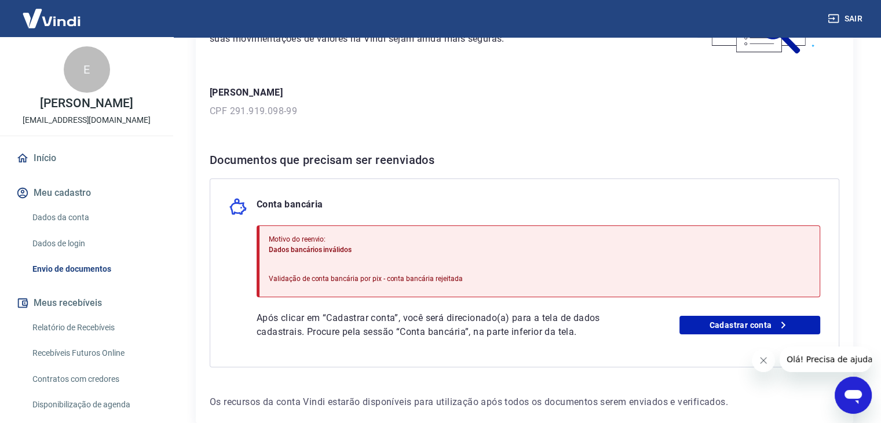
scroll to position [142, 0]
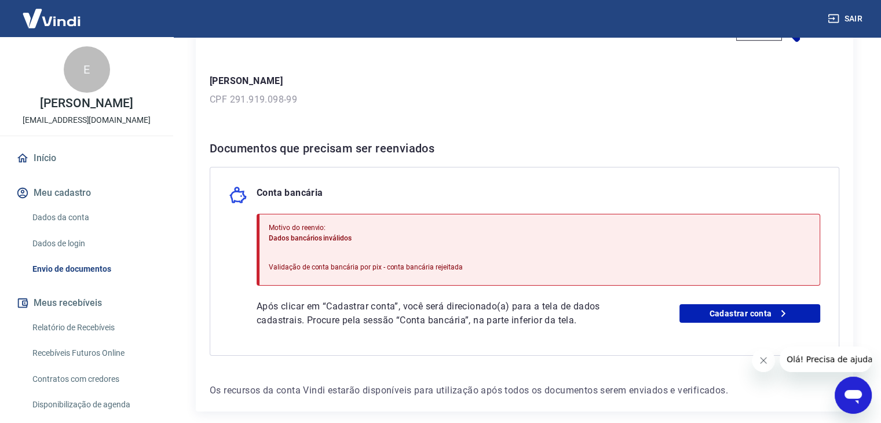
click at [861, 380] on div "Abrir janela de mensagens" at bounding box center [853, 395] width 35 height 35
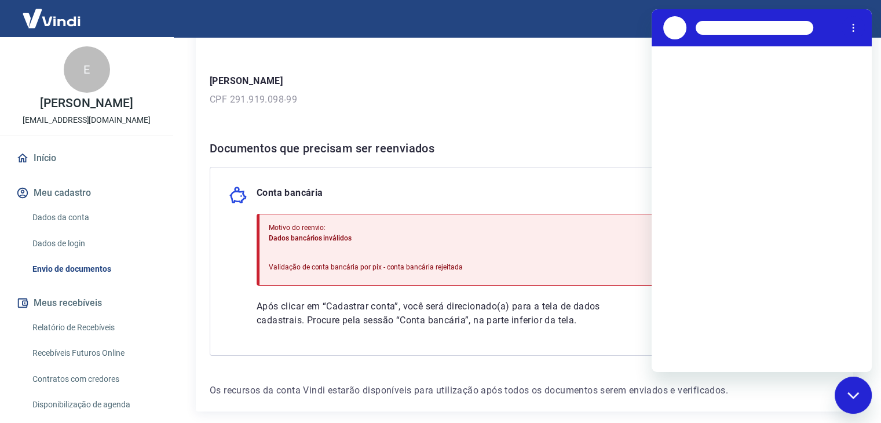
scroll to position [0, 0]
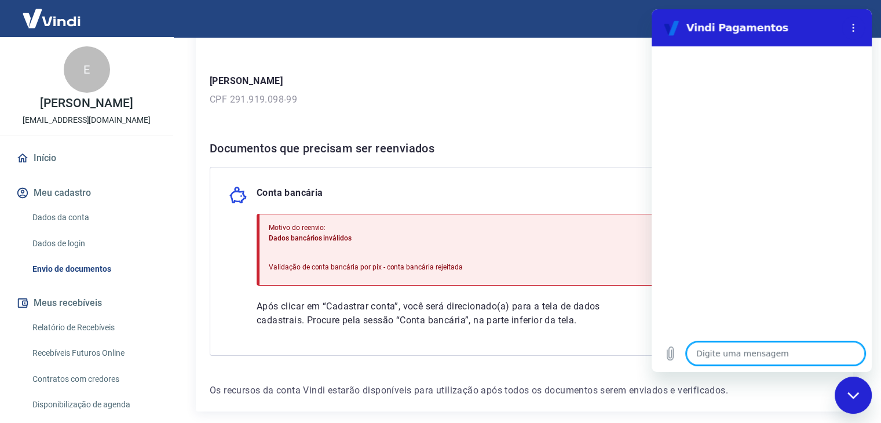
click at [775, 358] on textarea at bounding box center [776, 353] width 178 height 23
type textarea "o"
type textarea "x"
type textarea "ol"
type textarea "x"
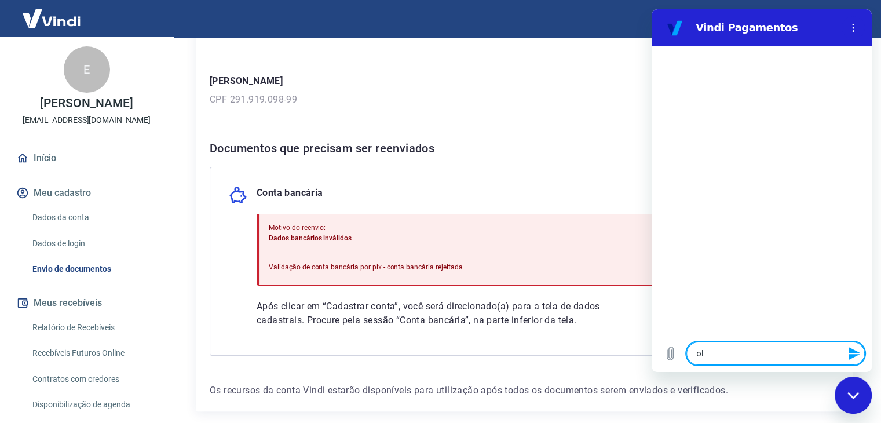
type textarea "ola"
type textarea "x"
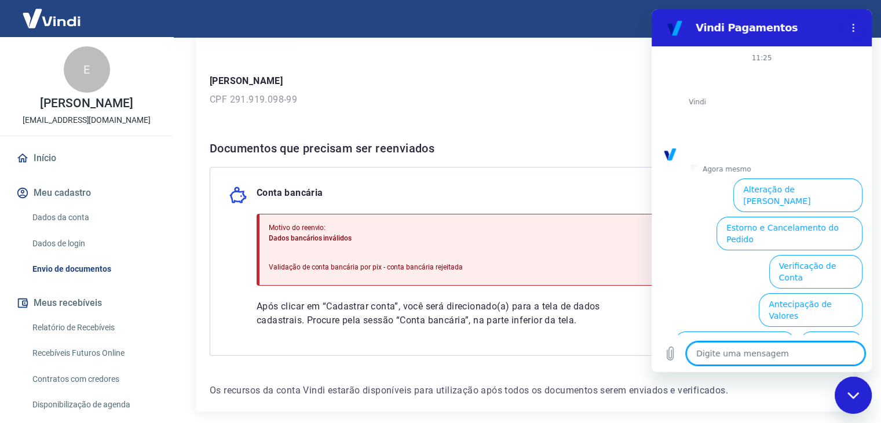
scroll to position [68, 0]
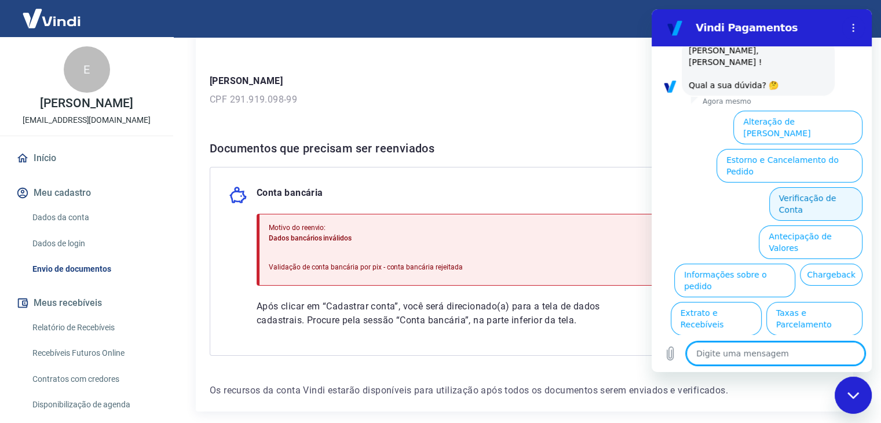
click at [839, 187] on button "Verificação de Conta" at bounding box center [816, 204] width 93 height 34
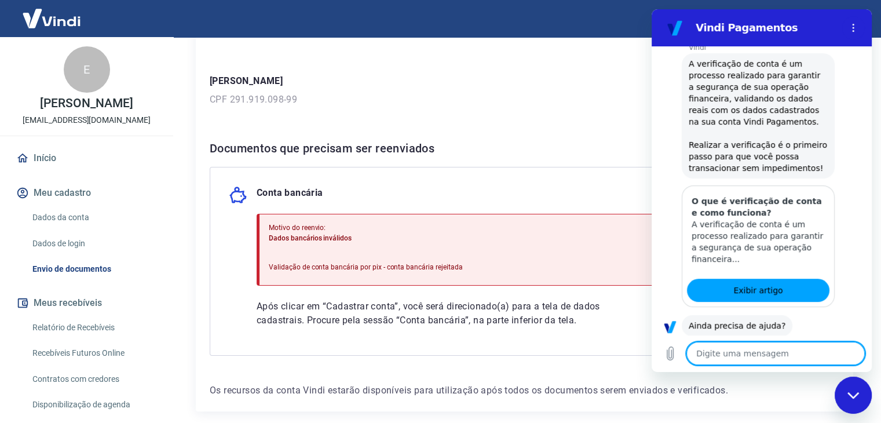
scroll to position [184, 0]
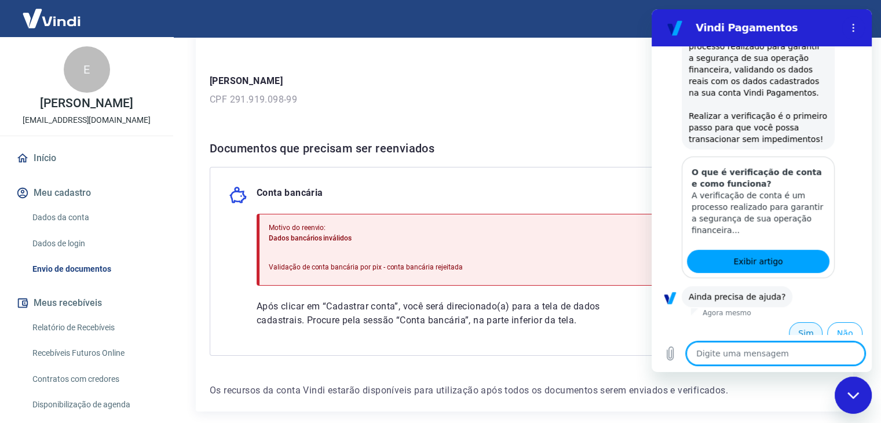
click at [799, 322] on button "Sim" at bounding box center [806, 333] width 34 height 22
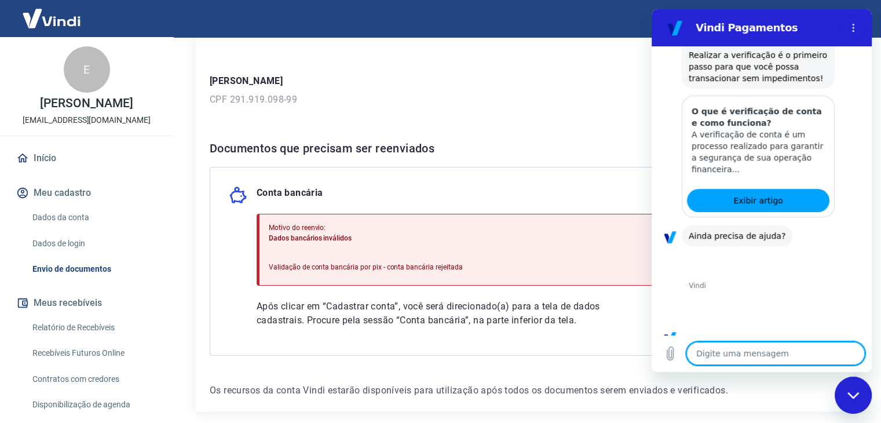
scroll to position [485, 0]
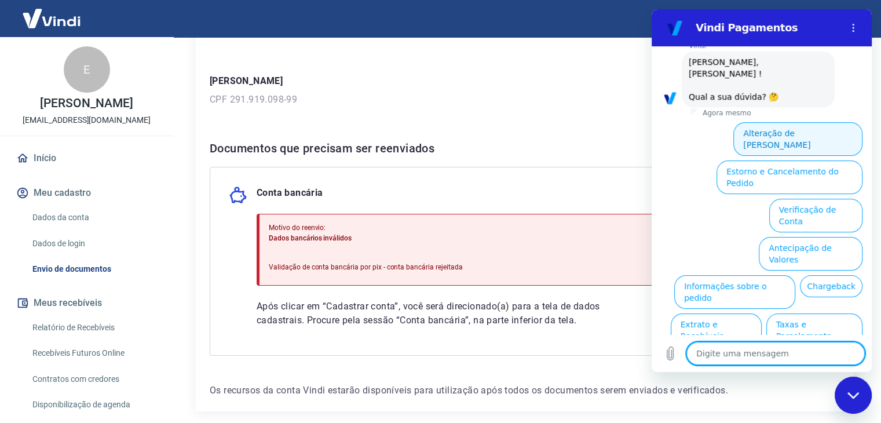
click at [808, 122] on button "Alteração de Dados Cadastrais" at bounding box center [798, 139] width 129 height 34
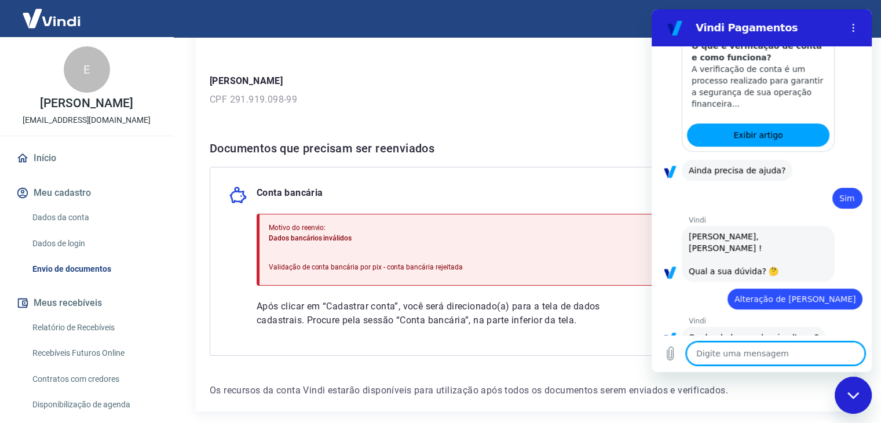
scroll to position [419, 0]
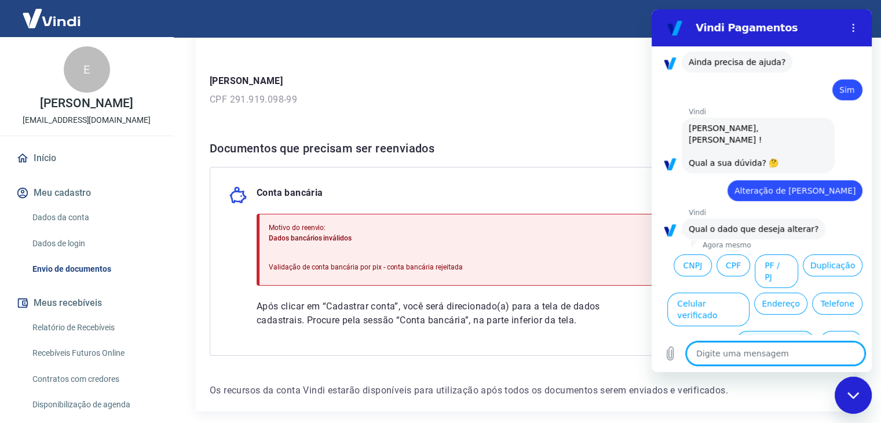
click at [792, 331] on button "Dados bancários" at bounding box center [775, 348] width 79 height 34
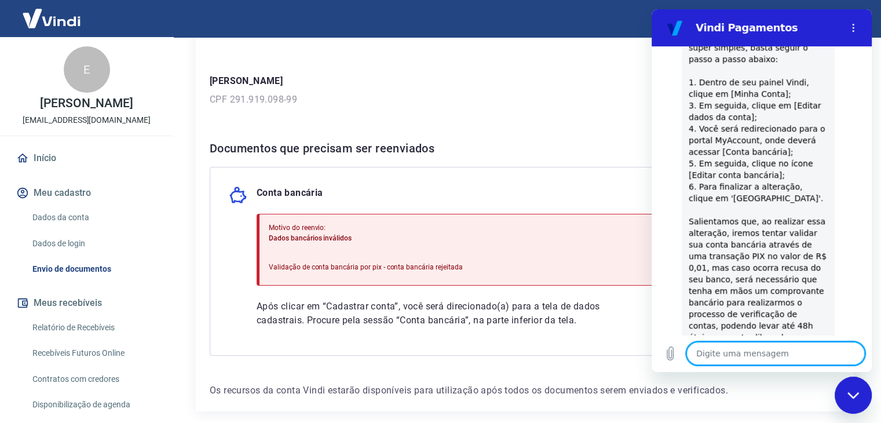
scroll to position [693, 0]
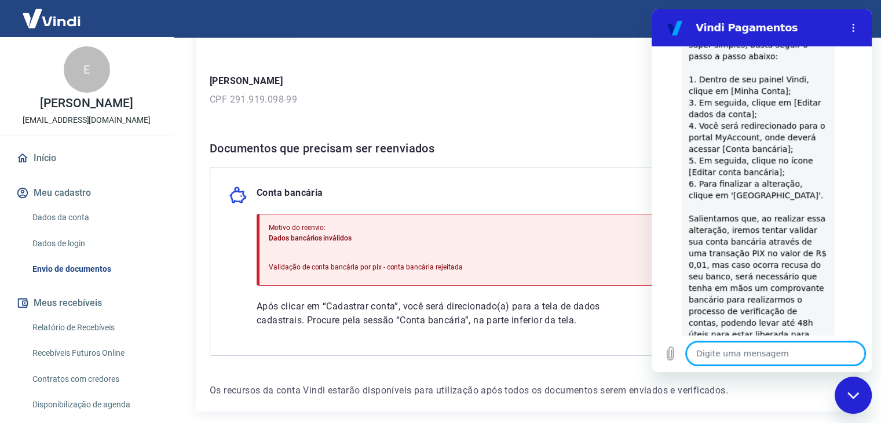
type textarea "x"
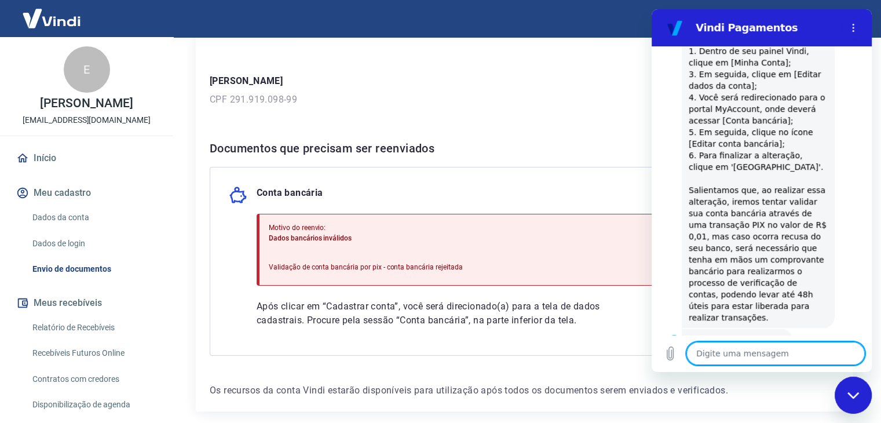
scroll to position [727, 0]
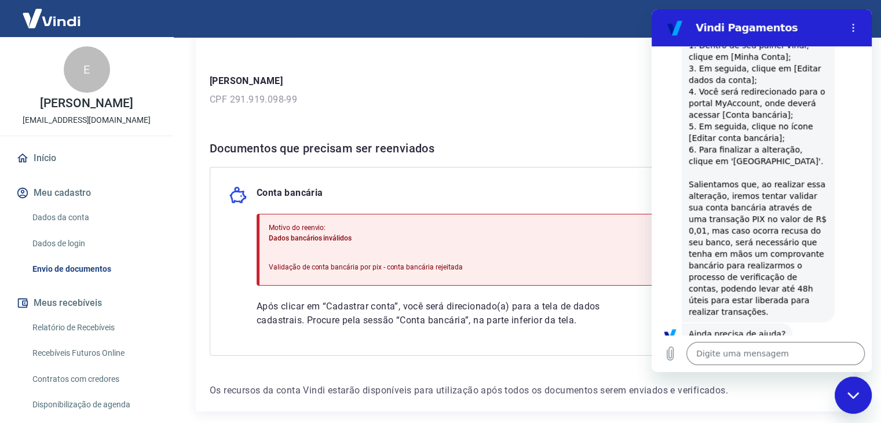
click at [68, 218] on link "Dados da conta" at bounding box center [94, 218] width 132 height 24
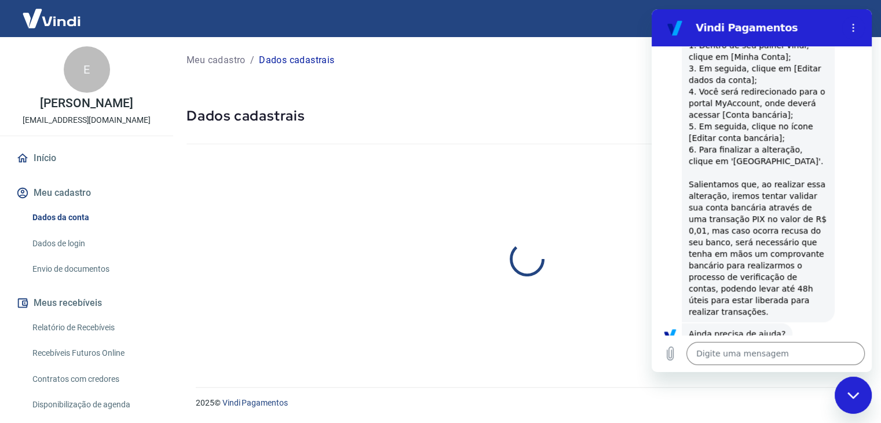
select select "SP"
select select "business"
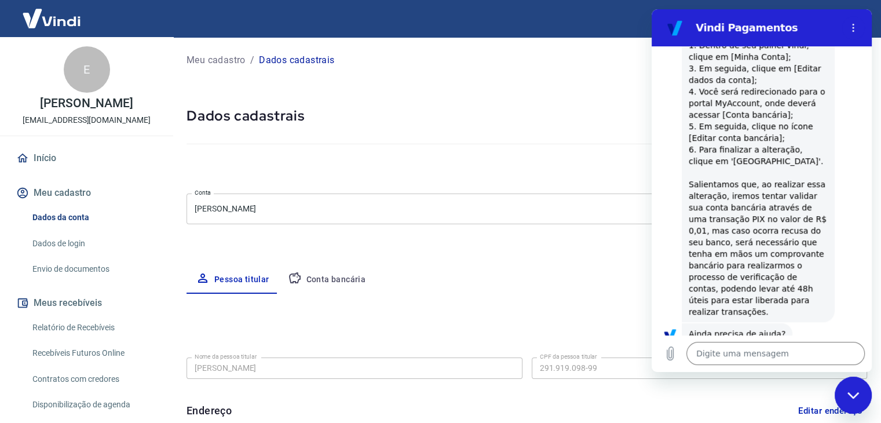
click at [351, 279] on button "Conta bancária" at bounding box center [327, 280] width 97 height 28
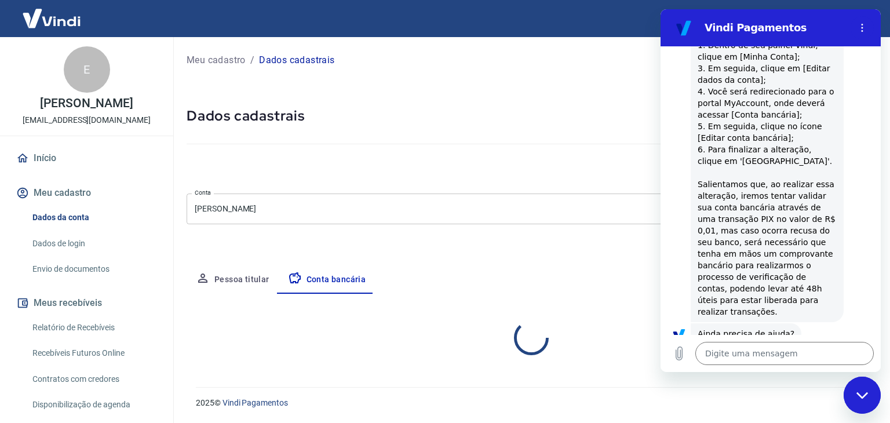
select select "1"
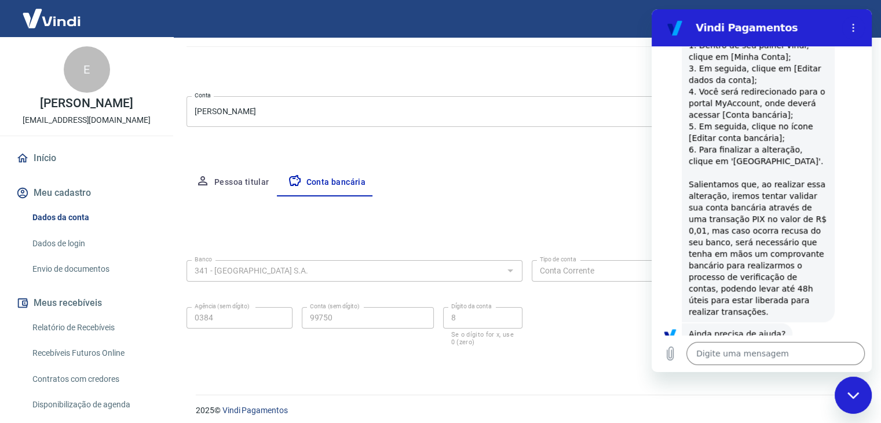
scroll to position [104, 0]
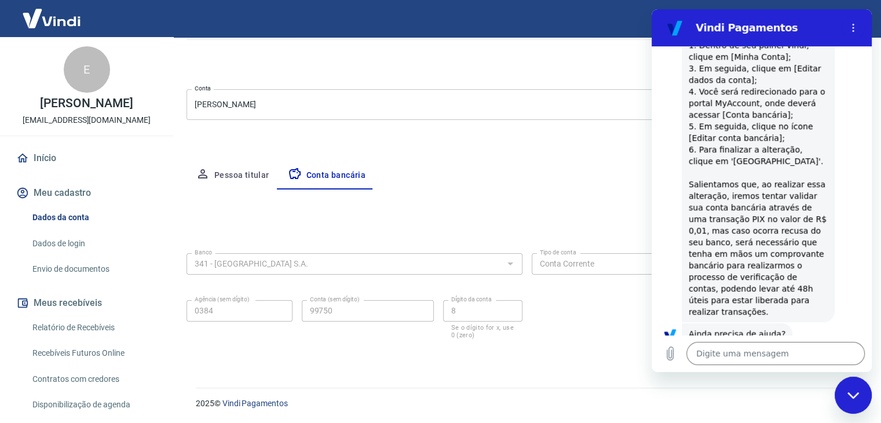
click at [851, 380] on div "Fechar janela de mensagens" at bounding box center [853, 395] width 35 height 35
type textarea "x"
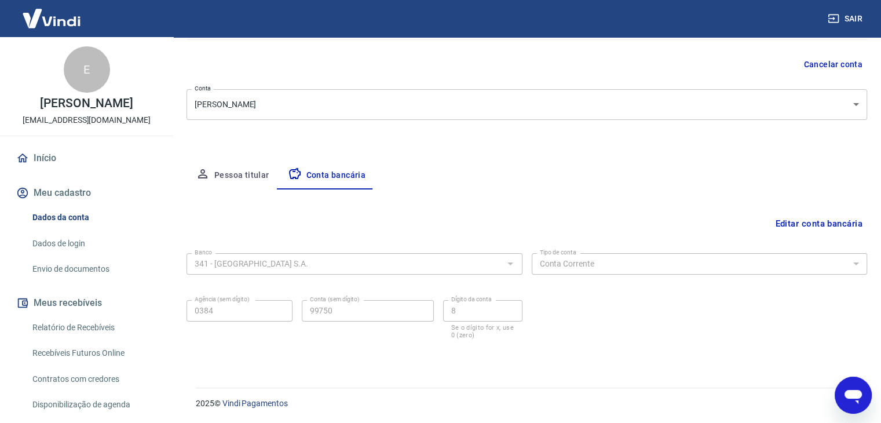
click at [841, 220] on button "Editar conta bancária" at bounding box center [819, 224] width 97 height 22
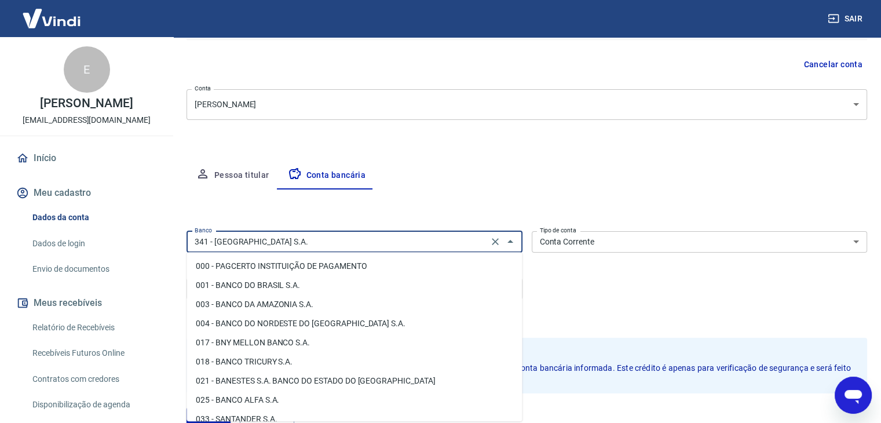
click at [457, 235] on input "341 - [GEOGRAPHIC_DATA] S.A." at bounding box center [337, 242] width 295 height 14
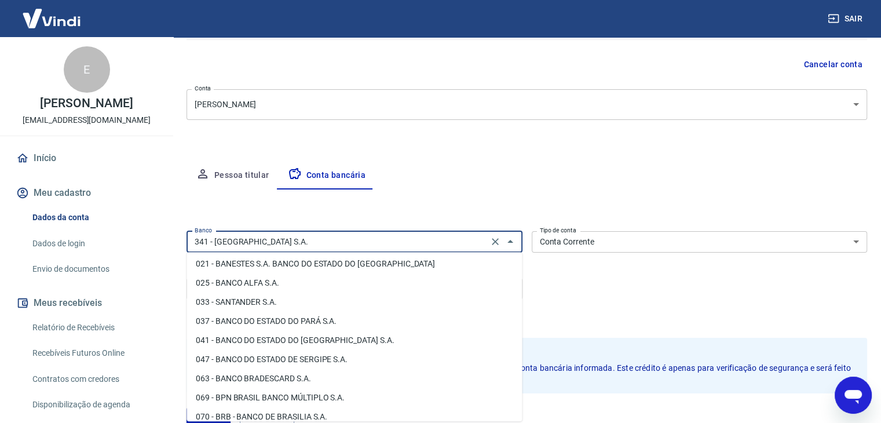
scroll to position [0, 0]
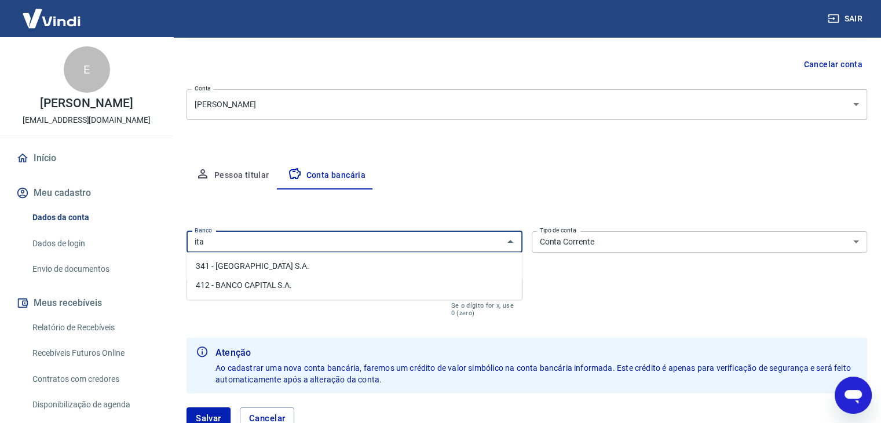
click at [299, 269] on li "341 - [GEOGRAPHIC_DATA] S.A." at bounding box center [355, 266] width 336 height 19
type input "341 - [GEOGRAPHIC_DATA] S.A."
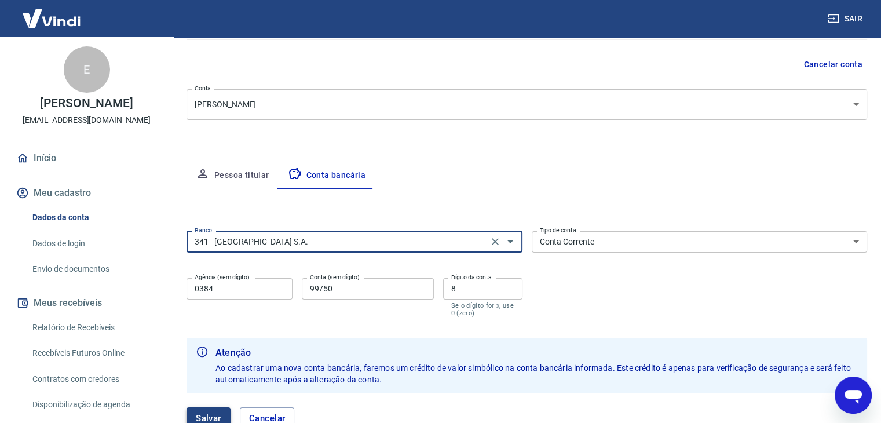
click at [207, 414] on button "Salvar" at bounding box center [209, 418] width 44 height 22
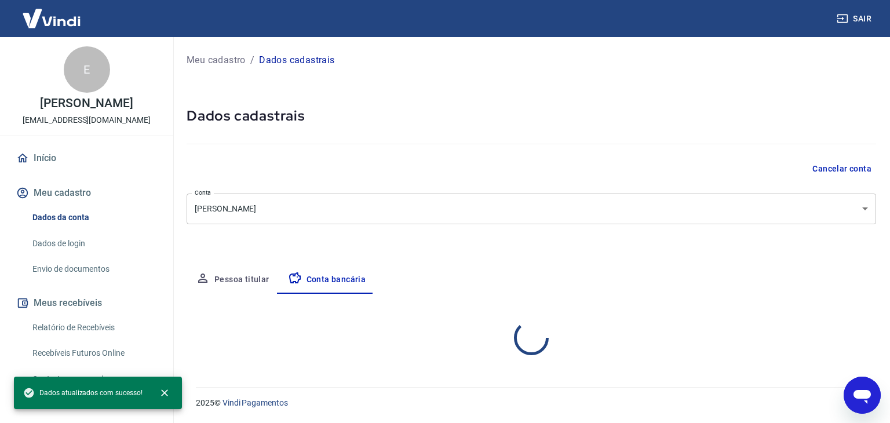
select select "1"
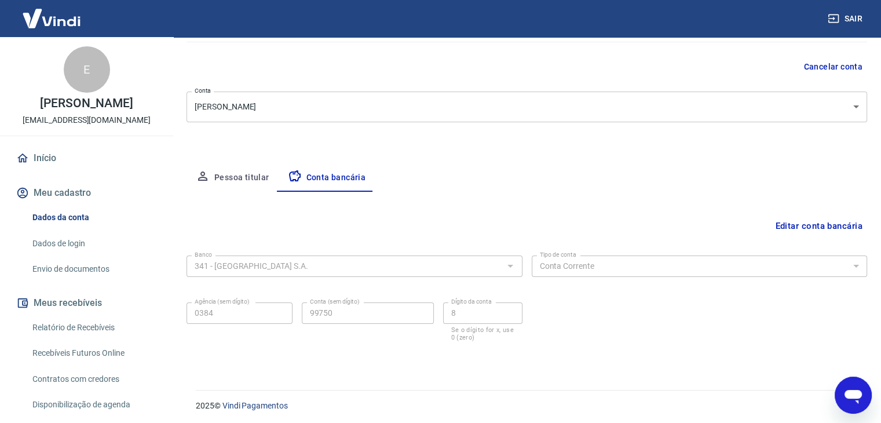
scroll to position [104, 0]
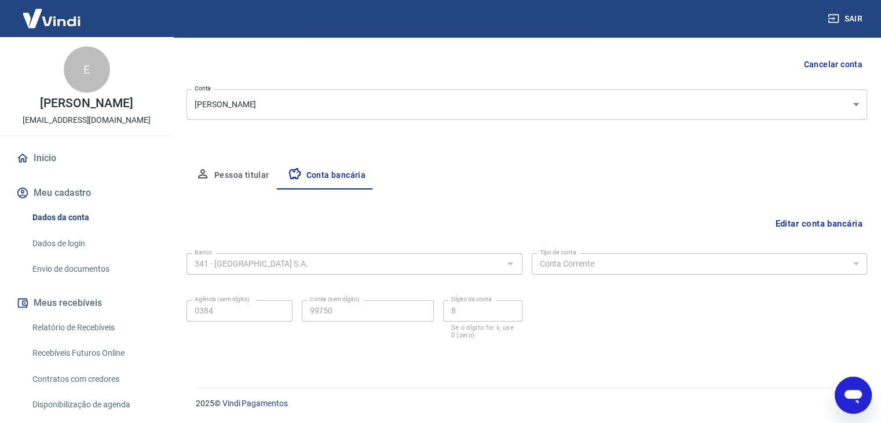
click at [72, 247] on link "Dados de login" at bounding box center [94, 244] width 132 height 24
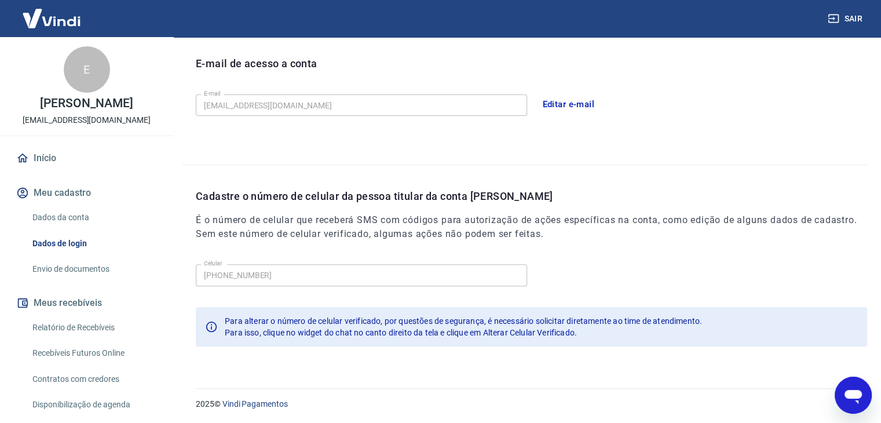
scroll to position [319, 0]
click at [97, 261] on link "Envio de documentos" at bounding box center [94, 269] width 132 height 24
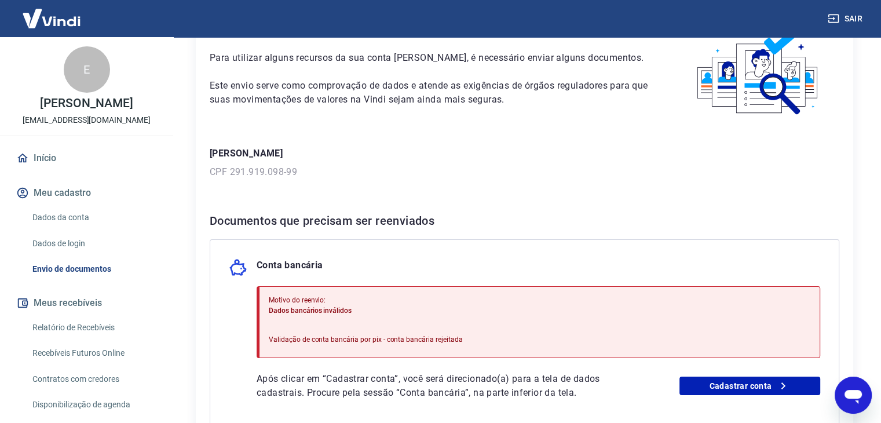
scroll to position [194, 0]
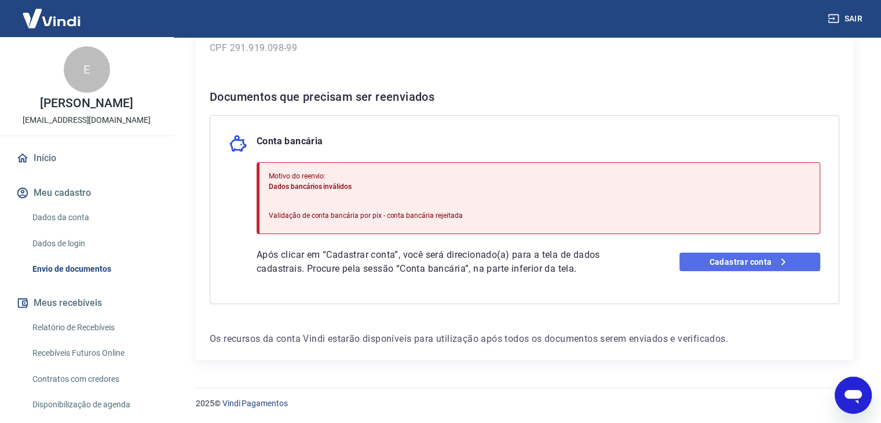
click at [763, 261] on link "Cadastrar conta" at bounding box center [750, 262] width 141 height 19
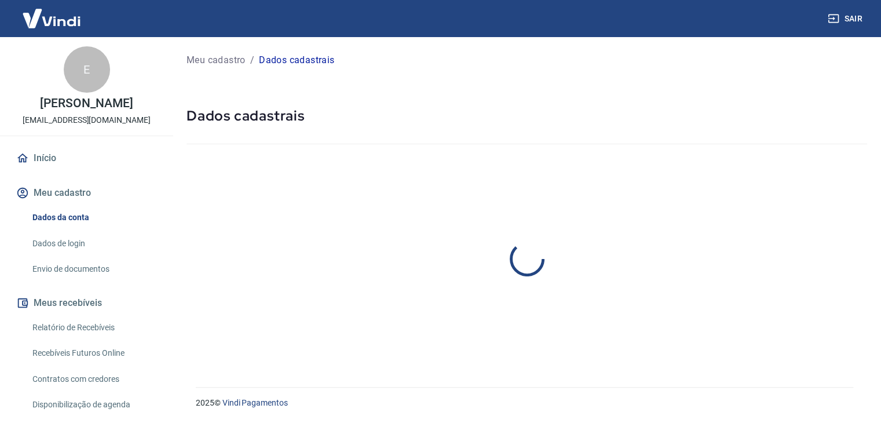
select select "SP"
select select "business"
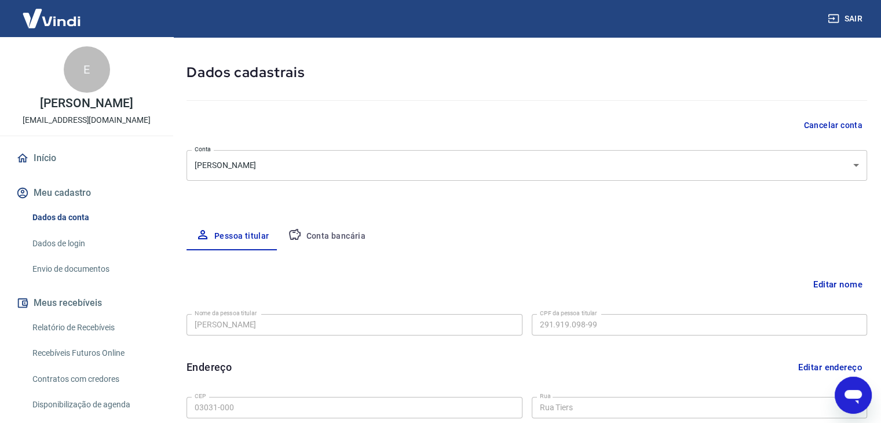
scroll to position [42, 0]
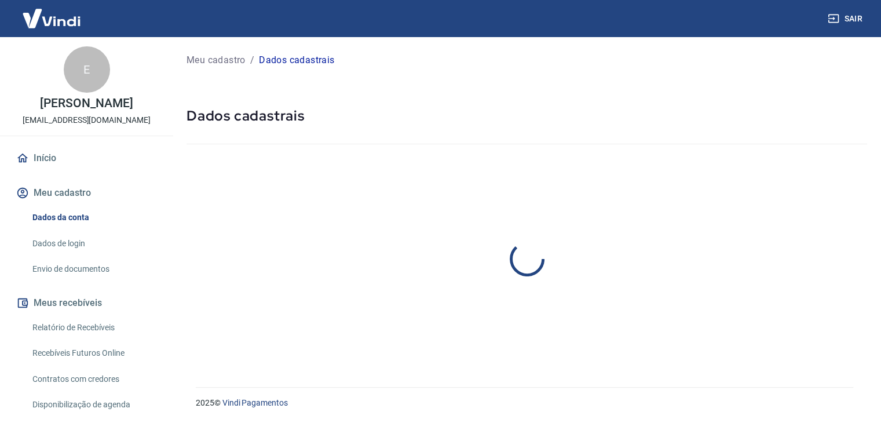
select select "SP"
select select "business"
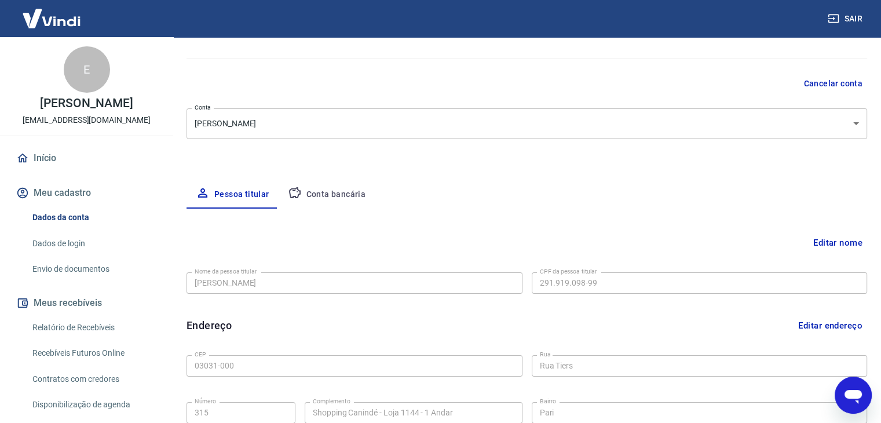
scroll to position [93, 0]
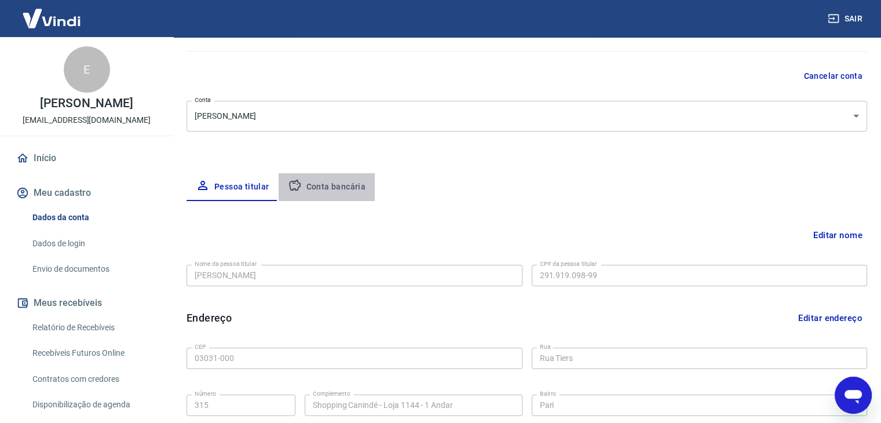
click at [356, 187] on button "Conta bancária" at bounding box center [327, 187] width 97 height 28
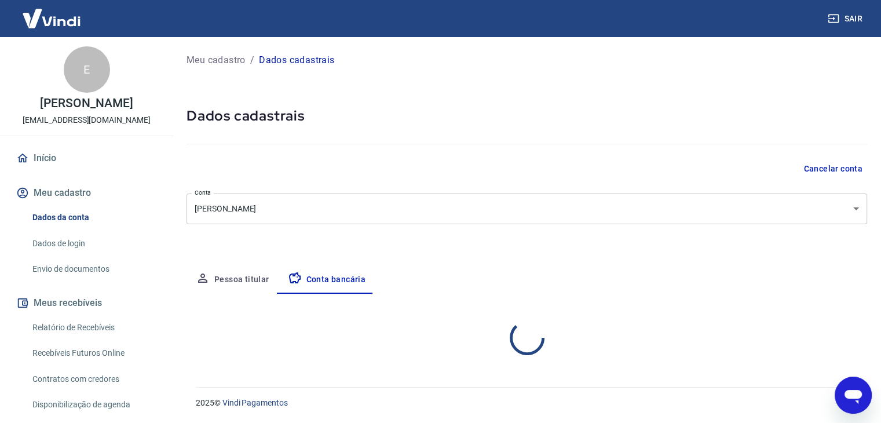
scroll to position [0, 0]
select select "1"
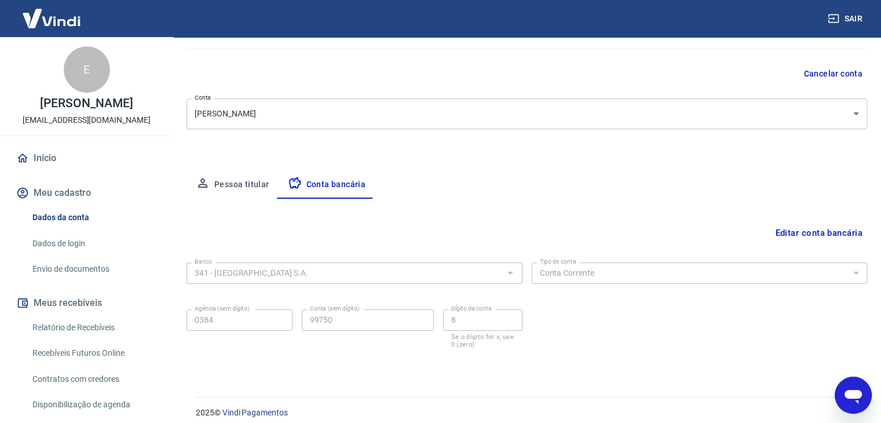
scroll to position [104, 0]
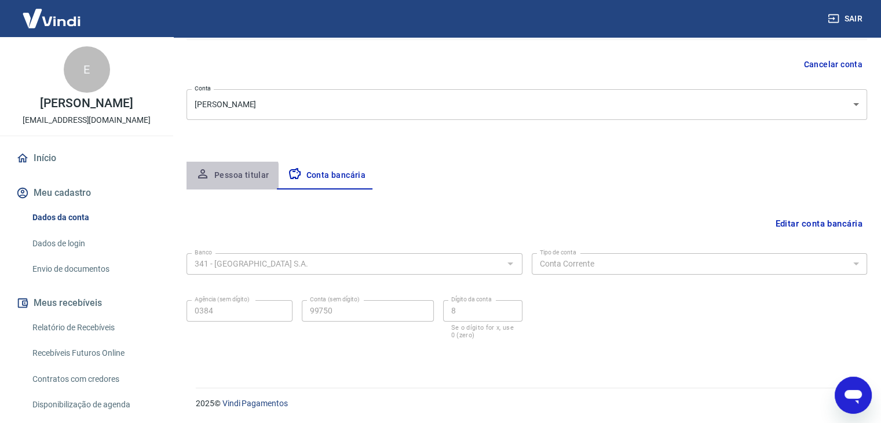
click at [227, 179] on button "Pessoa titular" at bounding box center [233, 176] width 92 height 28
select select "SP"
select select "business"
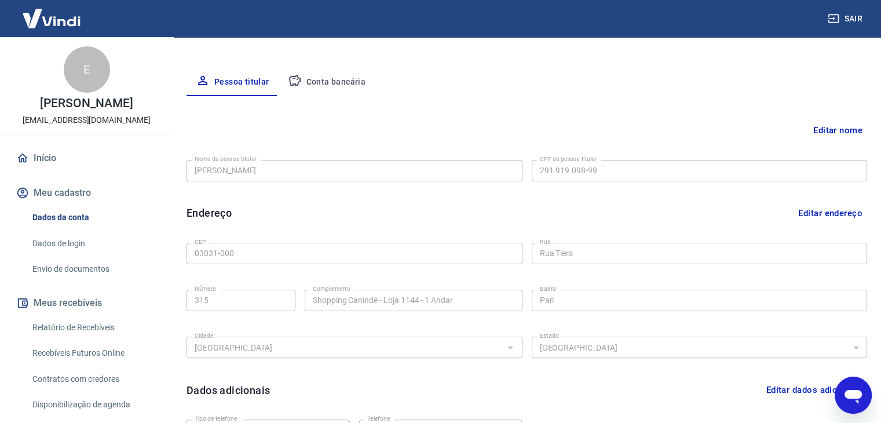
scroll to position [193, 0]
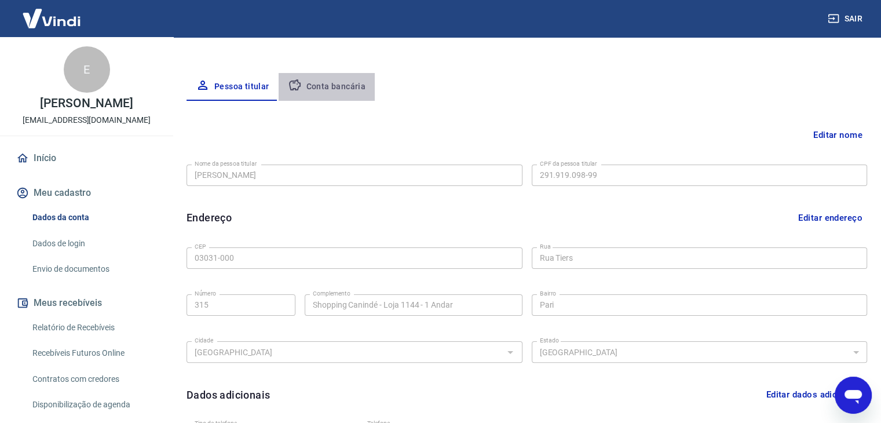
click at [327, 91] on button "Conta bancária" at bounding box center [327, 87] width 97 height 28
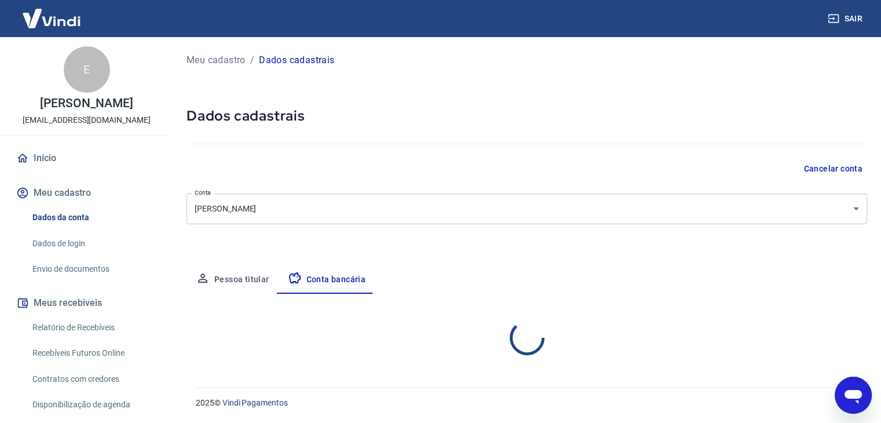
select select "1"
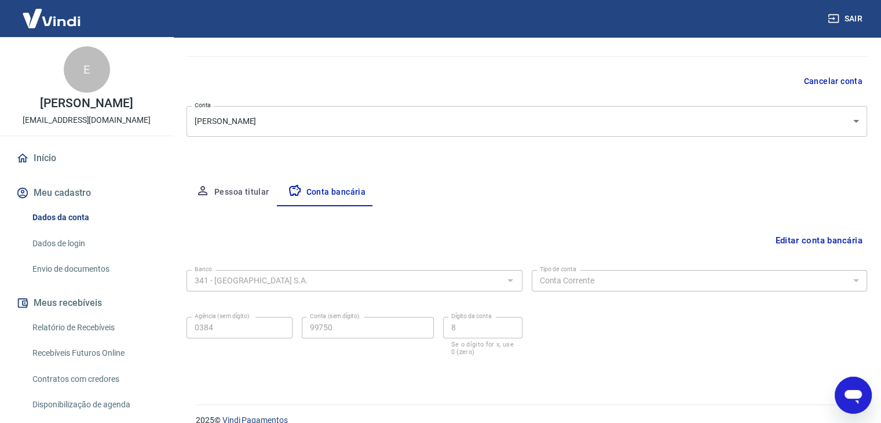
scroll to position [97, 0]
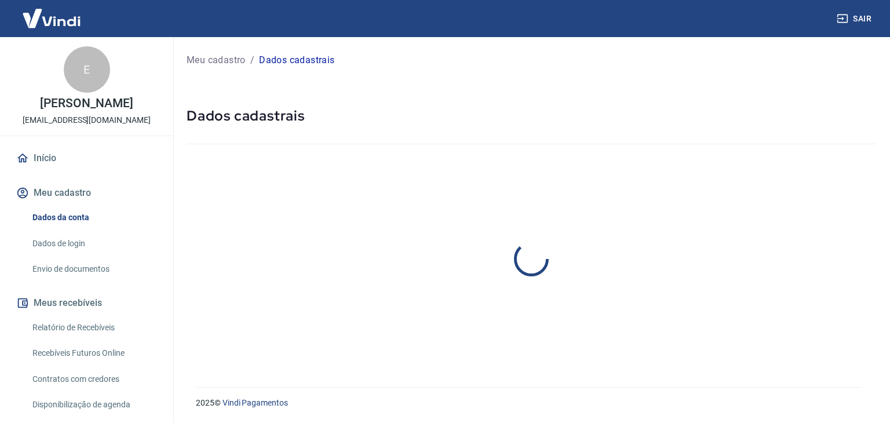
select select "SP"
select select "business"
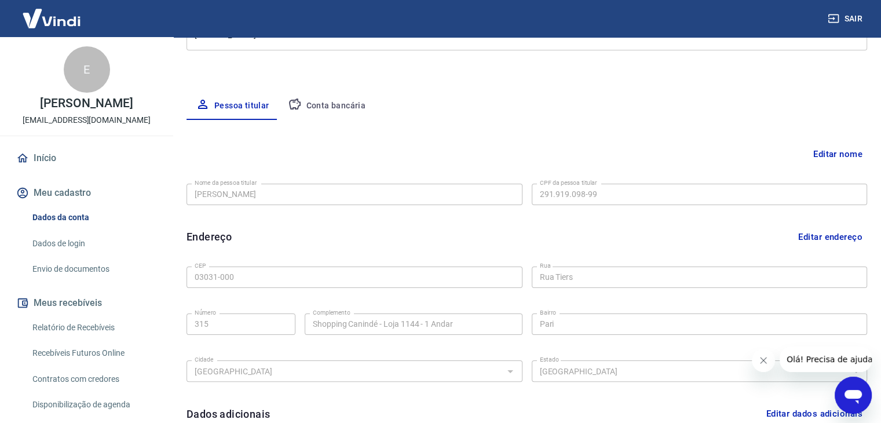
scroll to position [176, 0]
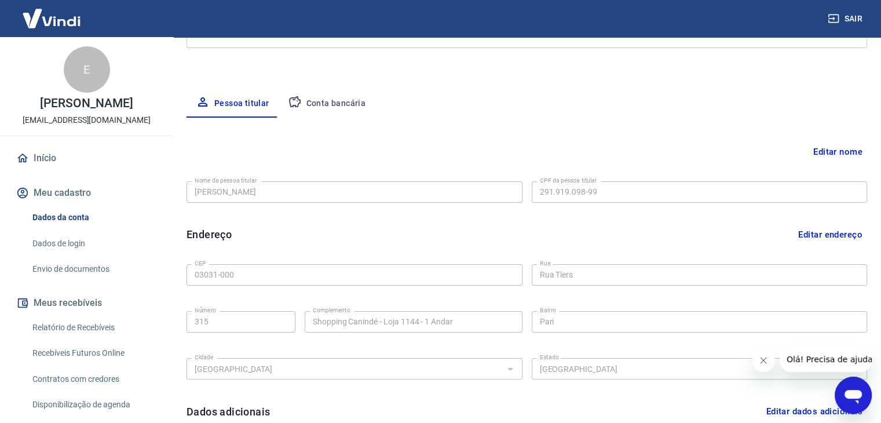
click at [345, 107] on button "Conta bancária" at bounding box center [327, 104] width 97 height 28
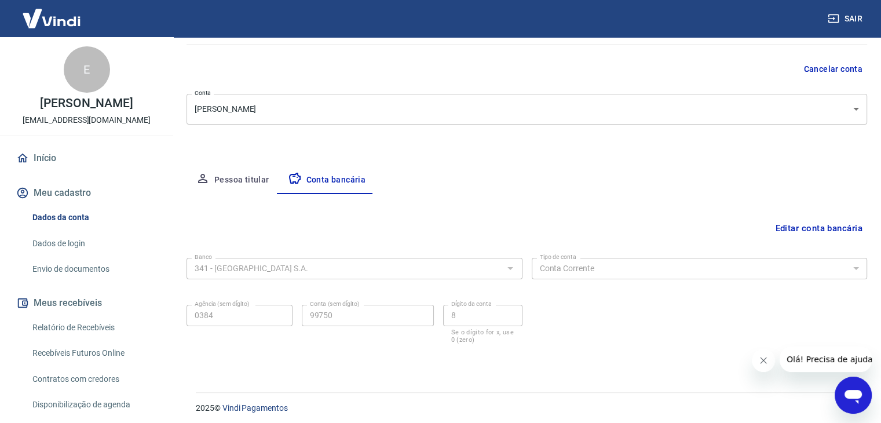
scroll to position [104, 0]
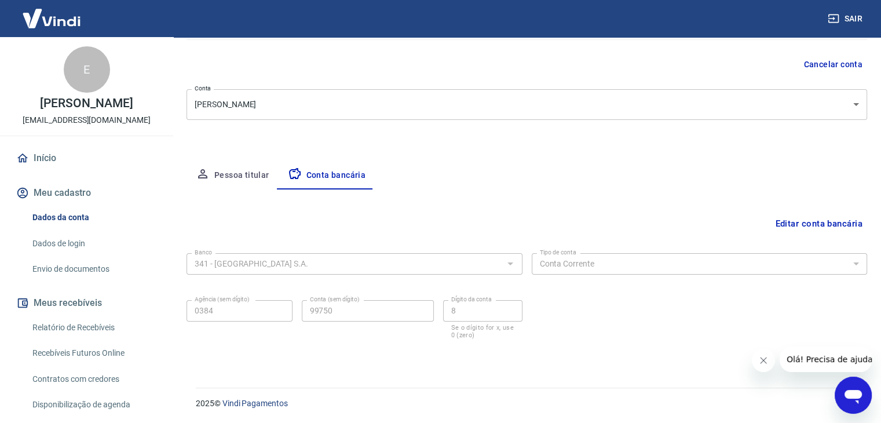
click at [816, 221] on button "Editar conta bancária" at bounding box center [819, 224] width 97 height 22
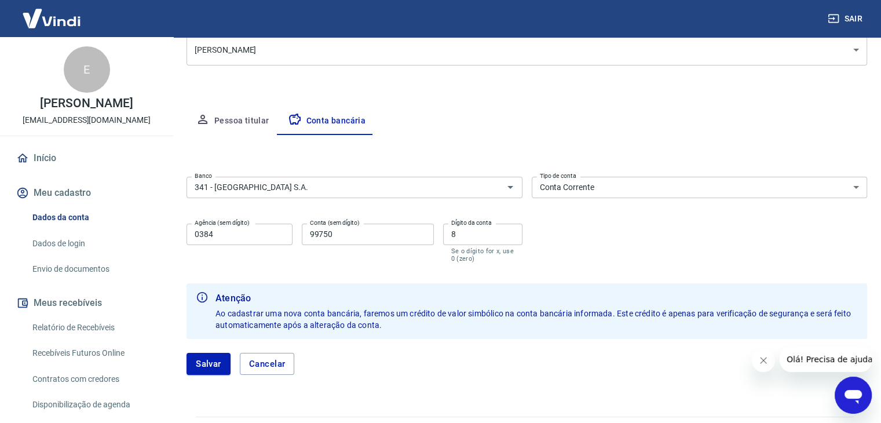
scroll to position [171, 0]
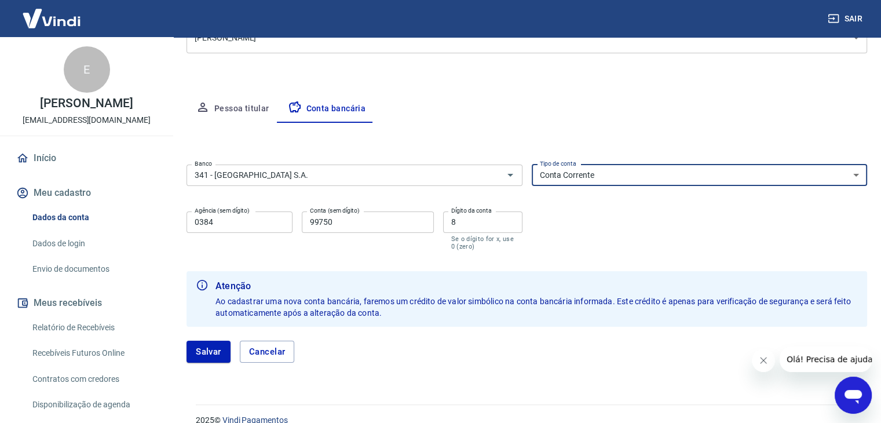
click at [626, 179] on select "Conta Corrente Conta Poupança" at bounding box center [700, 175] width 336 height 21
select select "3"
click at [532, 165] on select "Conta Corrente Conta Poupança" at bounding box center [700, 175] width 336 height 21
click at [201, 346] on button "Salvar" at bounding box center [209, 352] width 44 height 22
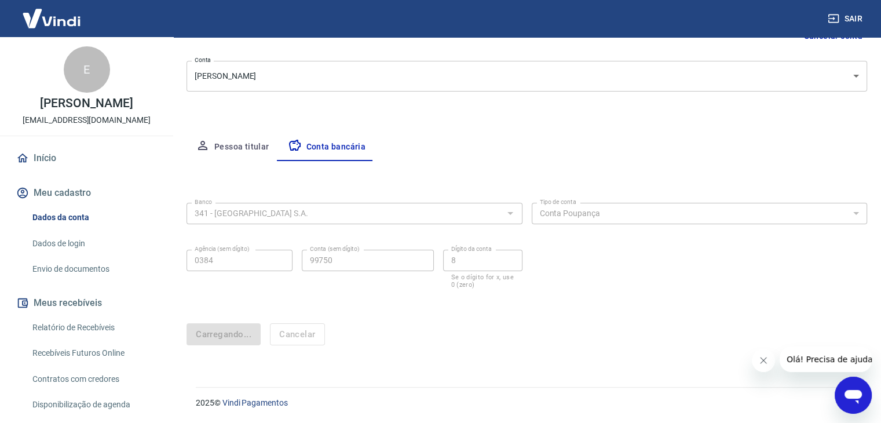
scroll to position [0, 0]
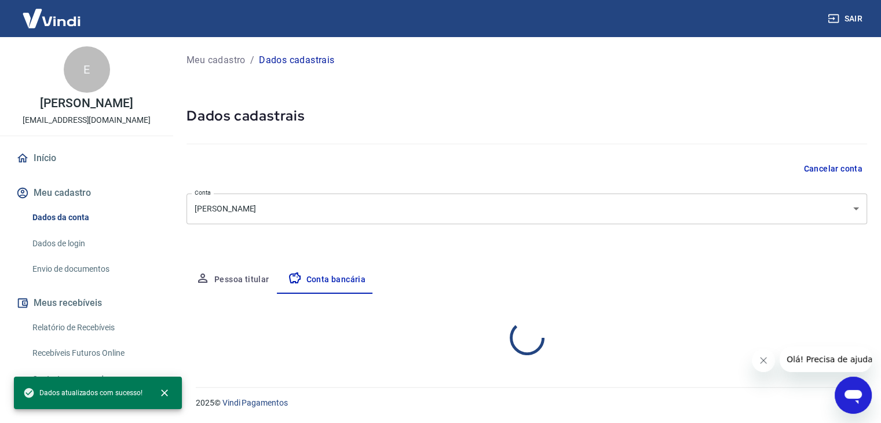
select select "3"
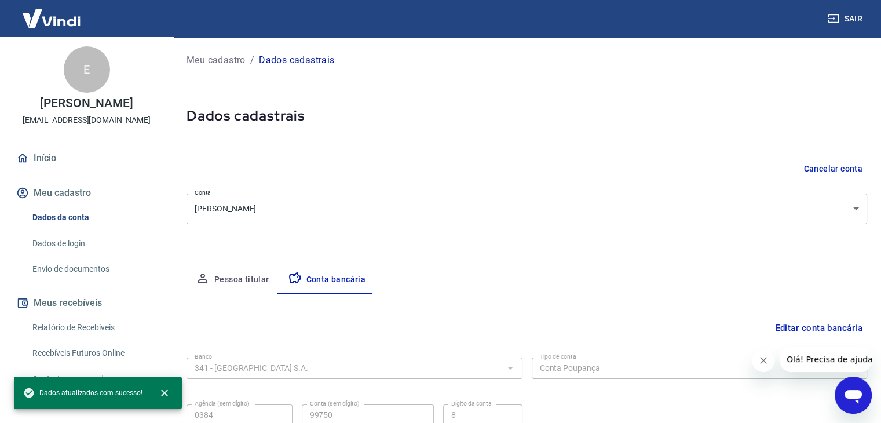
scroll to position [20, 0]
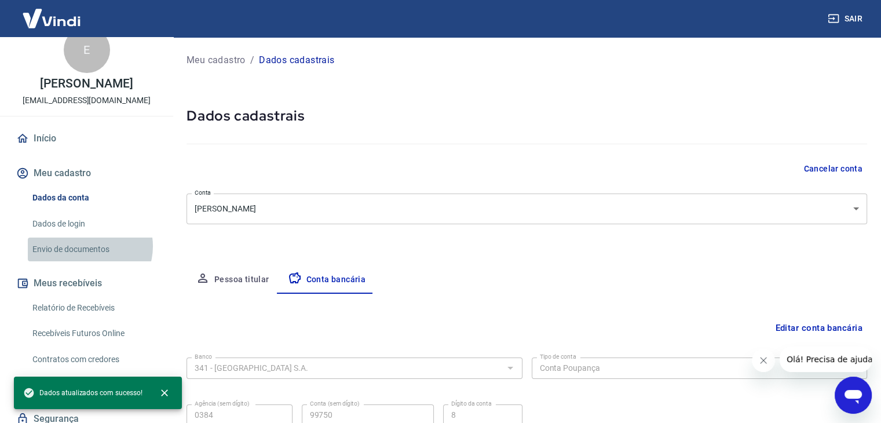
click at [89, 246] on link "Envio de documentos" at bounding box center [94, 250] width 132 height 24
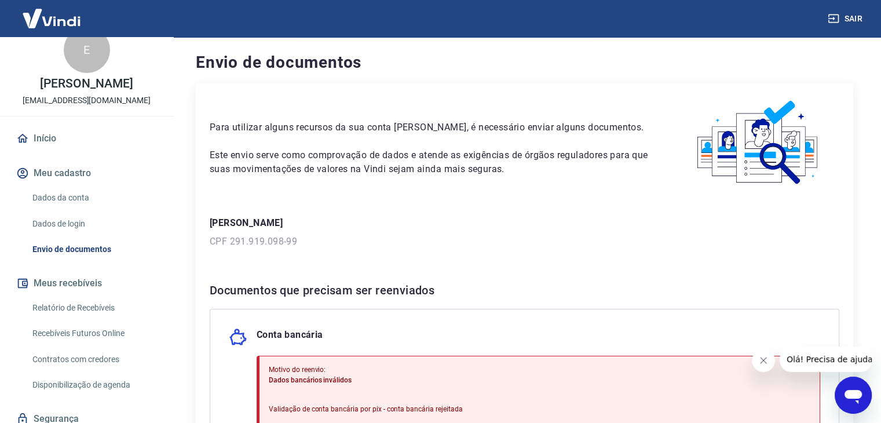
drag, startPoint x: 874, startPoint y: 151, endPoint x: 870, endPoint y: 198, distance: 46.5
click at [870, 198] on div "Envio de documentos Para utilizar alguns recursos da sua conta Vindi, é necessá…" at bounding box center [524, 302] width 713 height 530
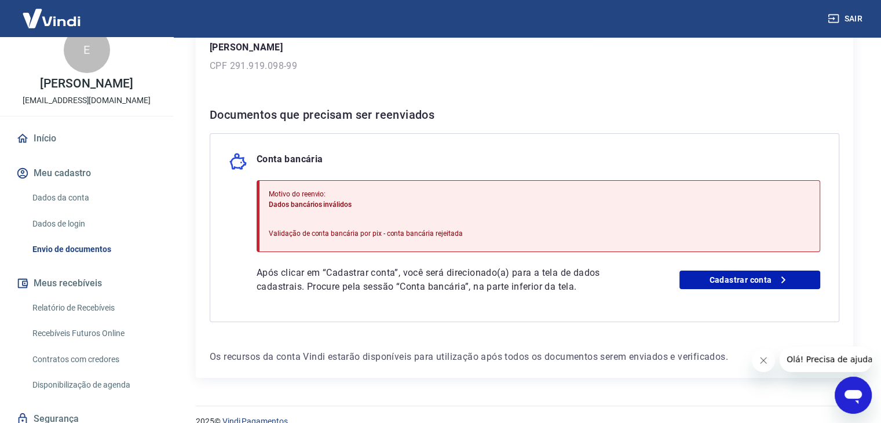
scroll to position [180, 0]
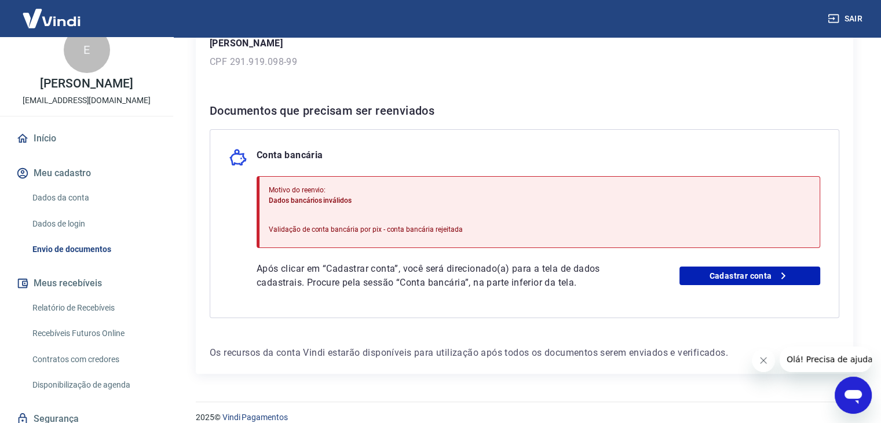
click at [369, 59] on p "CPF 291.919.098-99" at bounding box center [525, 62] width 630 height 14
click at [337, 139] on div "Conta bancária Motivo do reenvio: Dados bancários inválidos Validação de conta …" at bounding box center [525, 223] width 630 height 189
click at [327, 155] on div "Conta bancária" at bounding box center [525, 157] width 592 height 19
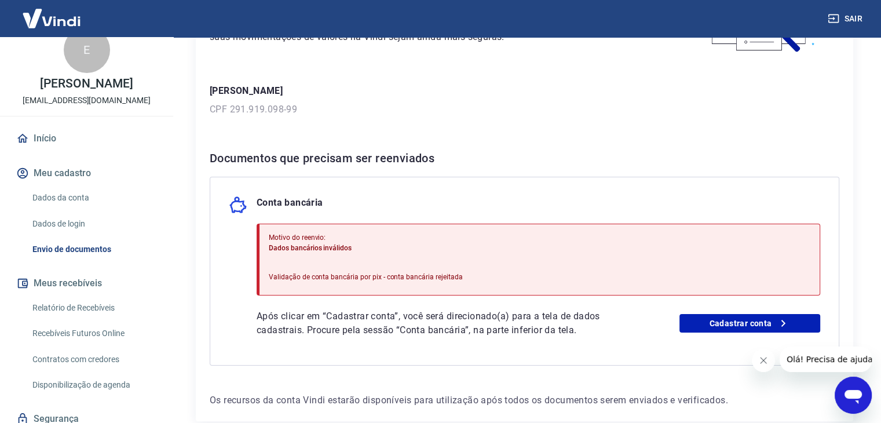
scroll to position [150, 0]
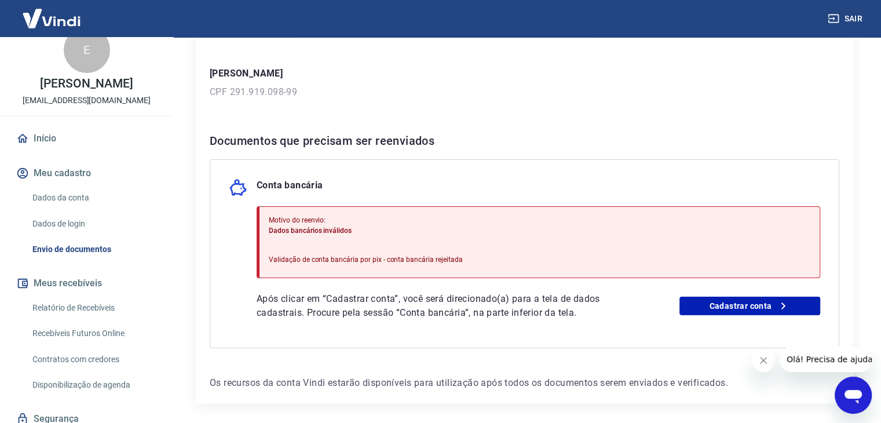
click at [744, 316] on div "Após clicar em “Cadastrar conta”, você será direcionado(a) para a tela de dados…" at bounding box center [539, 306] width 564 height 28
click at [744, 309] on link "Cadastrar conta" at bounding box center [750, 306] width 141 height 19
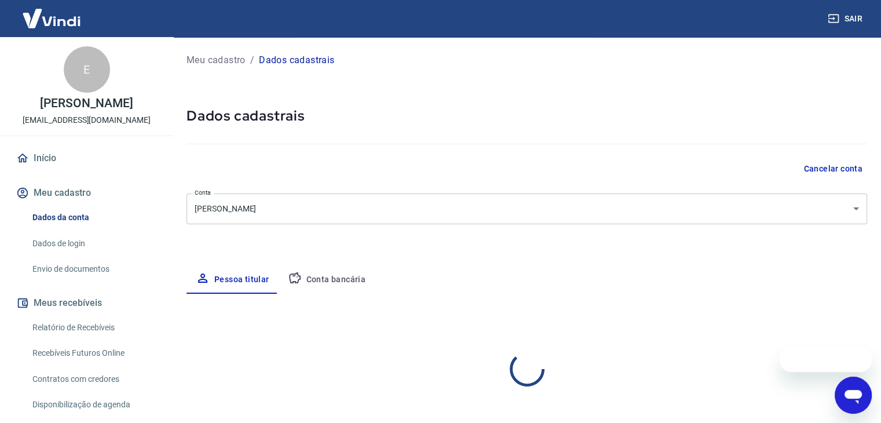
select select "SP"
select select "business"
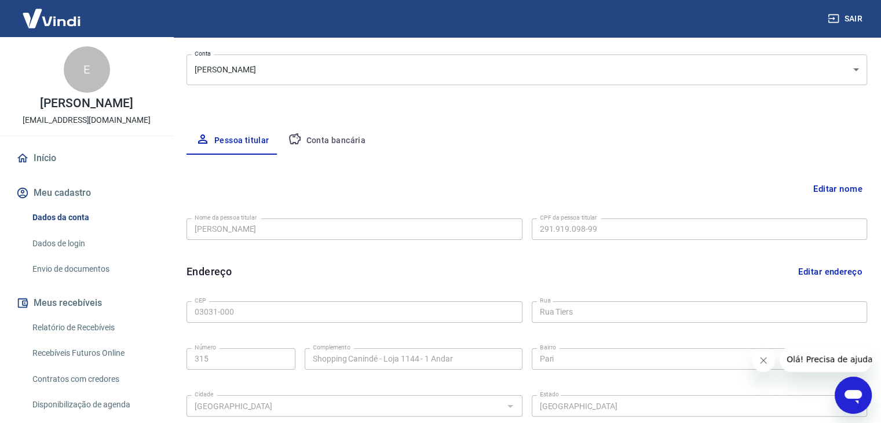
scroll to position [176, 0]
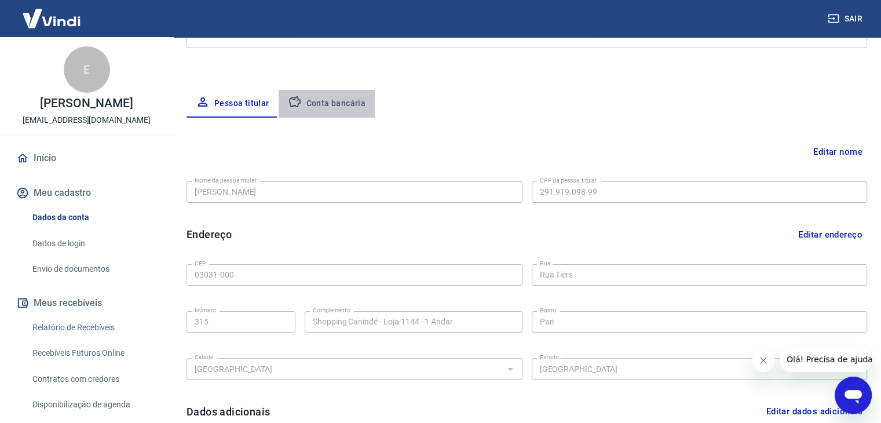
click at [343, 96] on button "Conta bancária" at bounding box center [327, 104] width 97 height 28
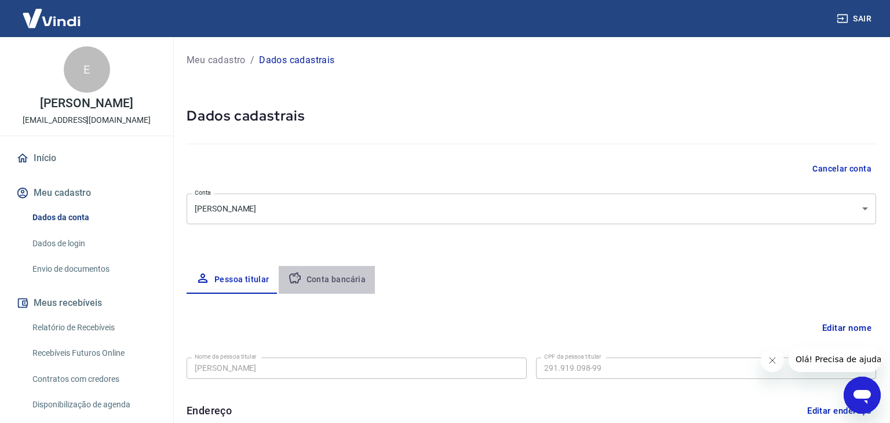
select select "3"
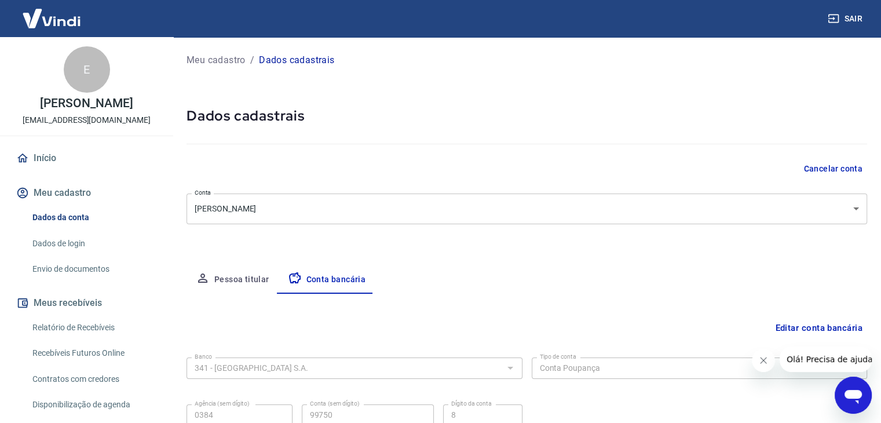
scroll to position [104, 0]
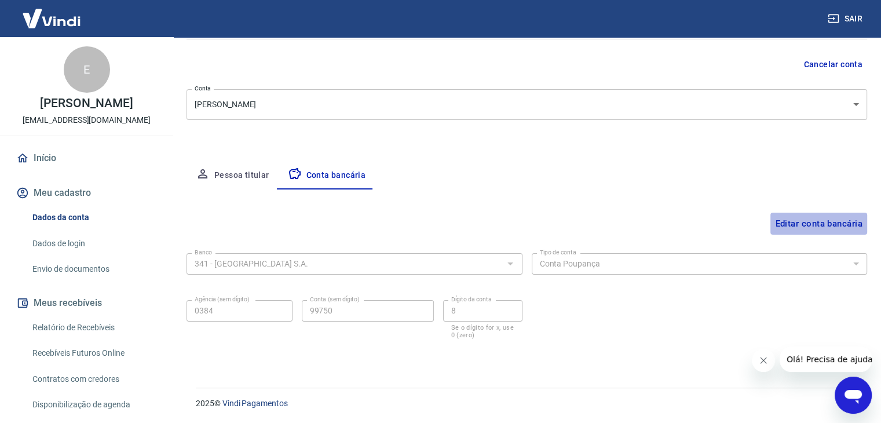
click at [822, 221] on button "Editar conta bancária" at bounding box center [819, 224] width 97 height 22
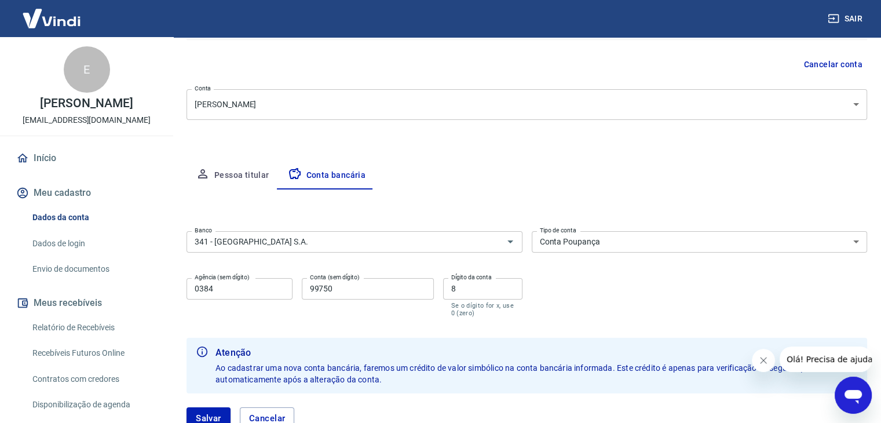
click at [677, 100] on body "Sair E [PERSON_NAME] [EMAIL_ADDRESS][DOMAIN_NAME] Início Meu cadastro Dados da …" at bounding box center [440, 107] width 881 height 423
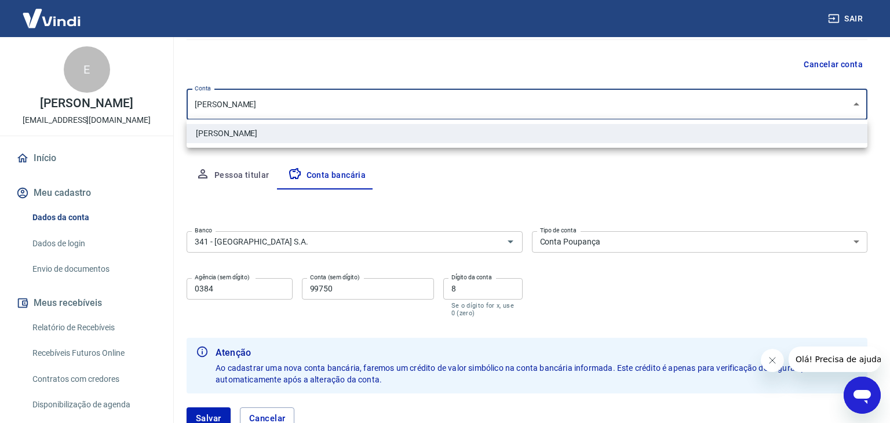
click at [603, 172] on div at bounding box center [445, 211] width 890 height 423
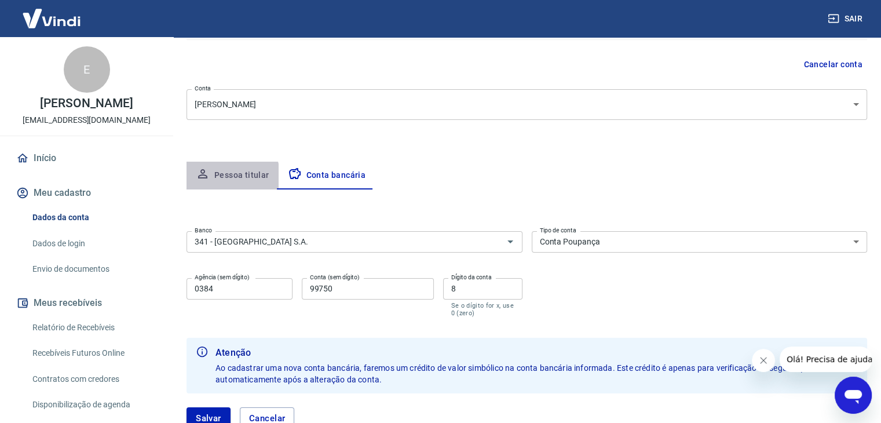
click at [225, 177] on button "Pessoa titular" at bounding box center [233, 176] width 92 height 28
select select "SP"
select select "business"
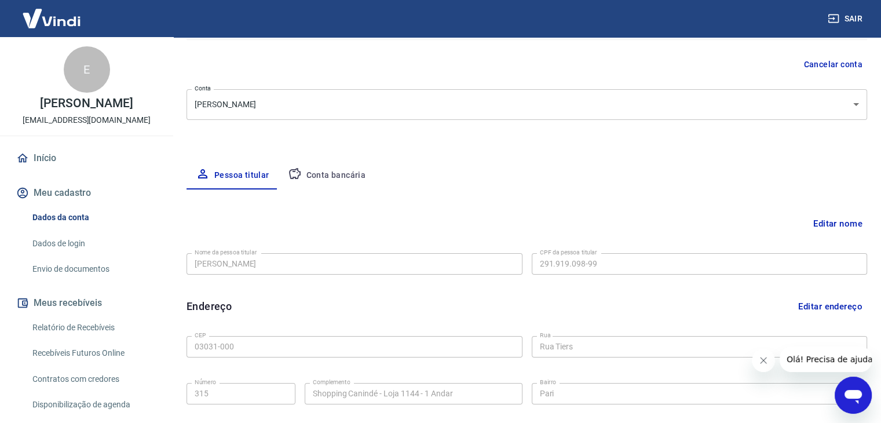
click at [329, 181] on button "Conta bancária" at bounding box center [327, 176] width 97 height 28
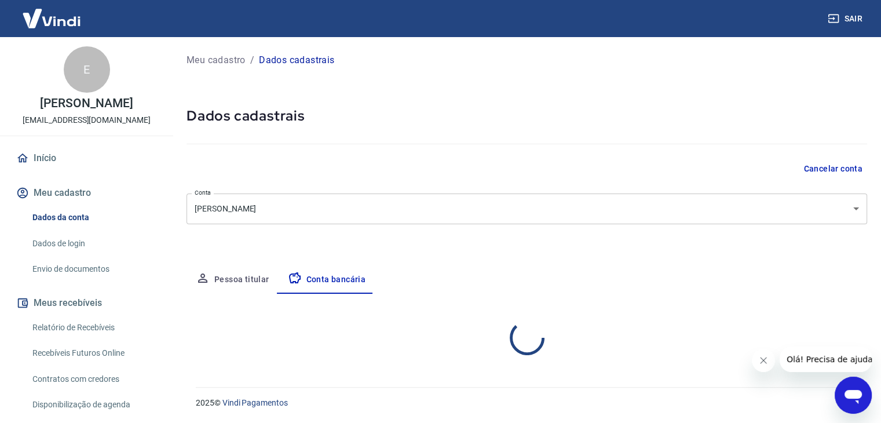
scroll to position [0, 0]
select select "3"
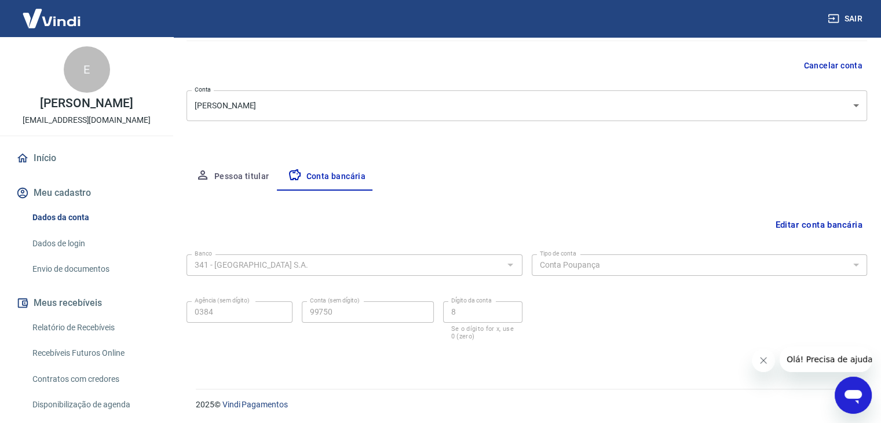
scroll to position [104, 0]
click at [69, 232] on link "Dados de login" at bounding box center [94, 244] width 132 height 24
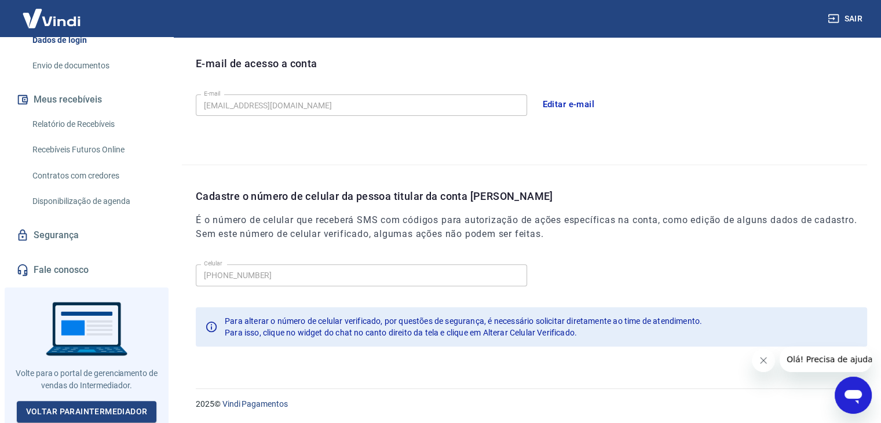
scroll to position [319, 0]
drag, startPoint x: 163, startPoint y: 269, endPoint x: 92, endPoint y: 119, distance: 165.9
click at [90, 121] on div "Início Meu cadastro Dados da conta Dados de login Envio de documentos Meus rece…" at bounding box center [86, 112] width 173 height 341
click at [134, 411] on link "Voltar para Intermediador" at bounding box center [87, 411] width 140 height 21
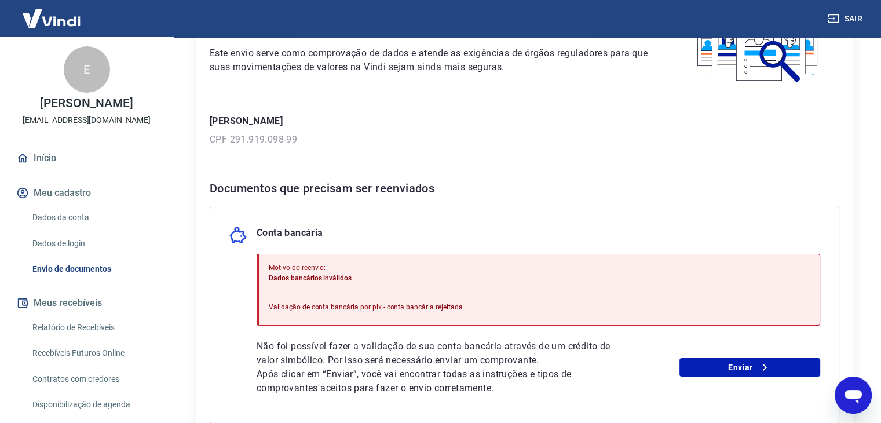
scroll to position [196, 0]
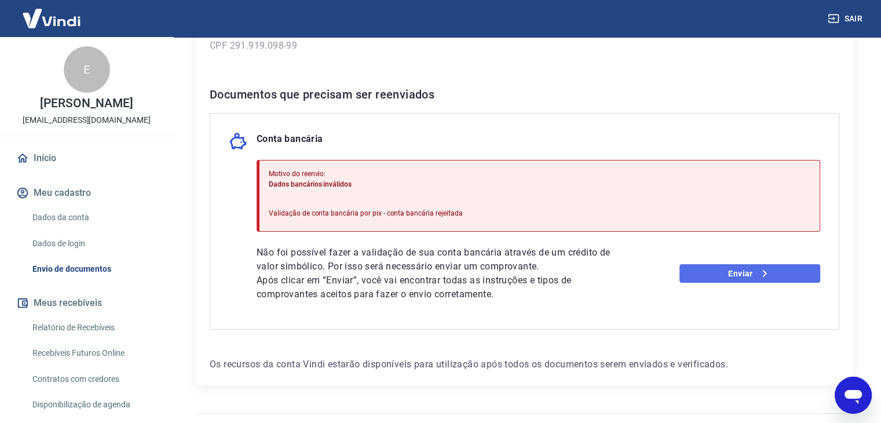
click at [774, 279] on link "Enviar" at bounding box center [750, 273] width 141 height 19
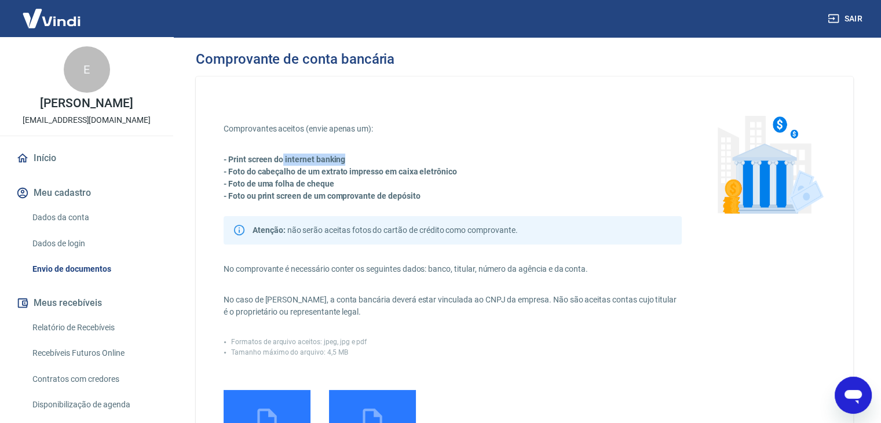
drag, startPoint x: 282, startPoint y: 163, endPoint x: 374, endPoint y: 158, distance: 92.3
click at [382, 161] on p "- Print screen do internet banking" at bounding box center [453, 160] width 458 height 12
drag, startPoint x: 326, startPoint y: 162, endPoint x: 682, endPoint y: 94, distance: 362.8
click at [682, 94] on div "Comprovantes aceitos (envie apenas um): - Print screen do internet banking - Fo…" at bounding box center [525, 326] width 658 height 501
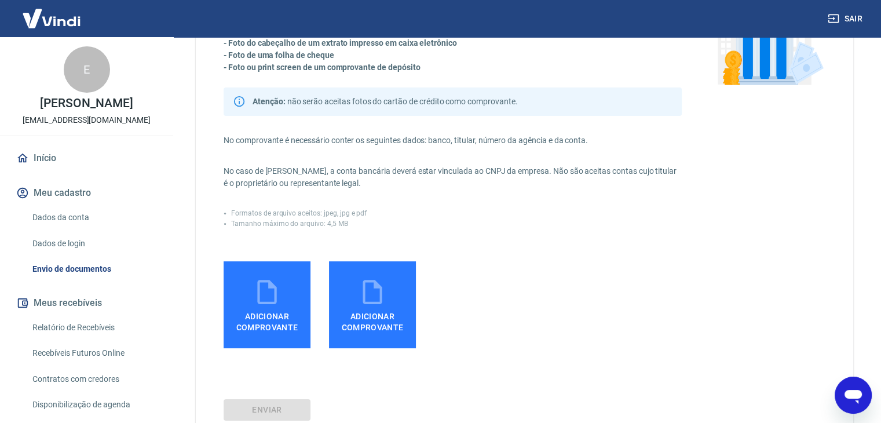
scroll to position [126, 0]
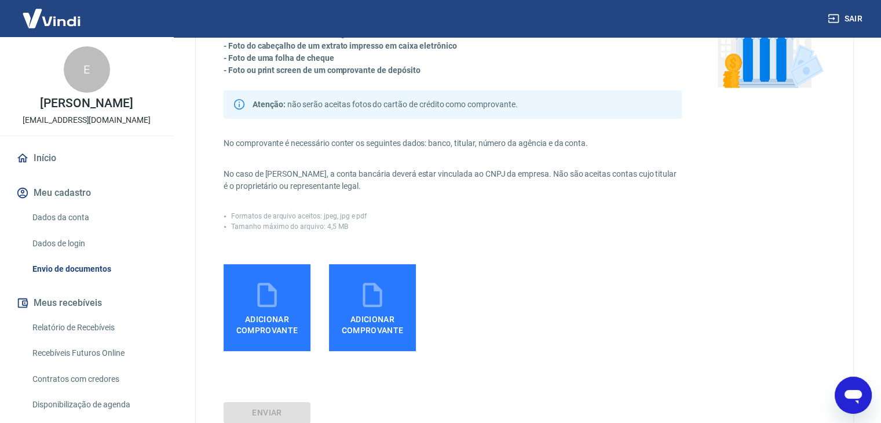
click at [286, 296] on label "Adicionar comprovante" at bounding box center [267, 307] width 87 height 87
click at [0, 0] on input "Adicionar comprovante" at bounding box center [0, 0] width 0 height 0
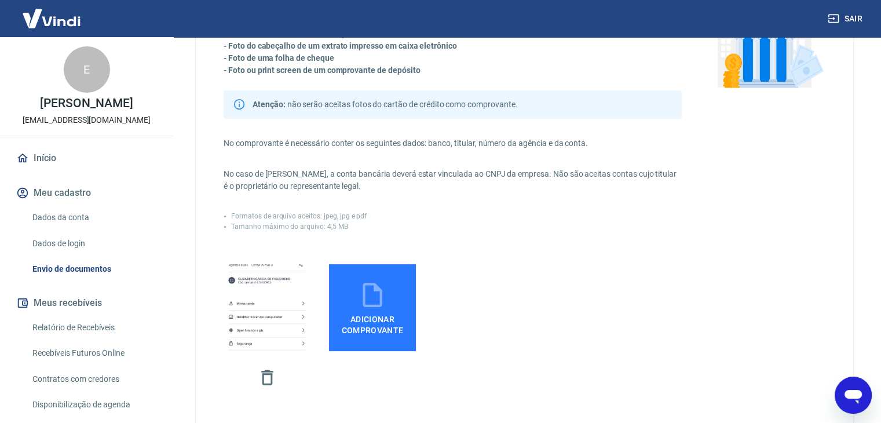
click at [382, 311] on span "Adicionar comprovante" at bounding box center [373, 322] width 78 height 26
click at [0, 0] on input "Adicionar comprovante" at bounding box center [0, 0] width 0 height 0
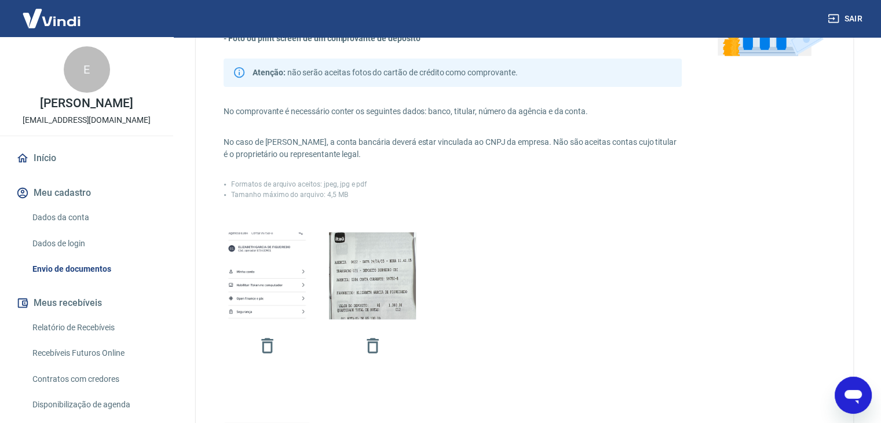
scroll to position [190, 0]
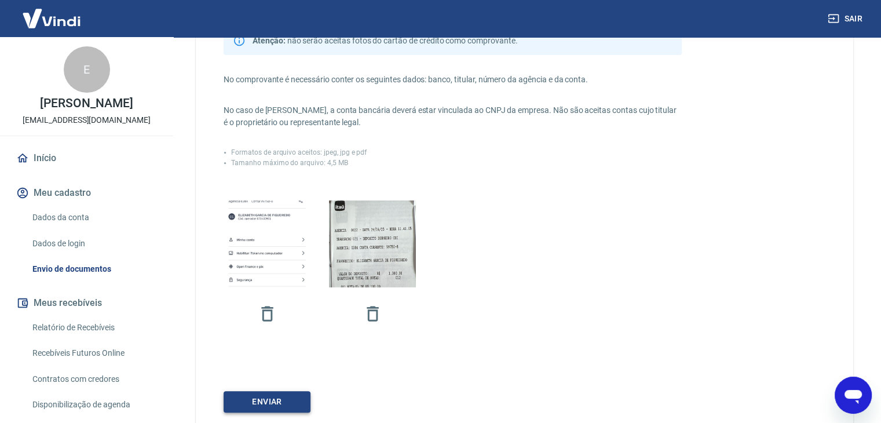
click at [260, 400] on button "ENVIAR" at bounding box center [267, 401] width 87 height 21
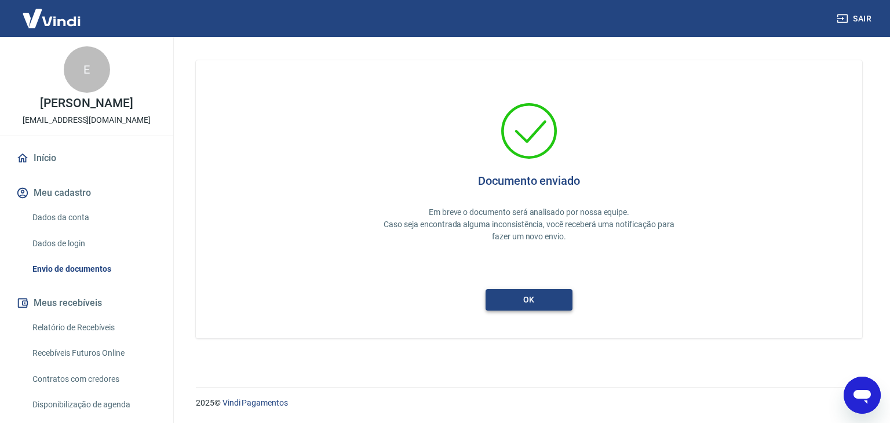
click at [513, 299] on button "ok" at bounding box center [529, 299] width 87 height 21
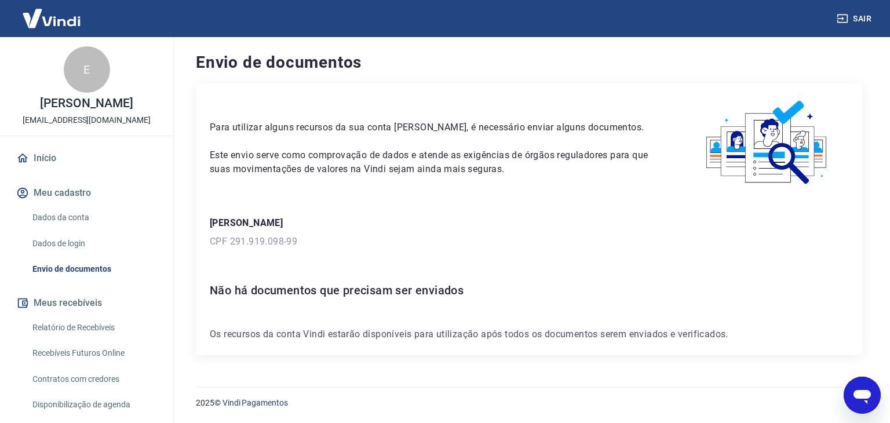
drag, startPoint x: 160, startPoint y: 210, endPoint x: 165, endPoint y: 249, distance: 39.1
click at [165, 249] on div "E [PERSON_NAME] [EMAIL_ADDRESS][DOMAIN_NAME] Início Meu cadastro Dados da conta…" at bounding box center [87, 230] width 174 height 386
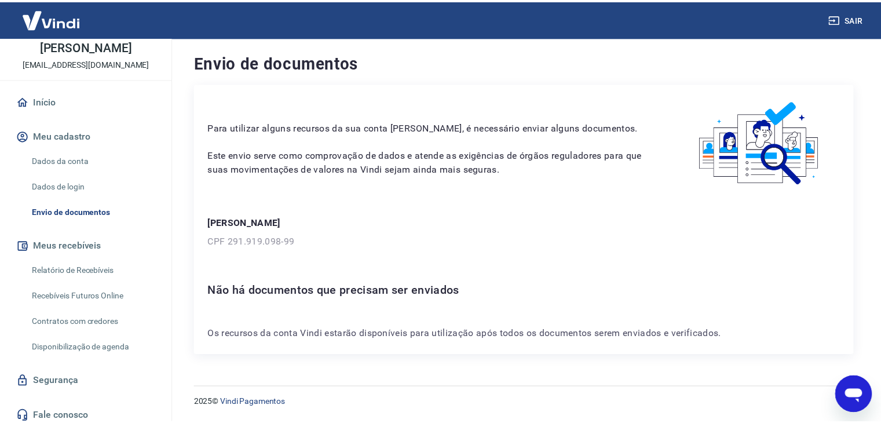
scroll to position [53, 0]
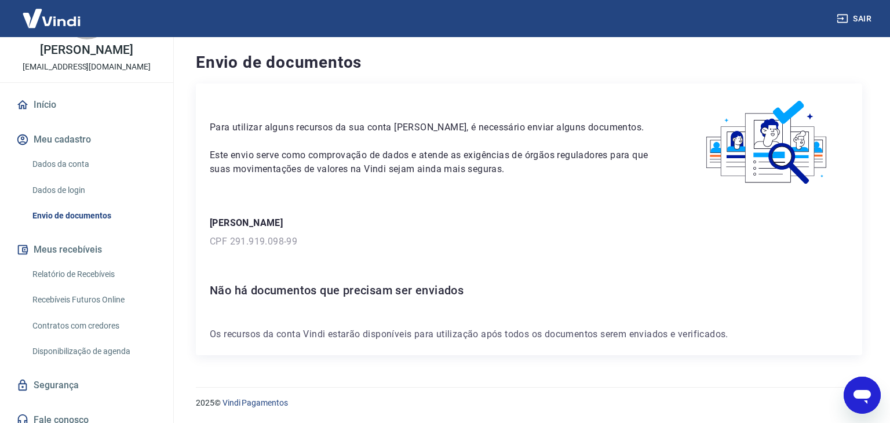
click at [71, 165] on link "Dados da conta" at bounding box center [94, 164] width 132 height 24
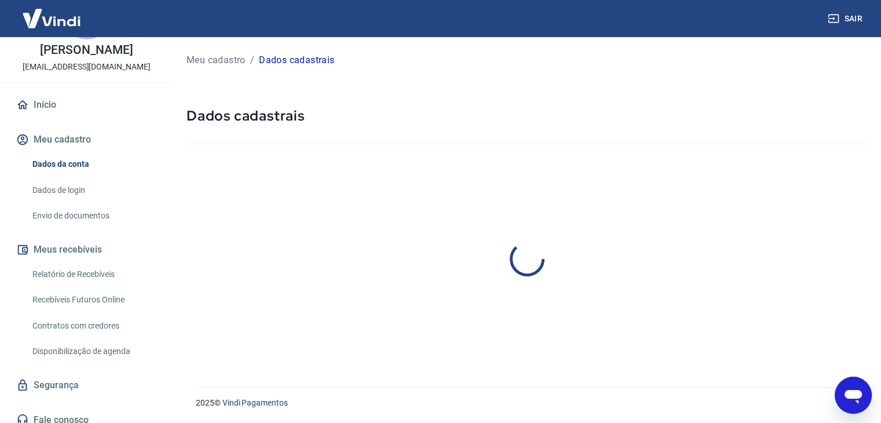
select select "SP"
select select "business"
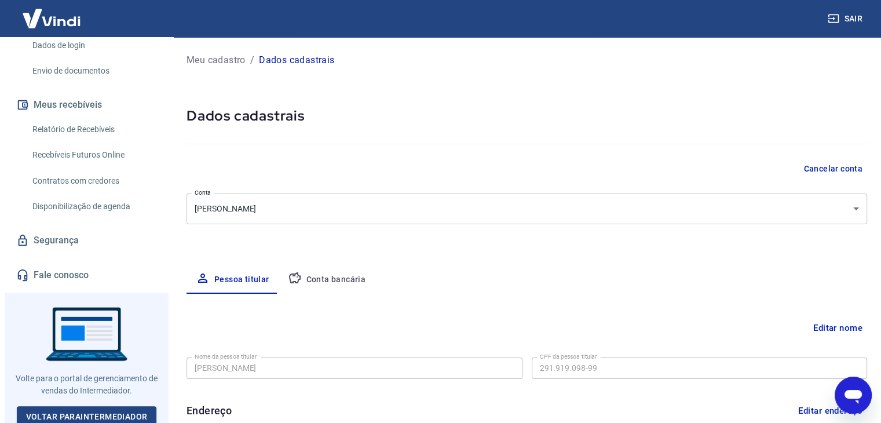
scroll to position [201, 0]
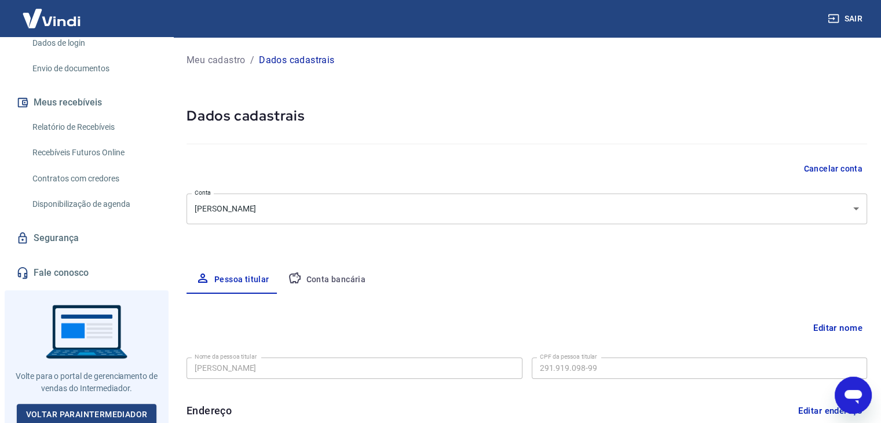
click at [313, 279] on button "Conta bancária" at bounding box center [327, 280] width 97 height 28
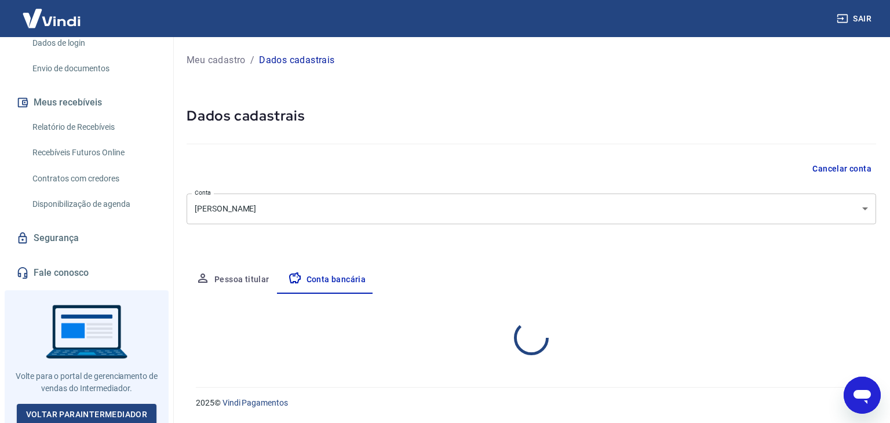
select select "3"
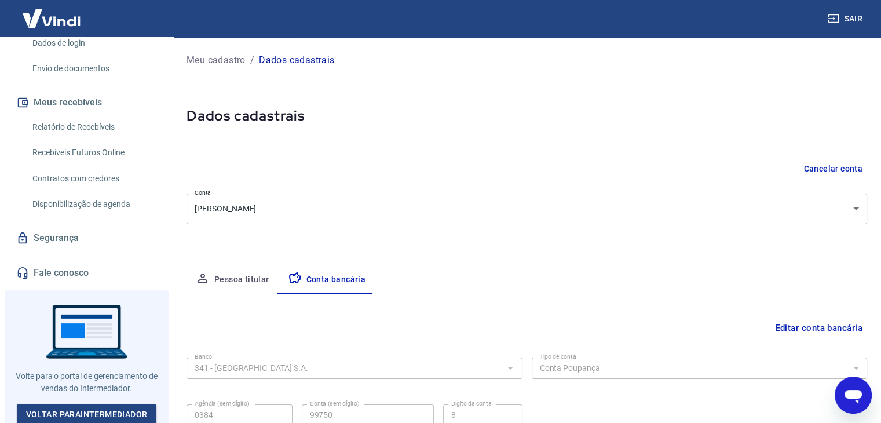
drag, startPoint x: 162, startPoint y: 237, endPoint x: 165, endPoint y: 275, distance: 38.4
click at [163, 272] on div "Início Meu cadastro Dados da conta Dados de login Envio de documentos Meus rece…" at bounding box center [86, 115] width 173 height 341
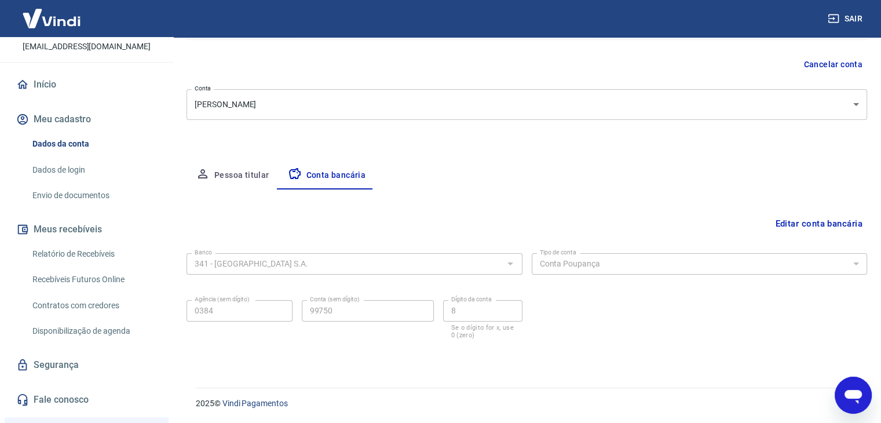
scroll to position [0, 0]
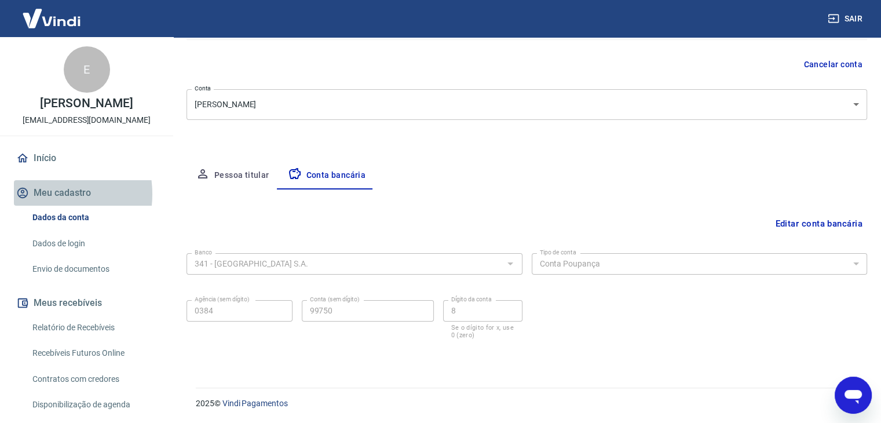
click at [46, 194] on button "Meu cadastro" at bounding box center [86, 192] width 145 height 25
click at [63, 161] on link "Início" at bounding box center [86, 157] width 145 height 25
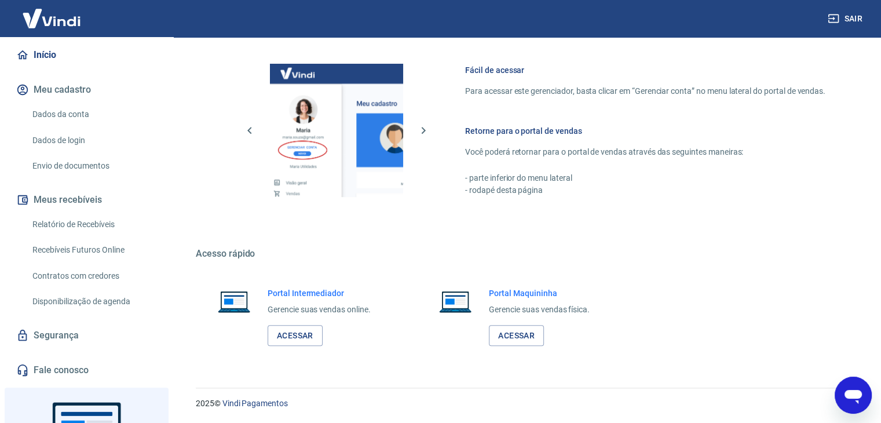
scroll to position [94, 0]
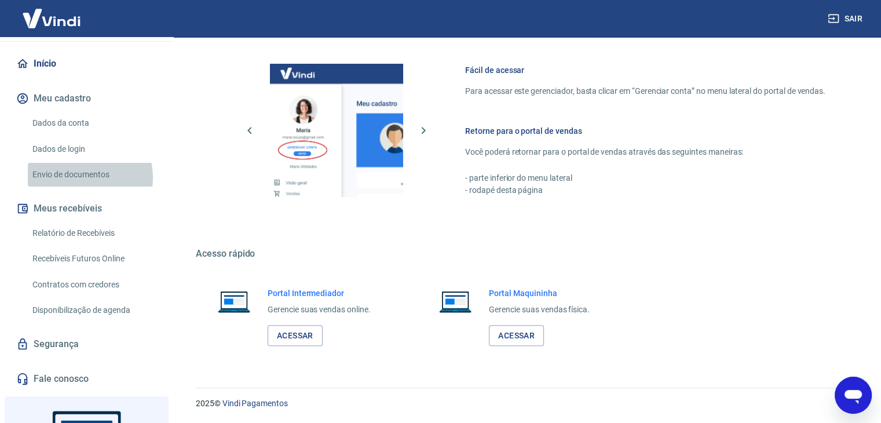
click at [82, 177] on link "Envio de documentos" at bounding box center [94, 175] width 132 height 24
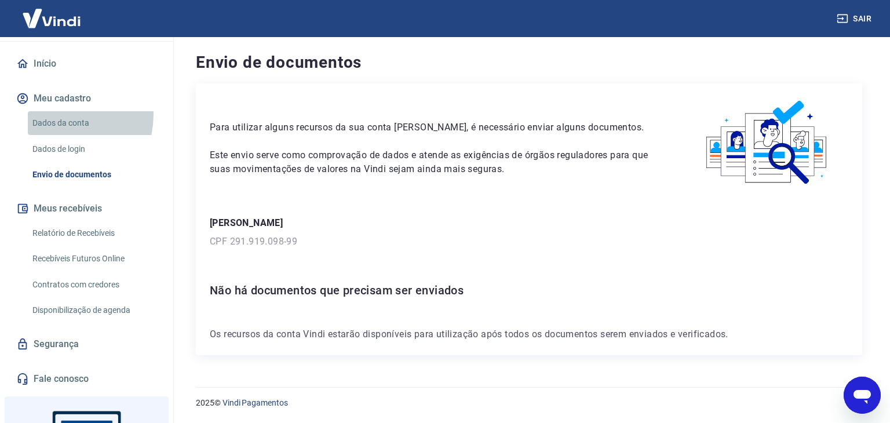
click at [53, 114] on link "Dados da conta" at bounding box center [94, 123] width 132 height 24
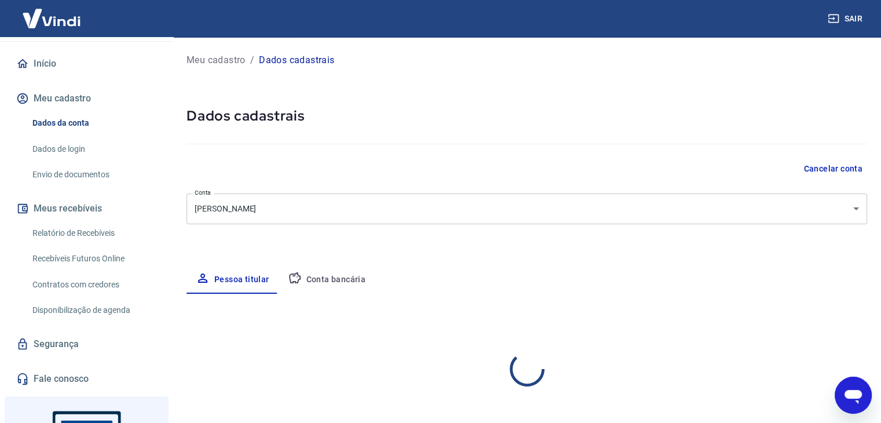
select select "SP"
select select "business"
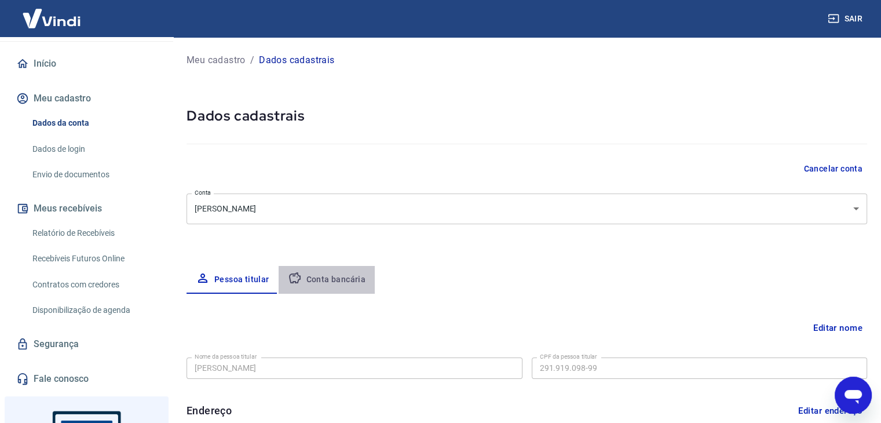
click at [356, 275] on button "Conta bancária" at bounding box center [327, 280] width 97 height 28
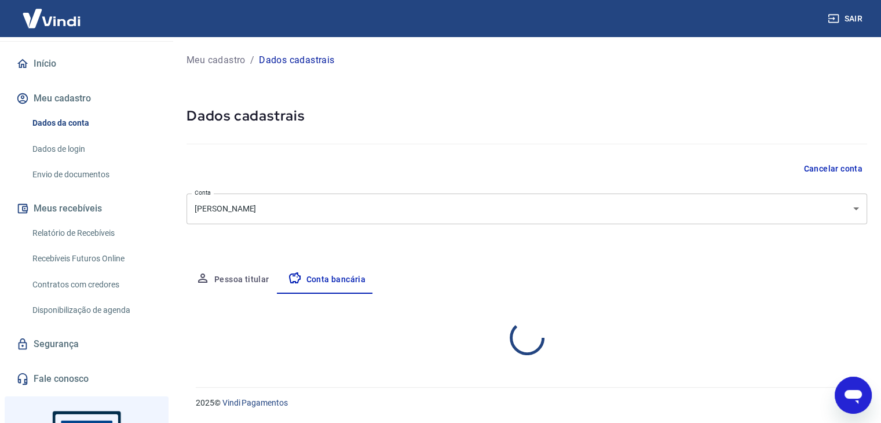
select select "3"
